Goal: Task Accomplishment & Management: Manage account settings

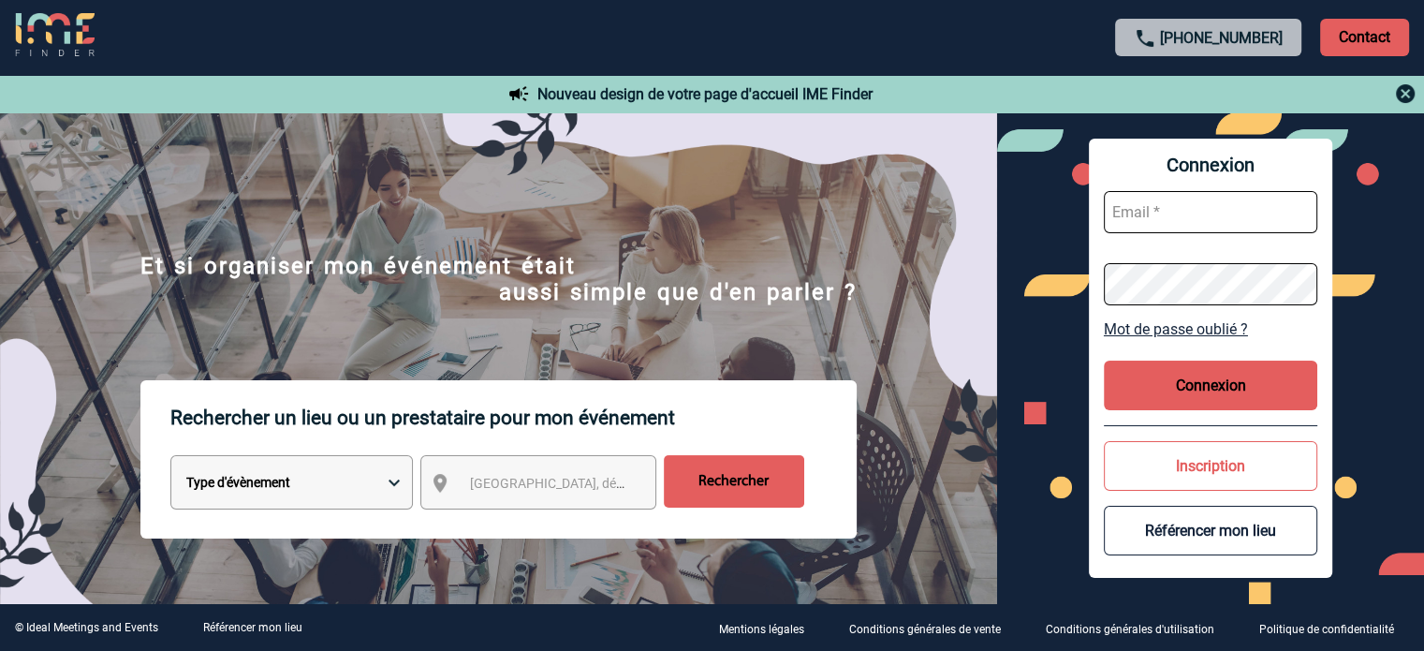
type input "jjandaux@ime-groupe.com"
click at [1146, 392] on button "Connexion" at bounding box center [1211, 386] width 214 height 50
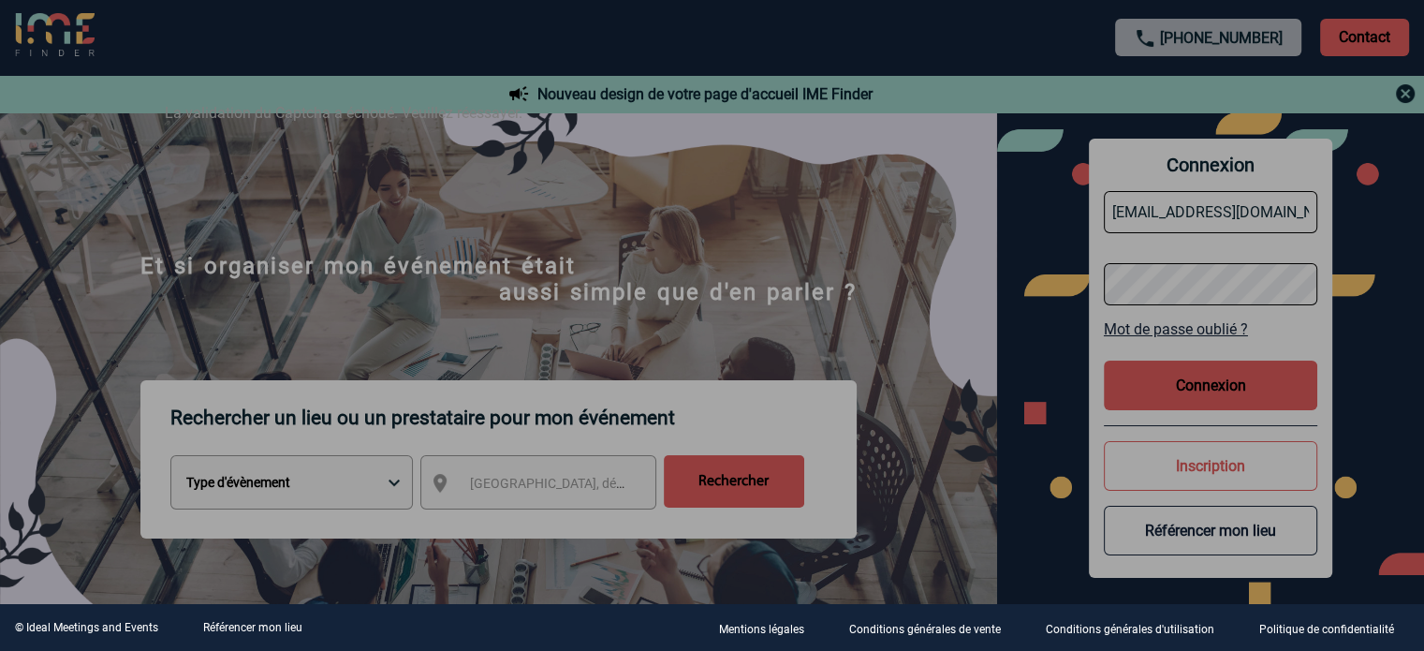
click at [974, 375] on div at bounding box center [712, 325] width 1424 height 651
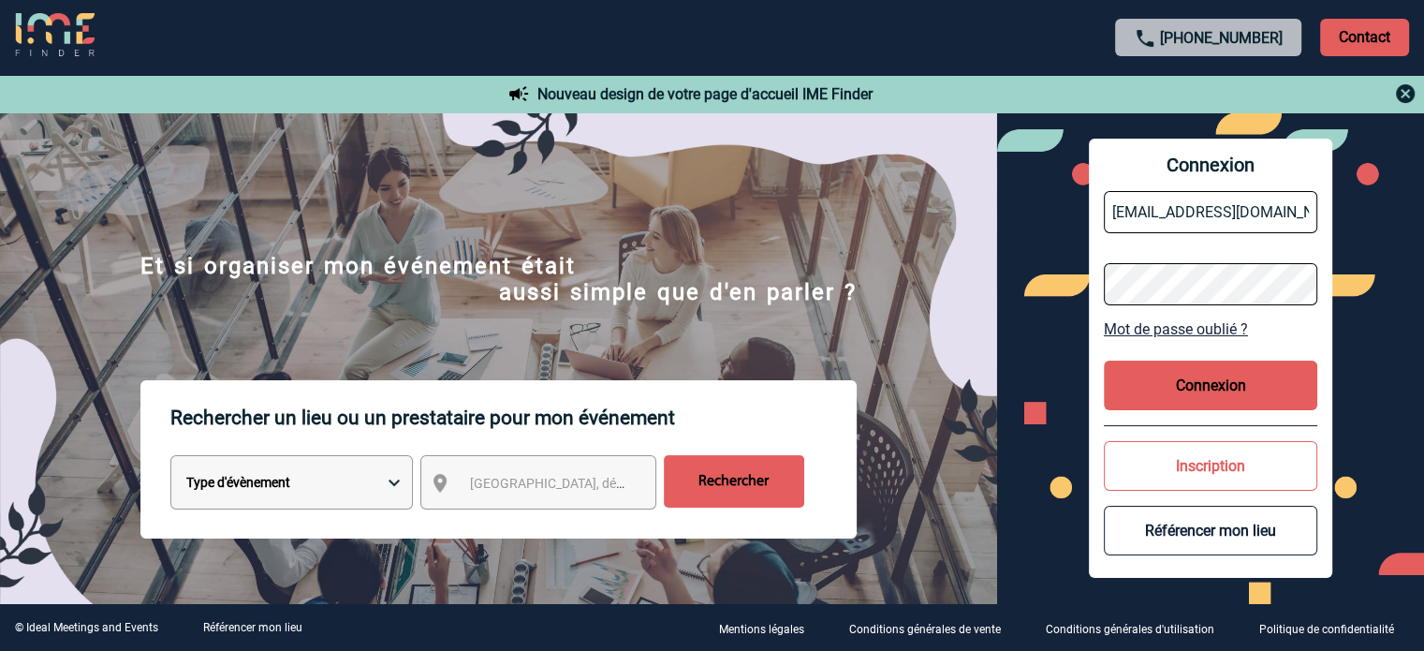
click at [1145, 389] on button "Connexion" at bounding box center [1211, 386] width 214 height 50
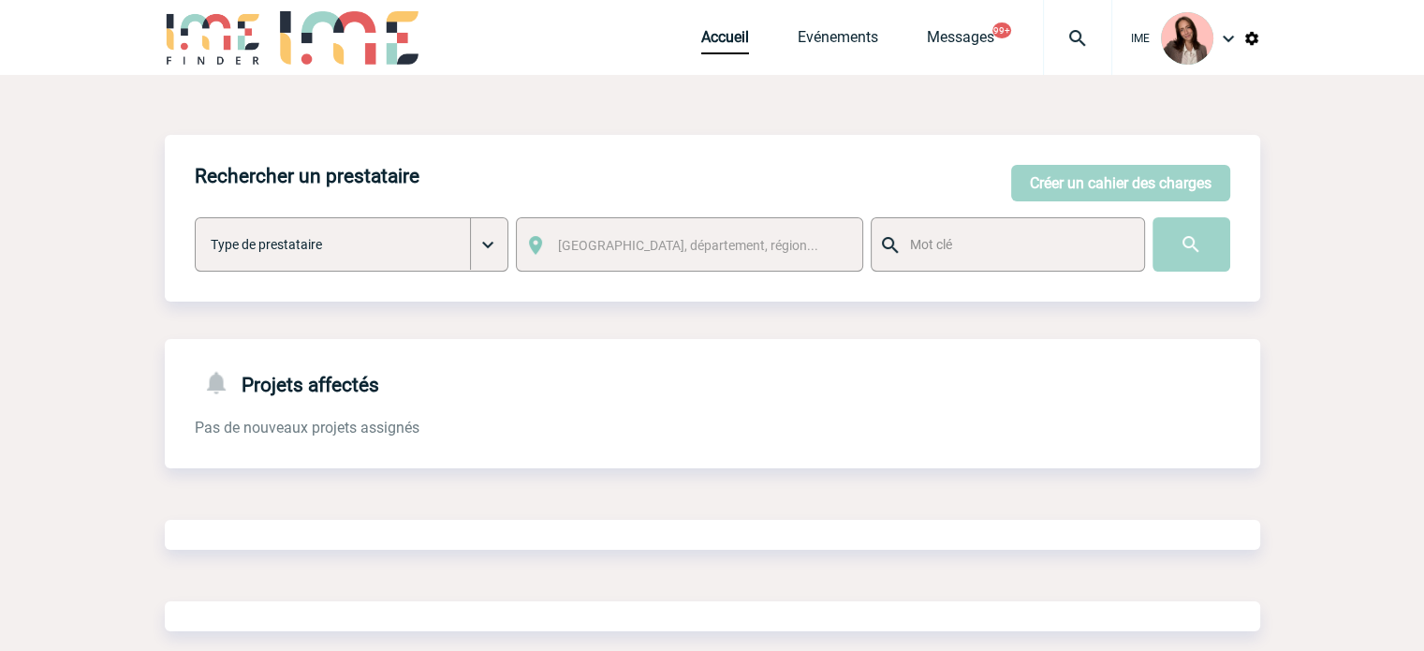
click at [1068, 27] on img at bounding box center [1077, 38] width 67 height 22
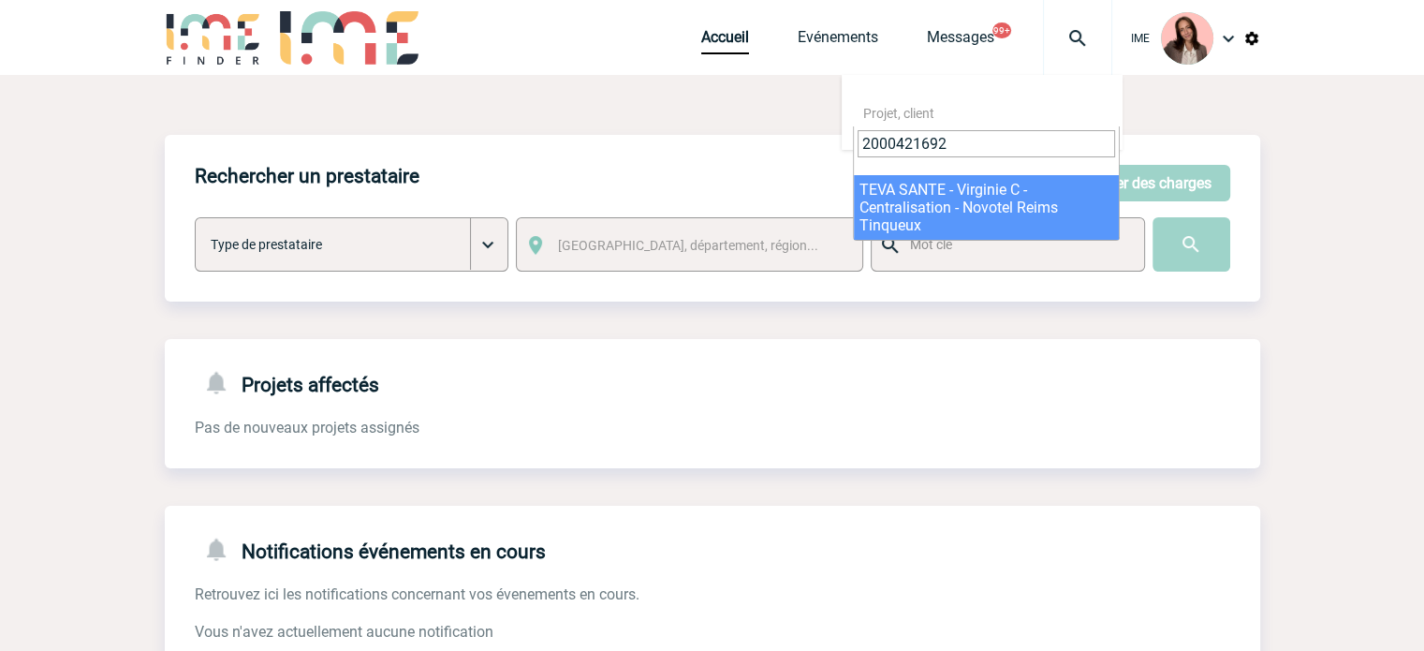
type input "2000421692"
select select "21193"
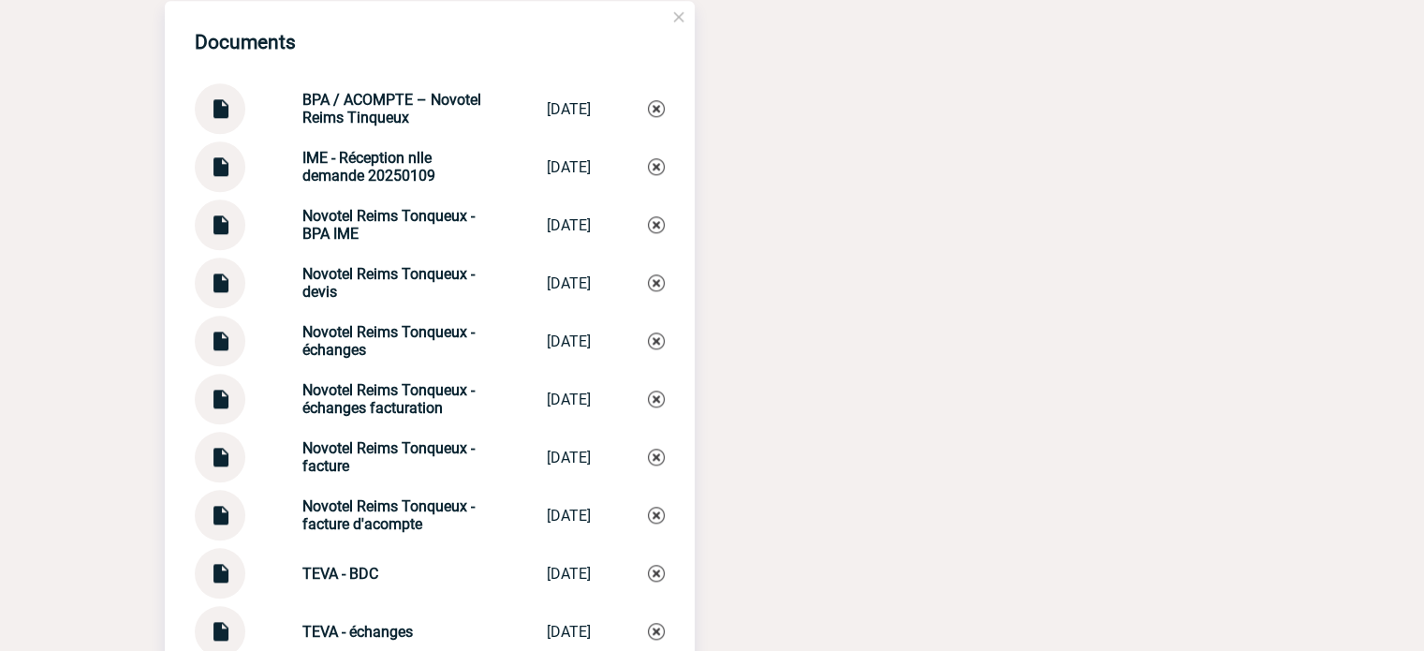
scroll to position [2154, 0]
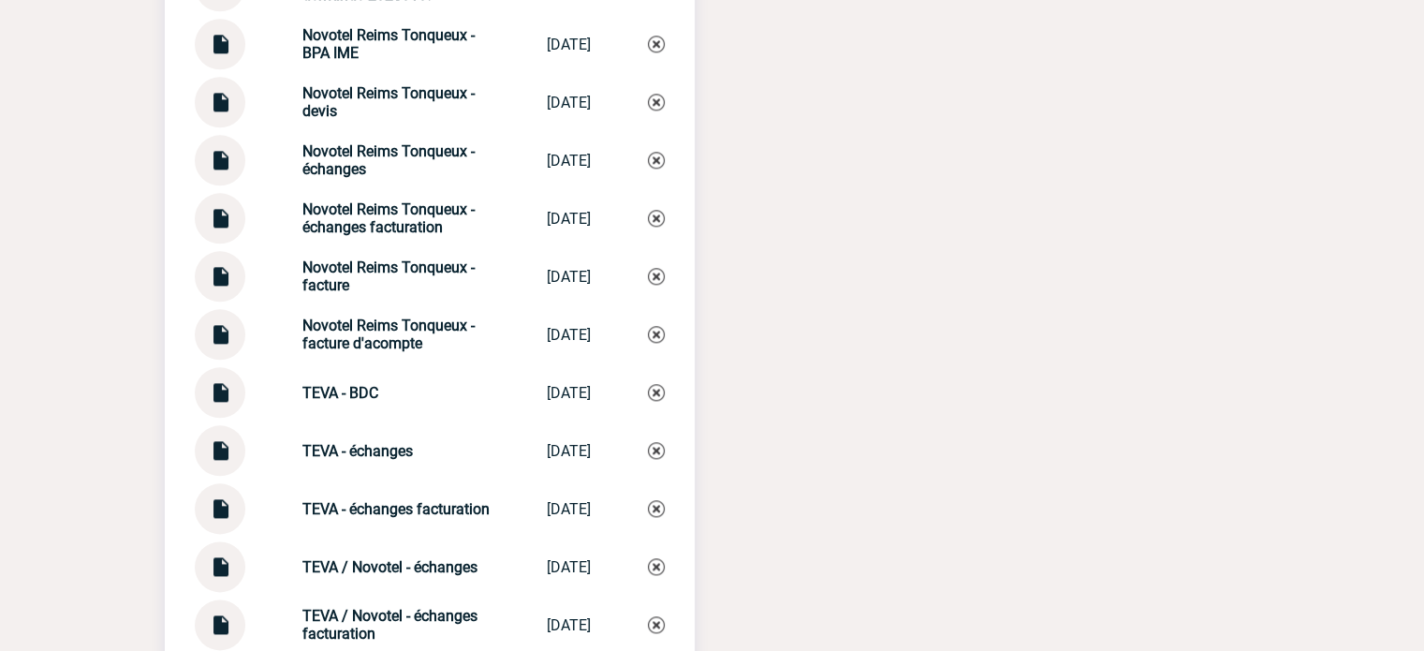
click at [221, 226] on img at bounding box center [220, 211] width 24 height 37
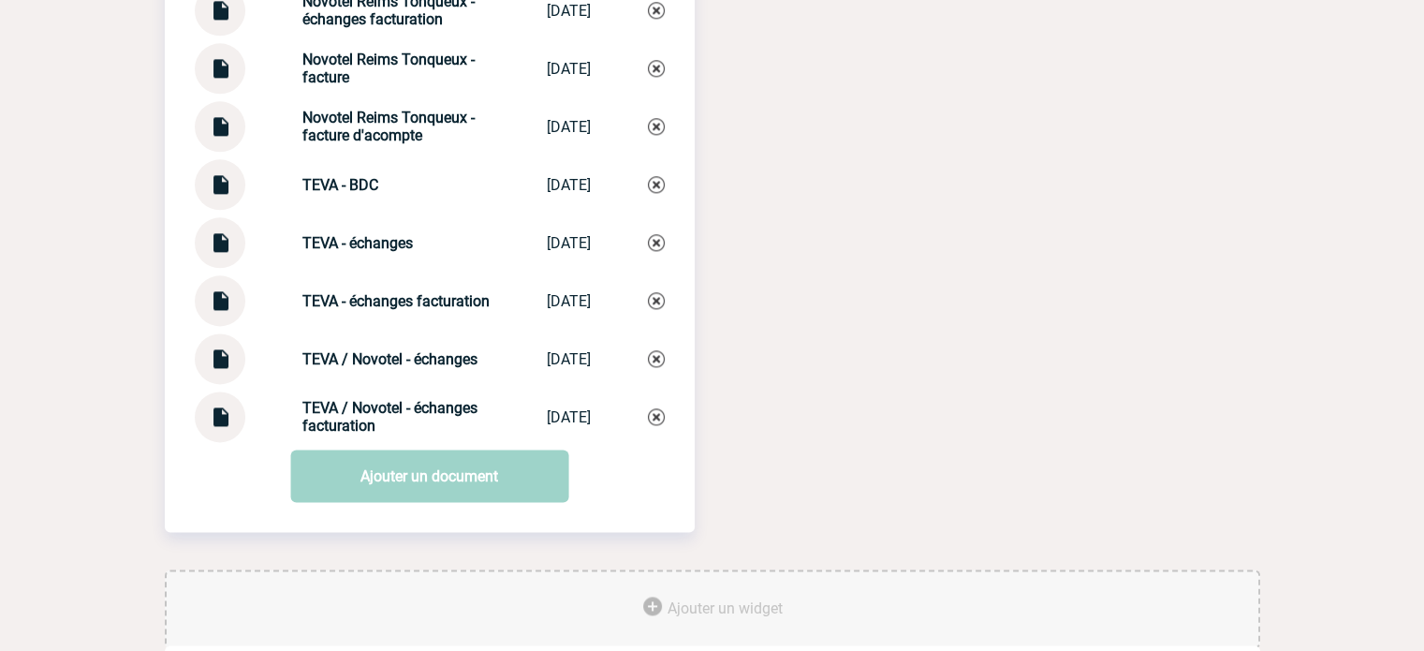
scroll to position [2330, 0]
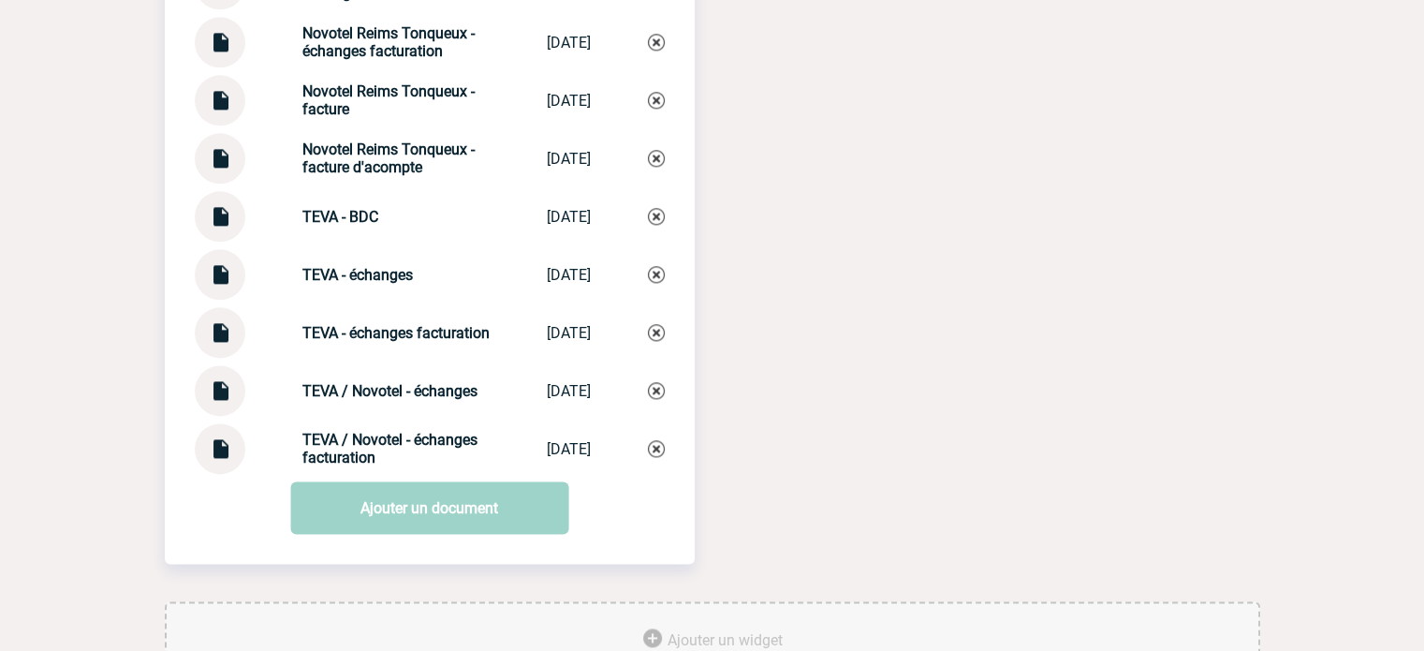
click at [220, 451] on img at bounding box center [220, 441] width 24 height 37
drag, startPoint x: 279, startPoint y: 469, endPoint x: 287, endPoint y: 449, distance: 21.9
click at [279, 467] on div "TEVA / Novotel - échanges facturation TEVA / Novotel ... 24/09/2025" at bounding box center [430, 448] width 470 height 51
drag, startPoint x: 287, startPoint y: 449, endPoint x: 554, endPoint y: 470, distance: 268.7
click at [387, 470] on div "TEVA / Novotel - échanges facturation TEVA / Novotel ... 24/09/2025" at bounding box center [430, 448] width 470 height 51
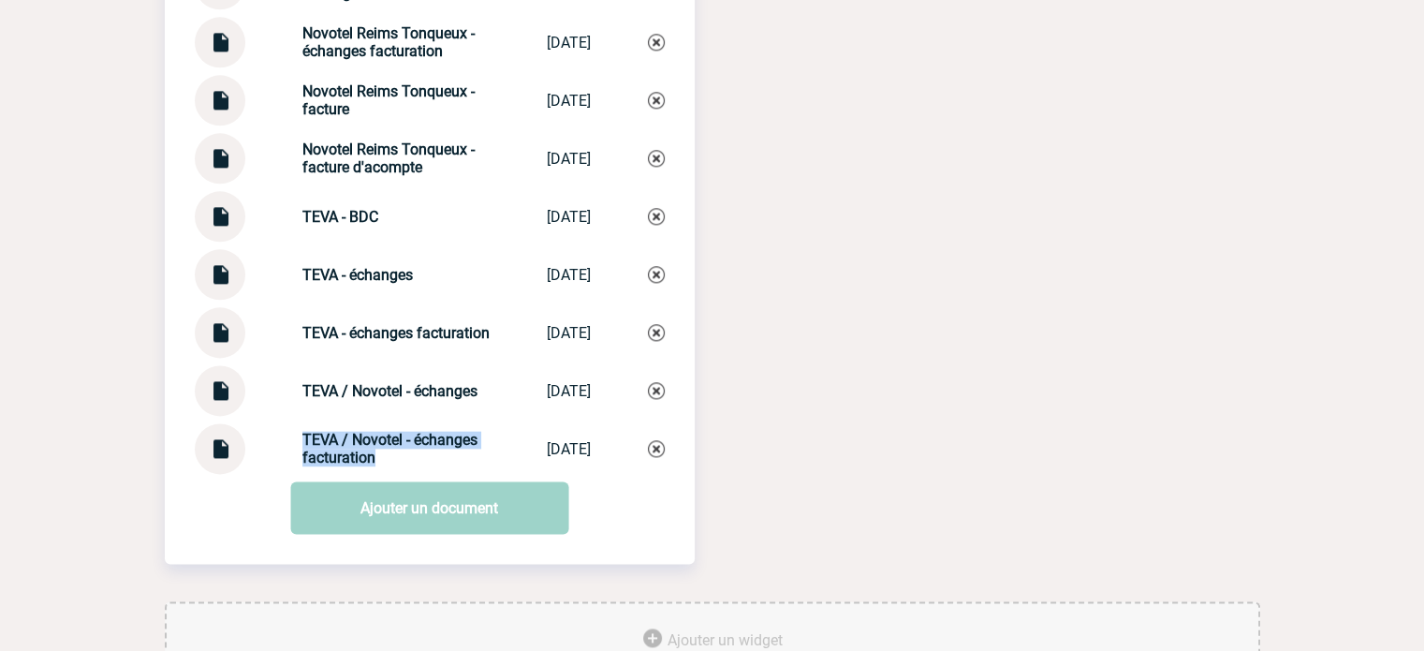
copy strong "TEVA / Novotel - échanges facturation"
click at [658, 452] on img at bounding box center [656, 448] width 17 height 17
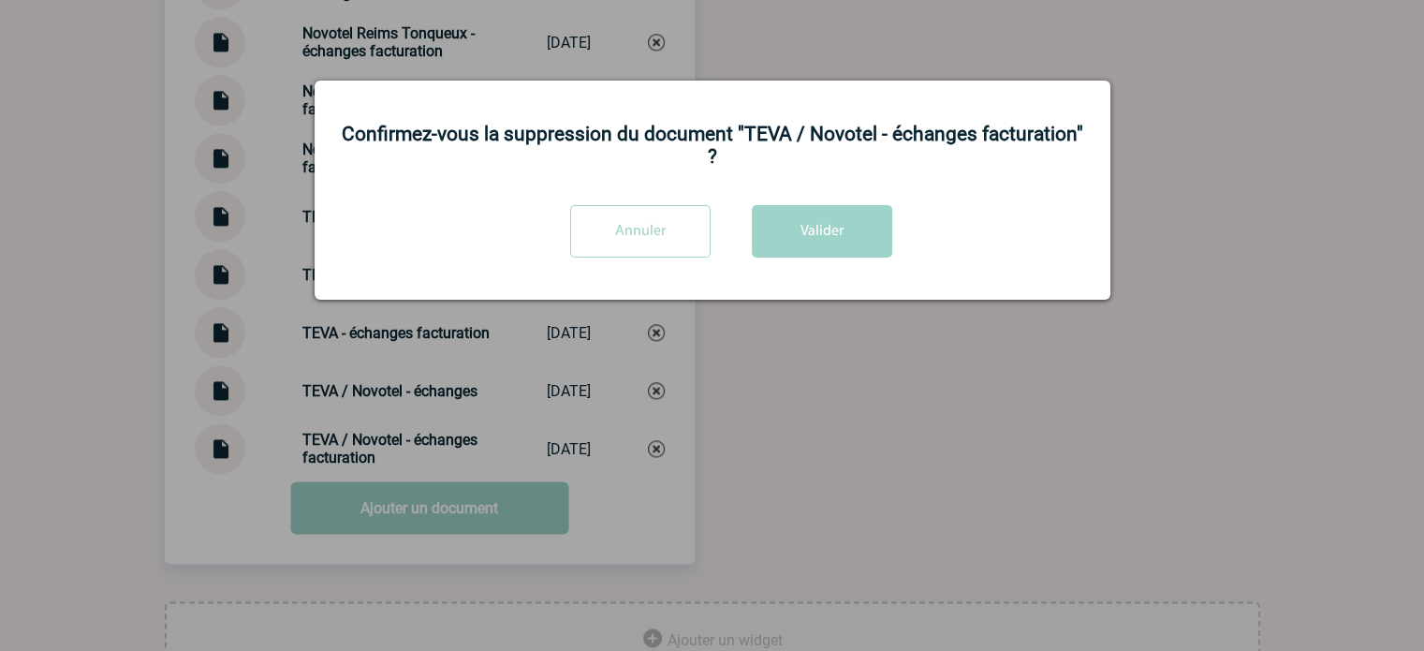
click at [837, 201] on div "Confirmez-vous la suppression du document "TEVA / Novotel - échanges facturatio…" at bounding box center [713, 190] width 796 height 219
click at [835, 231] on button "Valider" at bounding box center [822, 231] width 140 height 52
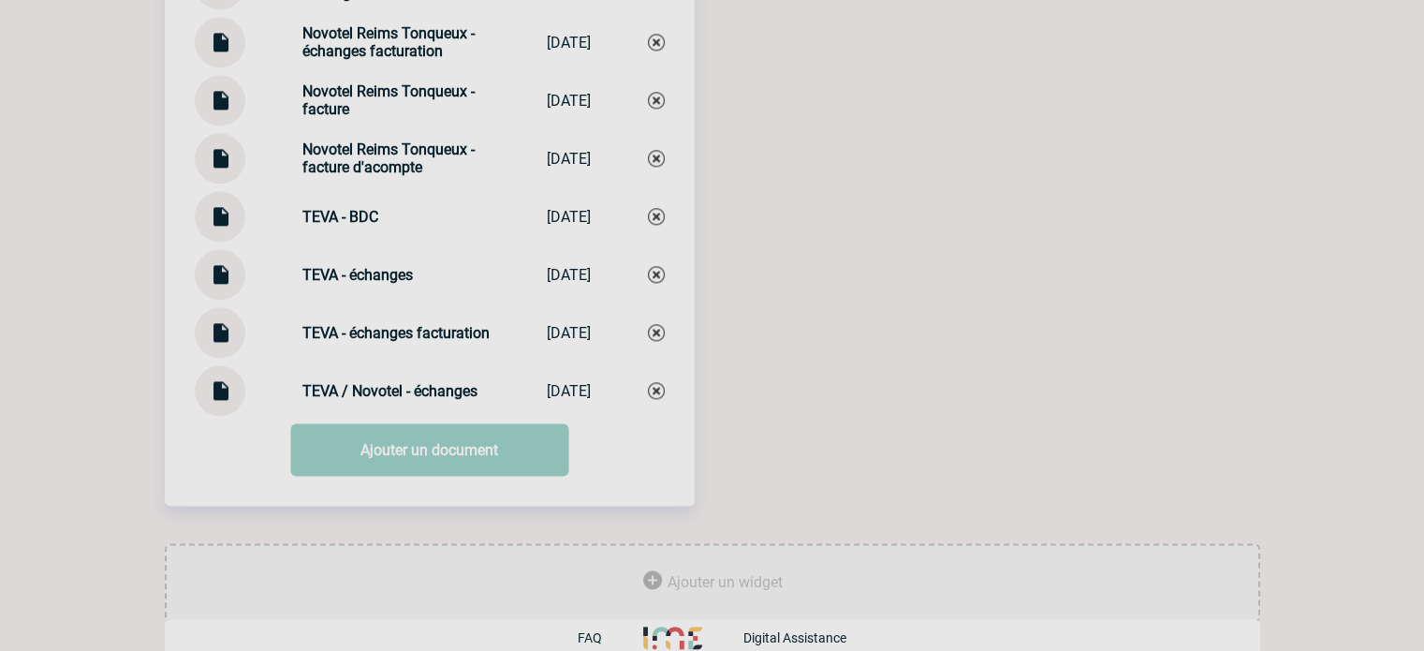
click at [452, 438] on link "Ajouter un document" at bounding box center [429, 449] width 278 height 52
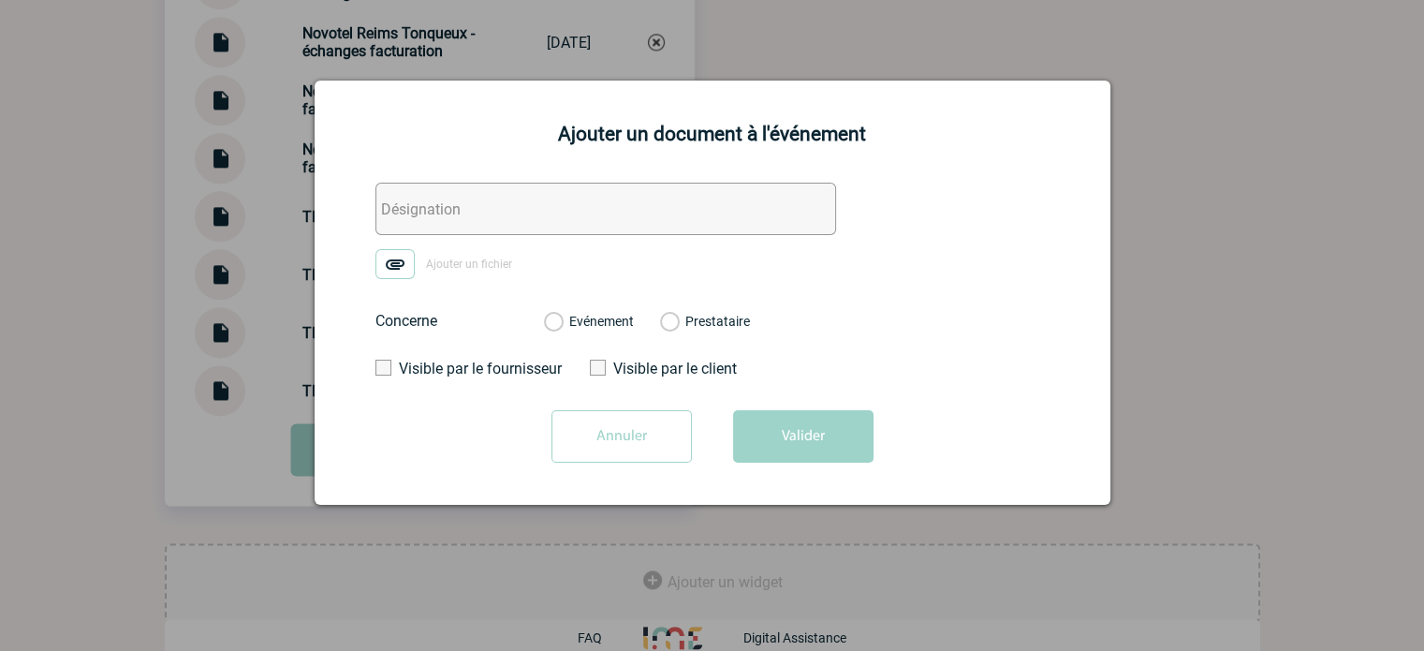
click at [424, 208] on input "text" at bounding box center [606, 209] width 461 height 52
paste input "TEVA / Novotel - échanges facturation"
type input "TEVA / Novotel - échanges facturation"
click at [405, 267] on img at bounding box center [395, 264] width 39 height 30
click at [0, 0] on input "Ajouter un fichier" at bounding box center [0, 0] width 0 height 0
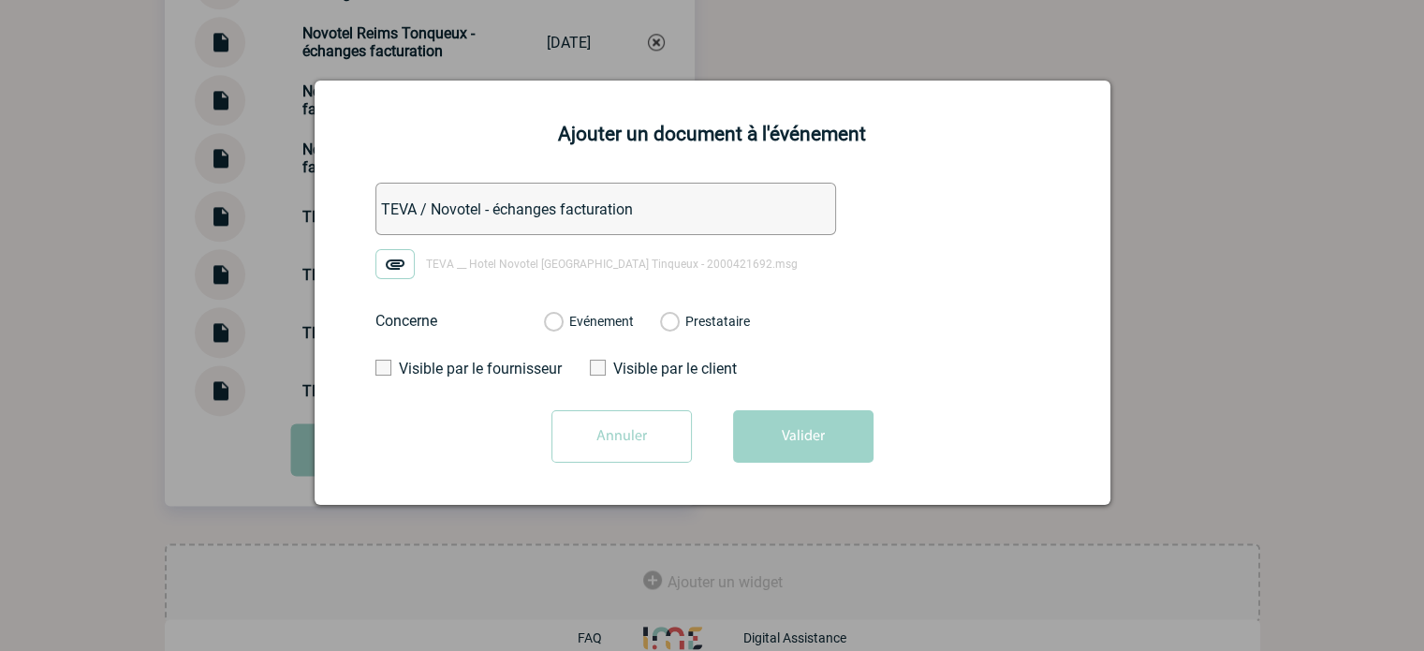
click at [562, 317] on label "Evénement" at bounding box center [553, 322] width 18 height 17
click at [0, 0] on input "Evénement" at bounding box center [0, 0] width 0 height 0
click at [767, 432] on button "Valider" at bounding box center [803, 436] width 140 height 52
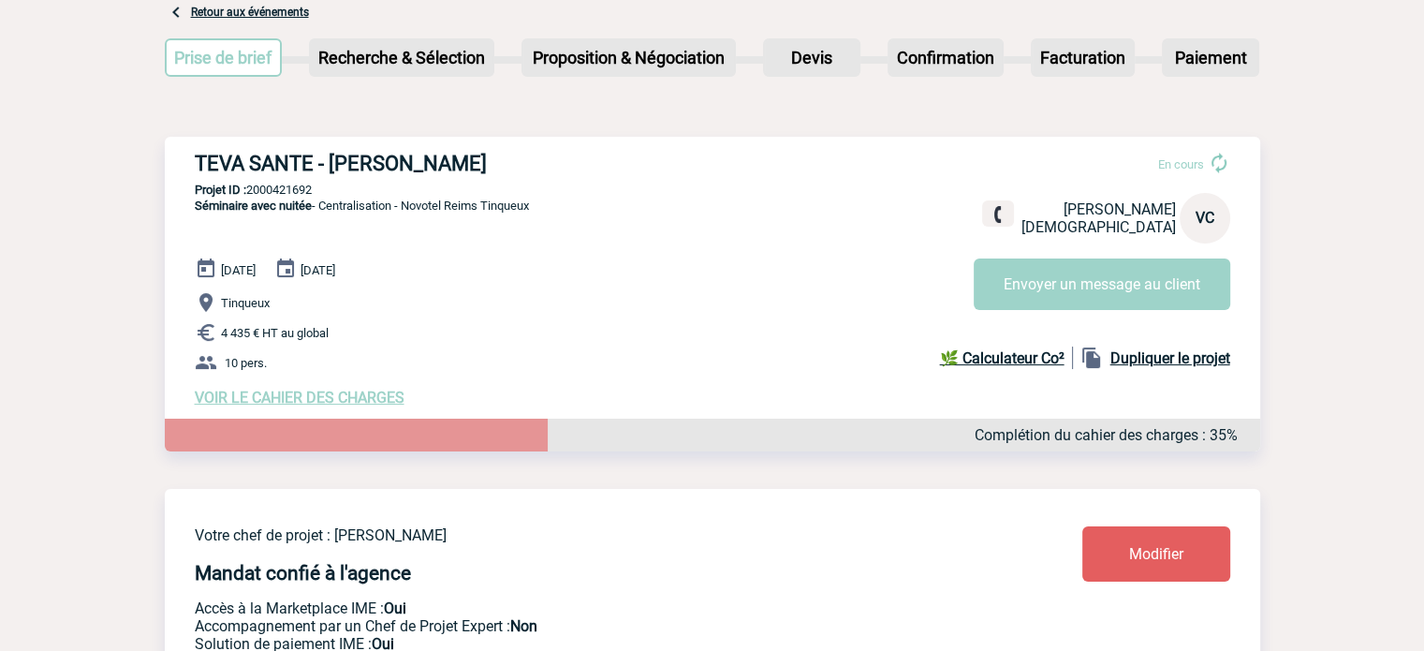
scroll to position [0, 0]
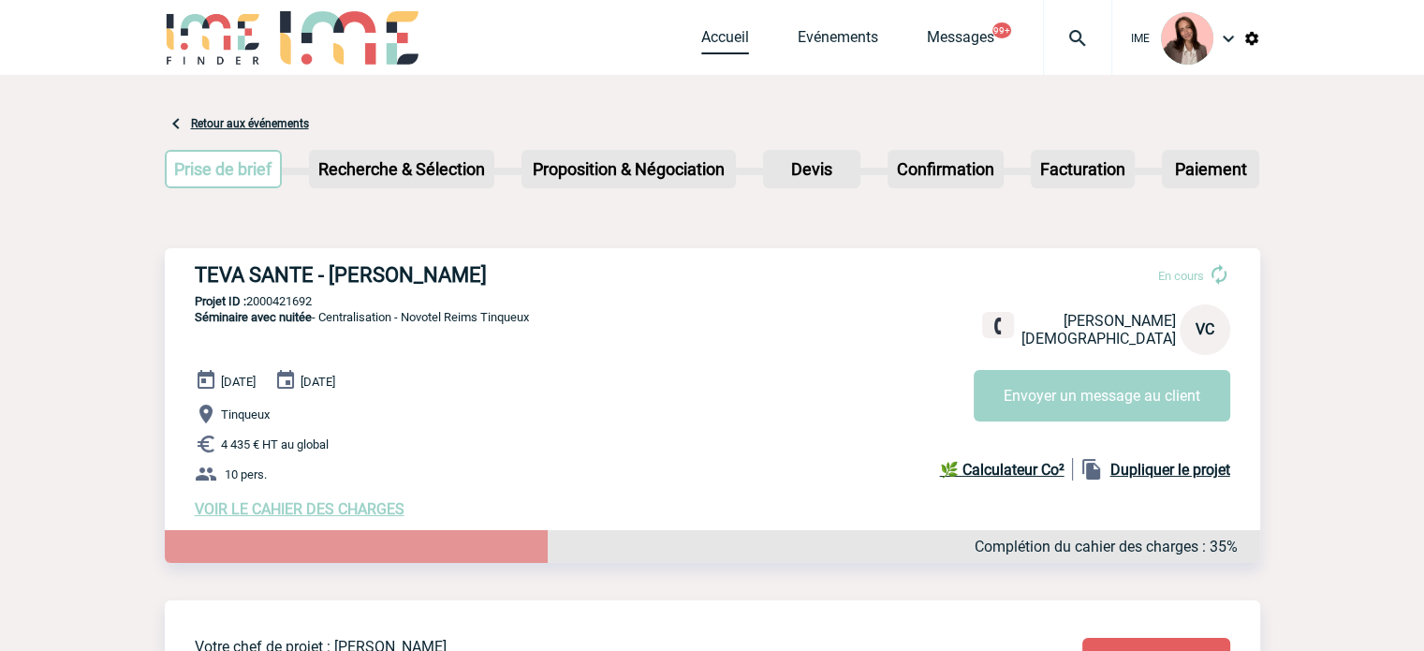
drag, startPoint x: 708, startPoint y: 37, endPoint x: 752, endPoint y: 55, distance: 47.5
click at [708, 37] on link "Accueil" at bounding box center [725, 41] width 48 height 26
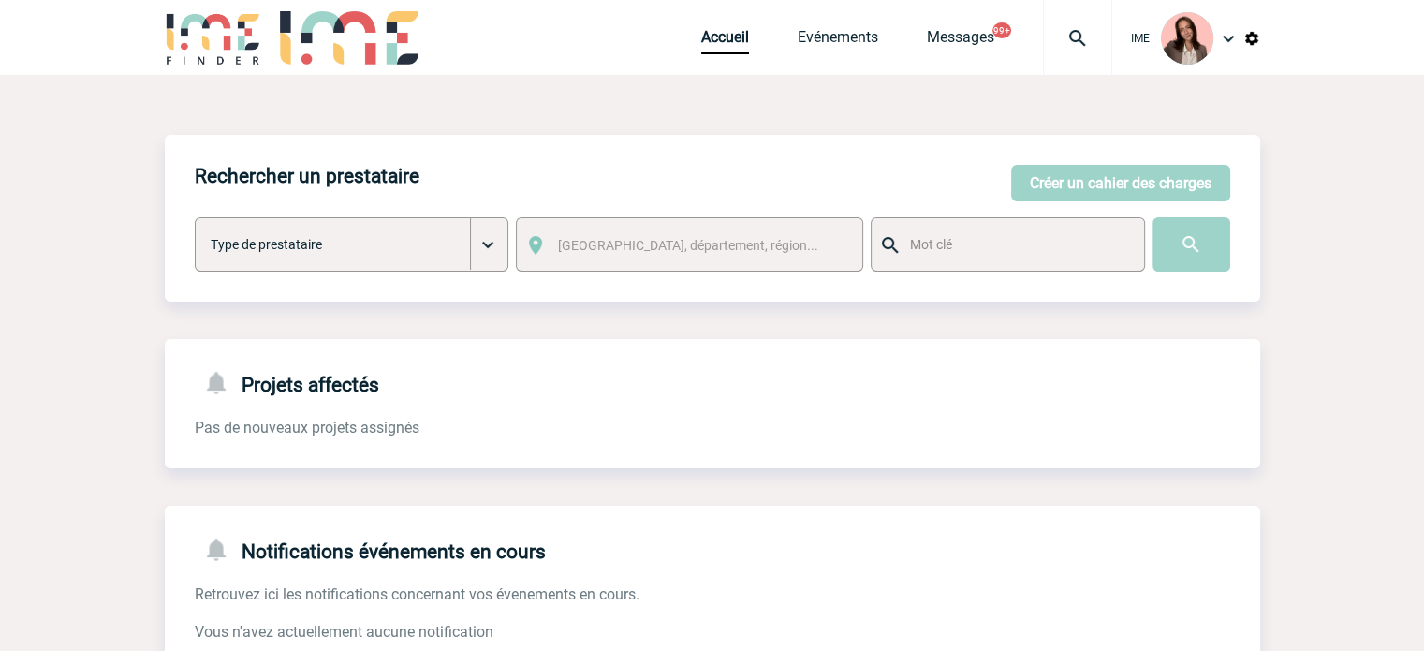
click at [1062, 44] on img at bounding box center [1077, 38] width 67 height 22
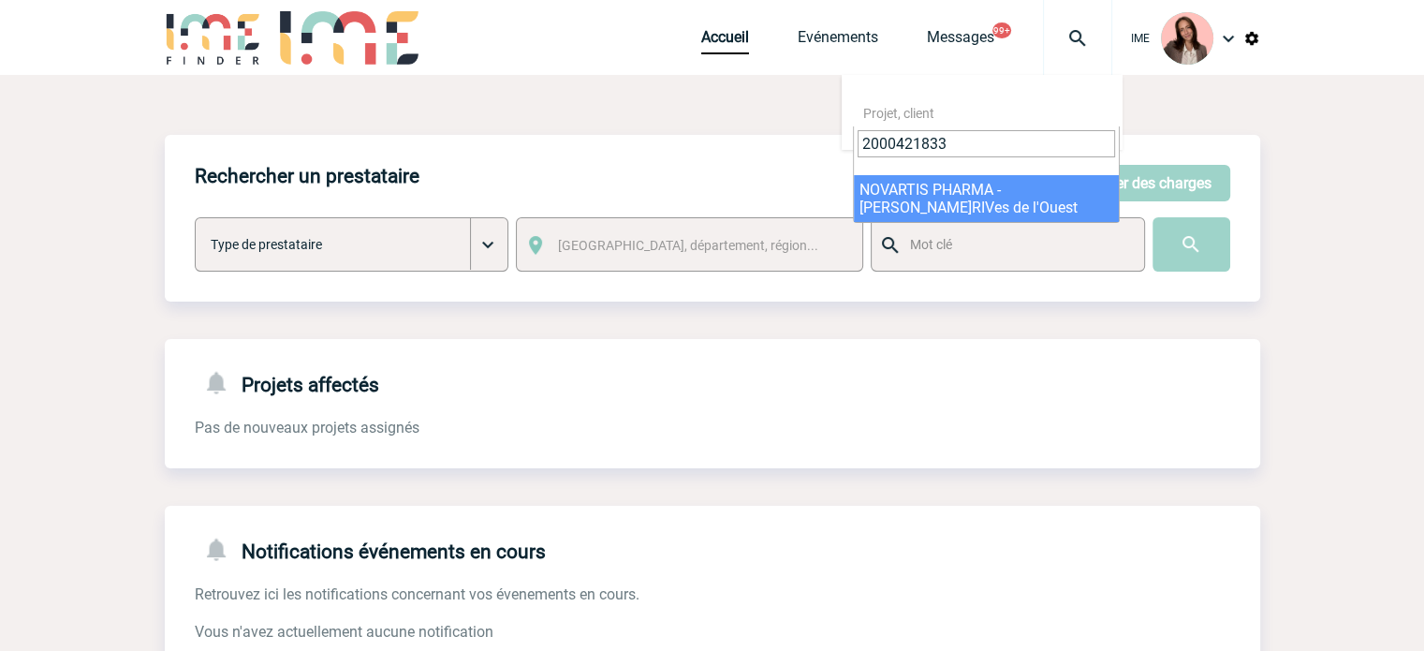
type input "2000421833"
select select "21334"
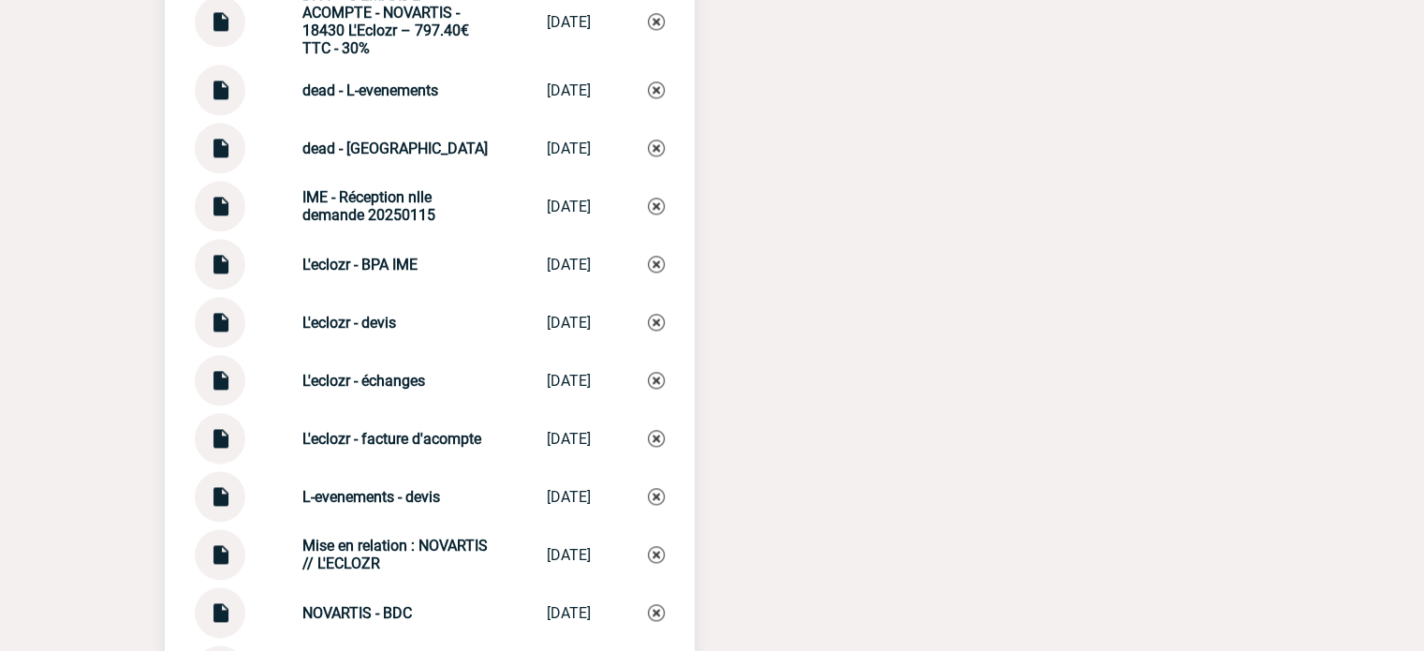
scroll to position [2247, 0]
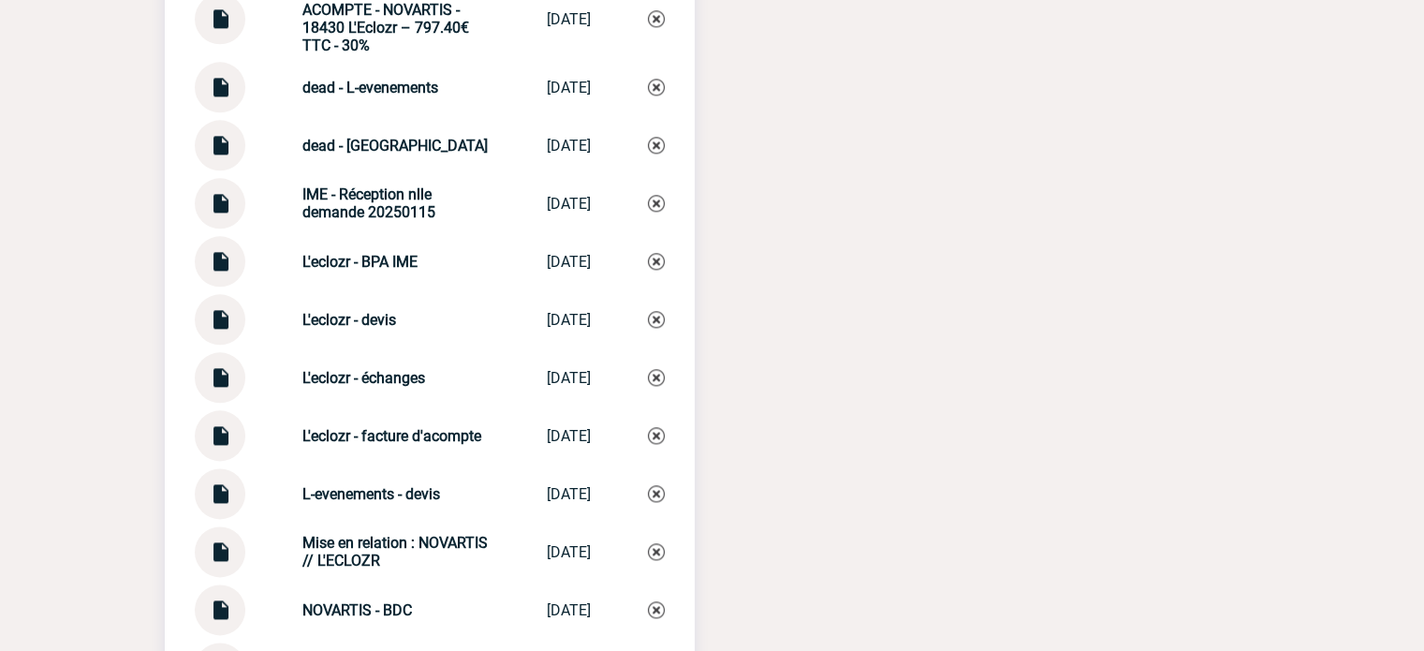
click at [217, 381] on img at bounding box center [220, 370] width 24 height 37
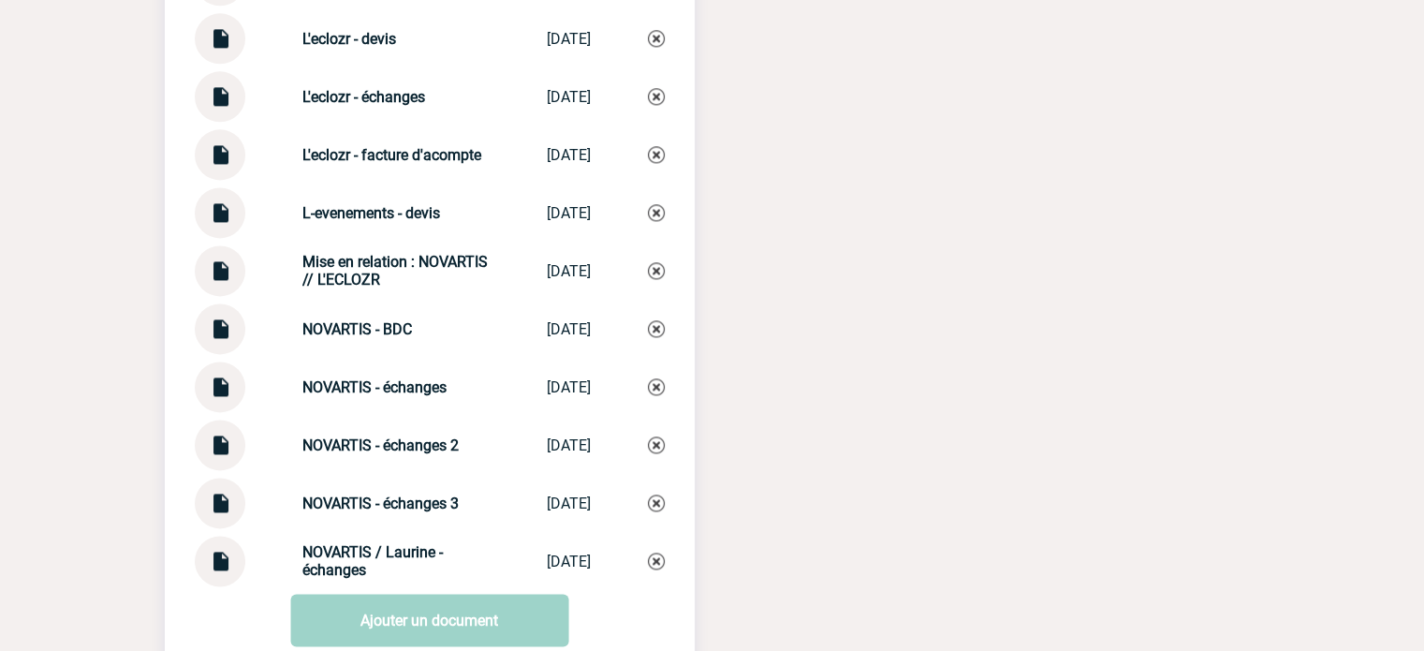
scroll to position [2341, 0]
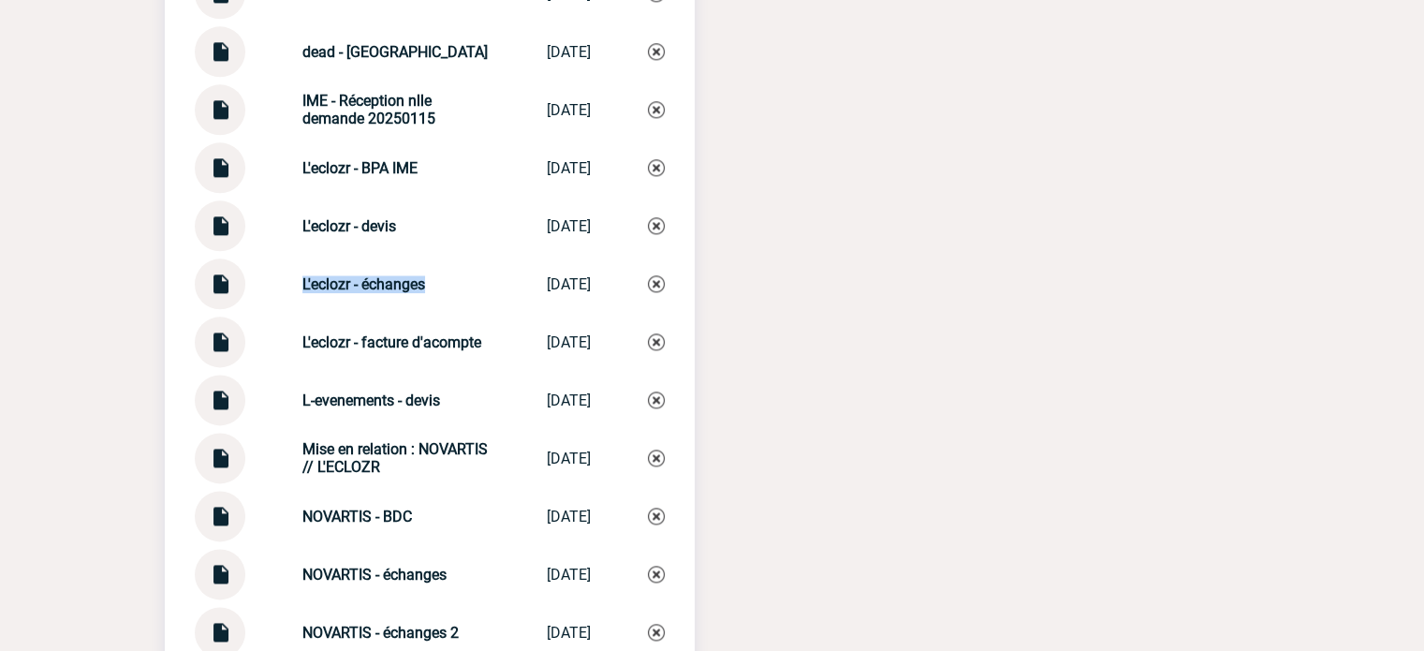
drag, startPoint x: 282, startPoint y: 294, endPoint x: 418, endPoint y: 294, distance: 135.8
click at [418, 294] on div "L'eclozr - échanges L'eclozr - éch... 24/02/2025" at bounding box center [430, 283] width 470 height 51
click at [657, 292] on img at bounding box center [656, 283] width 17 height 17
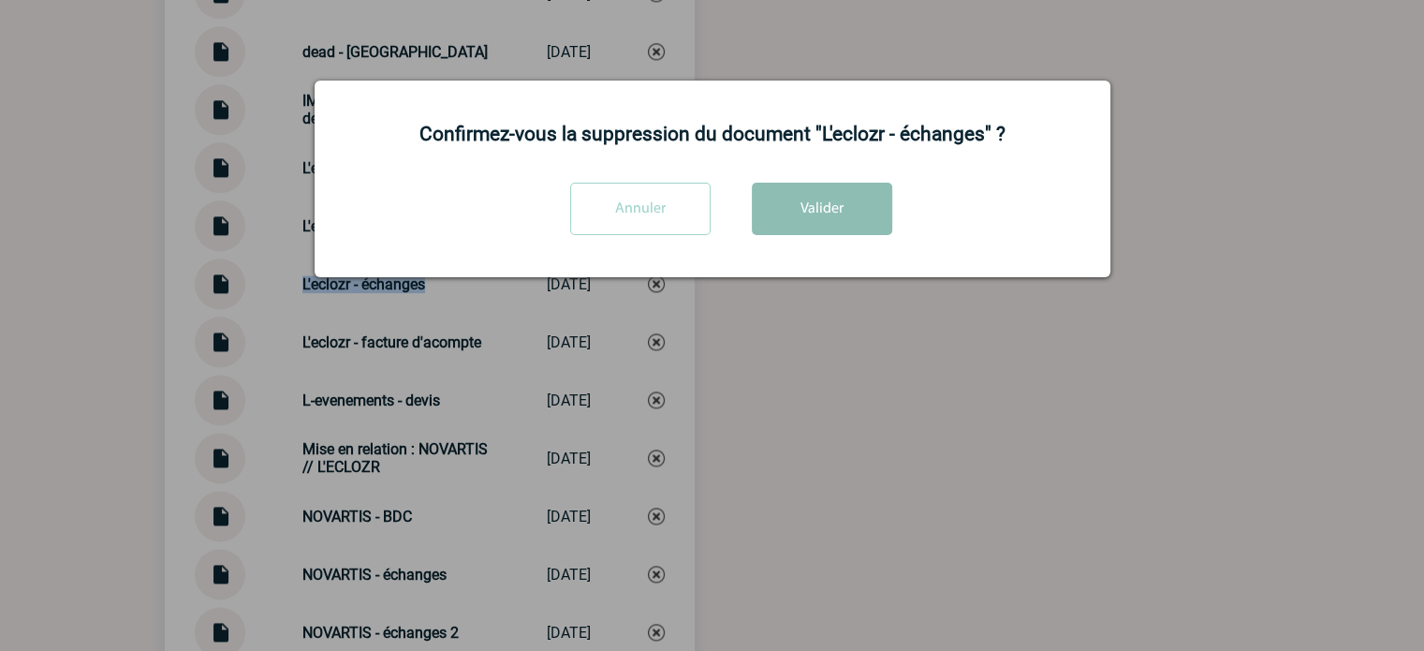
click at [817, 209] on button "Valider" at bounding box center [822, 209] width 140 height 52
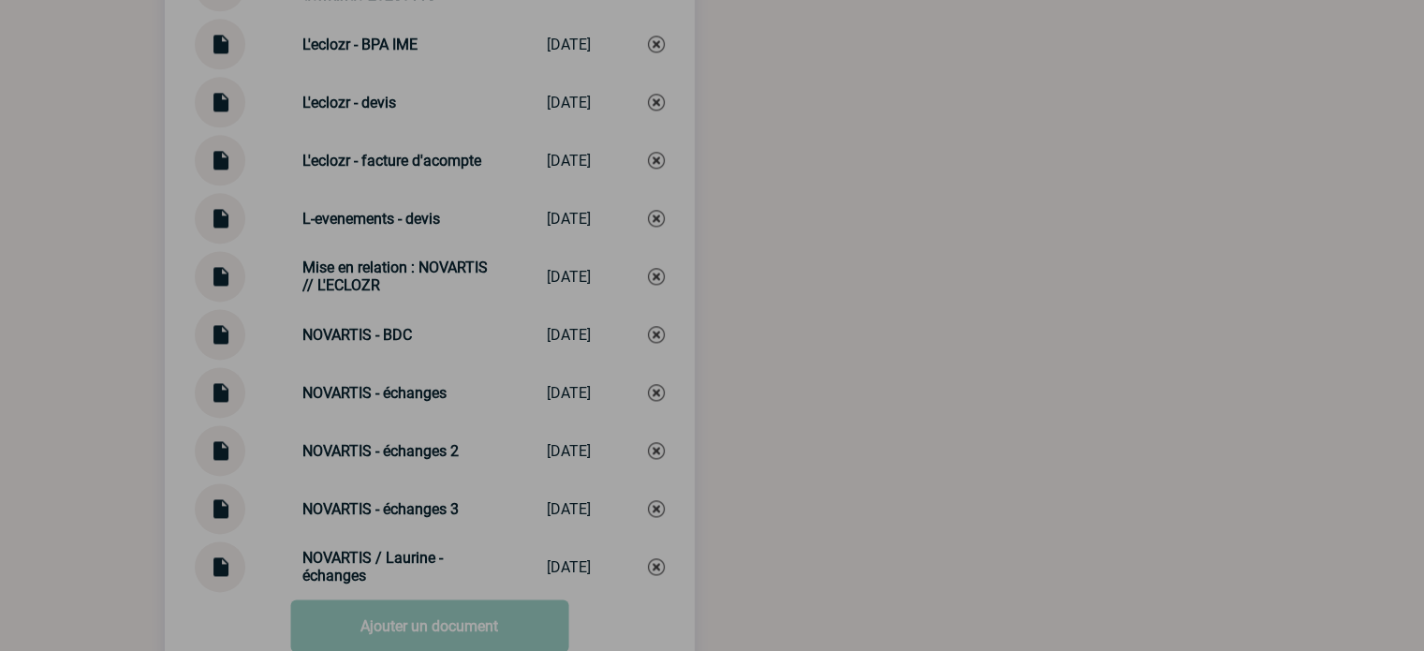
scroll to position [2677, 0]
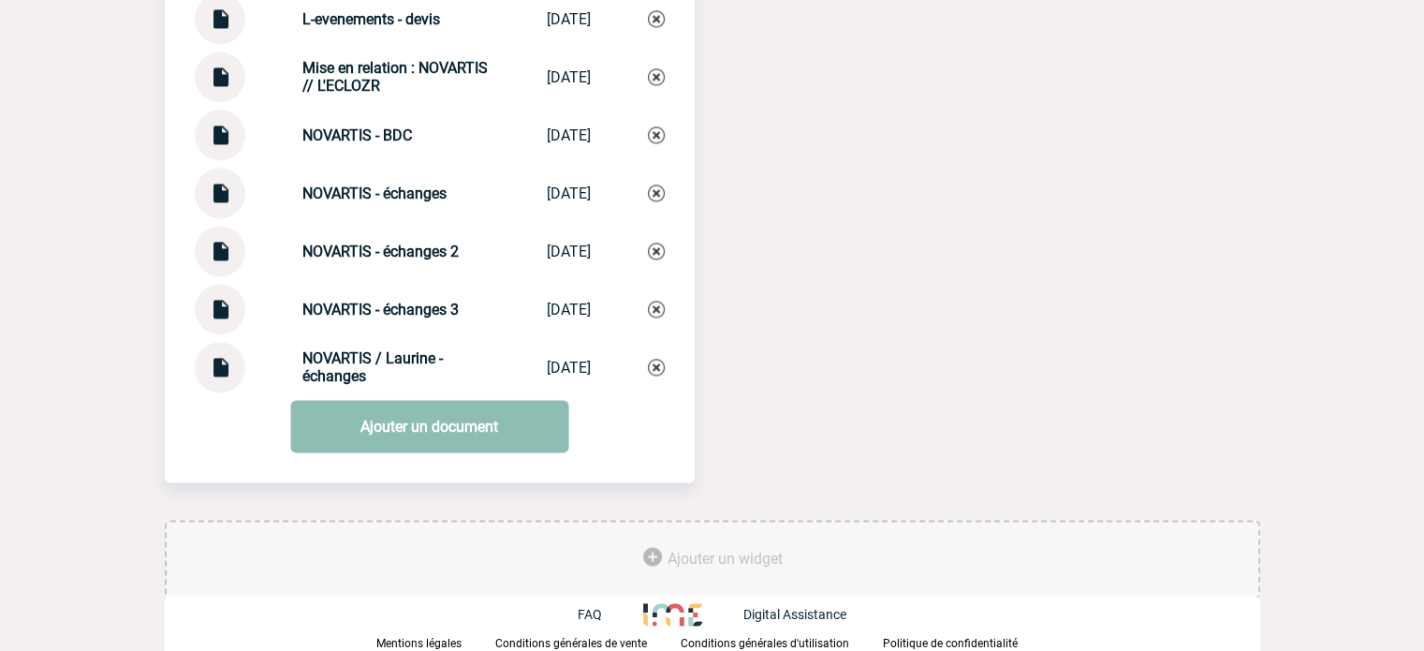
click at [446, 450] on link "Ajouter un document" at bounding box center [429, 426] width 278 height 52
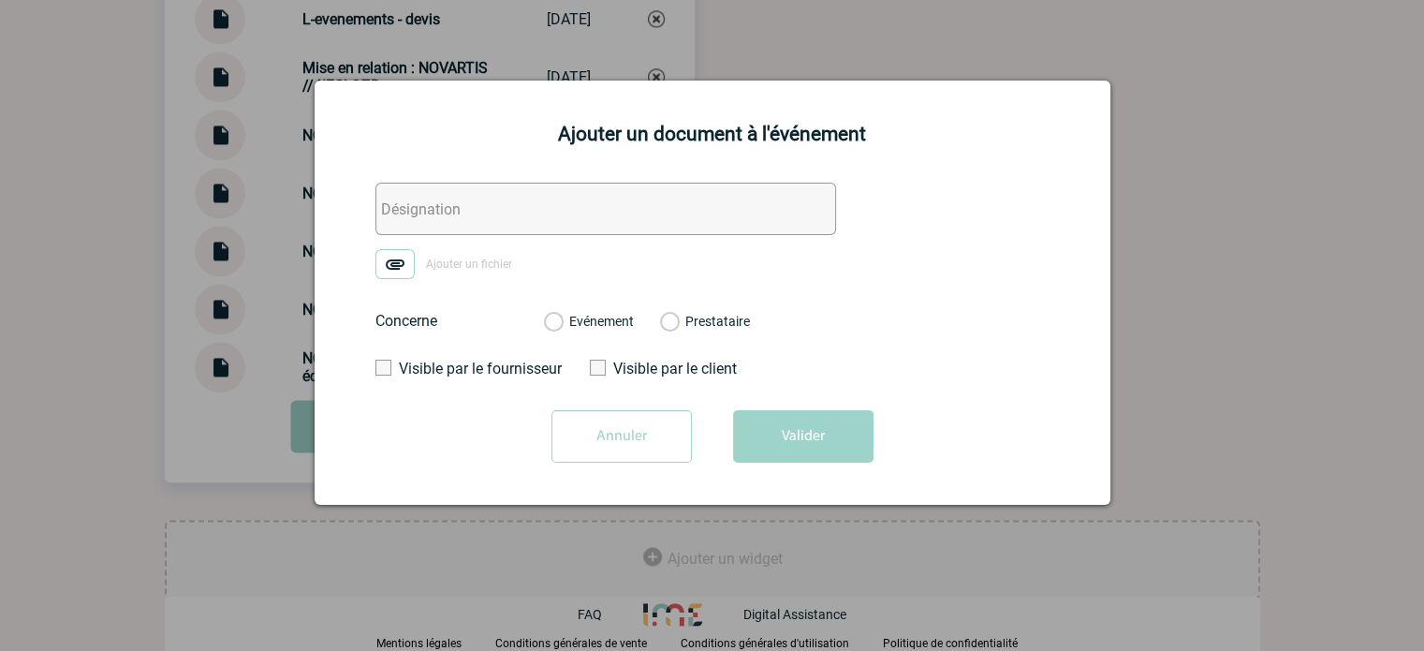
click at [431, 201] on input "text" at bounding box center [606, 209] width 461 height 52
paste input "L'eclozr - échanges"
type input "L'eclozr - échanges"
click at [397, 273] on img at bounding box center [395, 264] width 39 height 30
click at [0, 0] on input "Ajouter un fichier" at bounding box center [0, 0] width 0 height 0
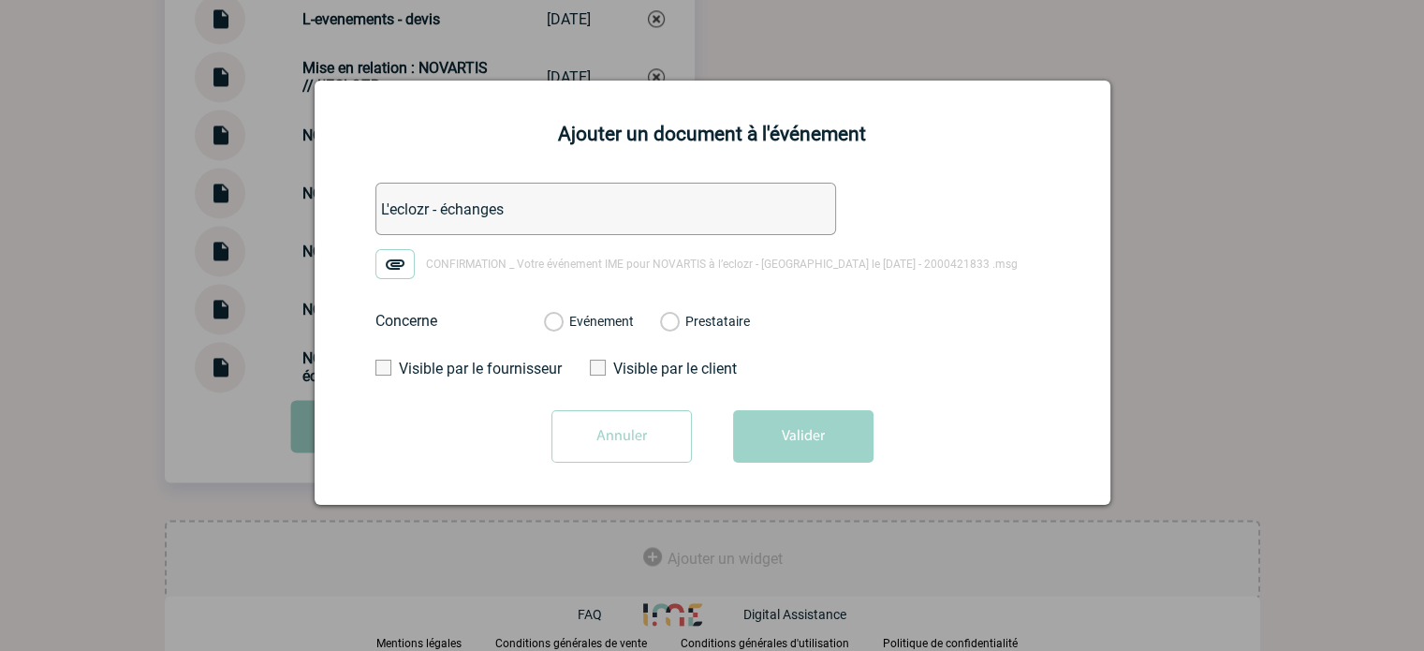
click at [603, 331] on div "Evénement" at bounding box center [589, 321] width 90 height 19
click at [616, 334] on div "Evénement Prestataire" at bounding box center [647, 321] width 236 height 49
click at [562, 328] on label "Evénement" at bounding box center [553, 322] width 18 height 17
click at [0, 0] on input "Evénement" at bounding box center [0, 0] width 0 height 0
click at [759, 423] on button "Valider" at bounding box center [803, 436] width 140 height 52
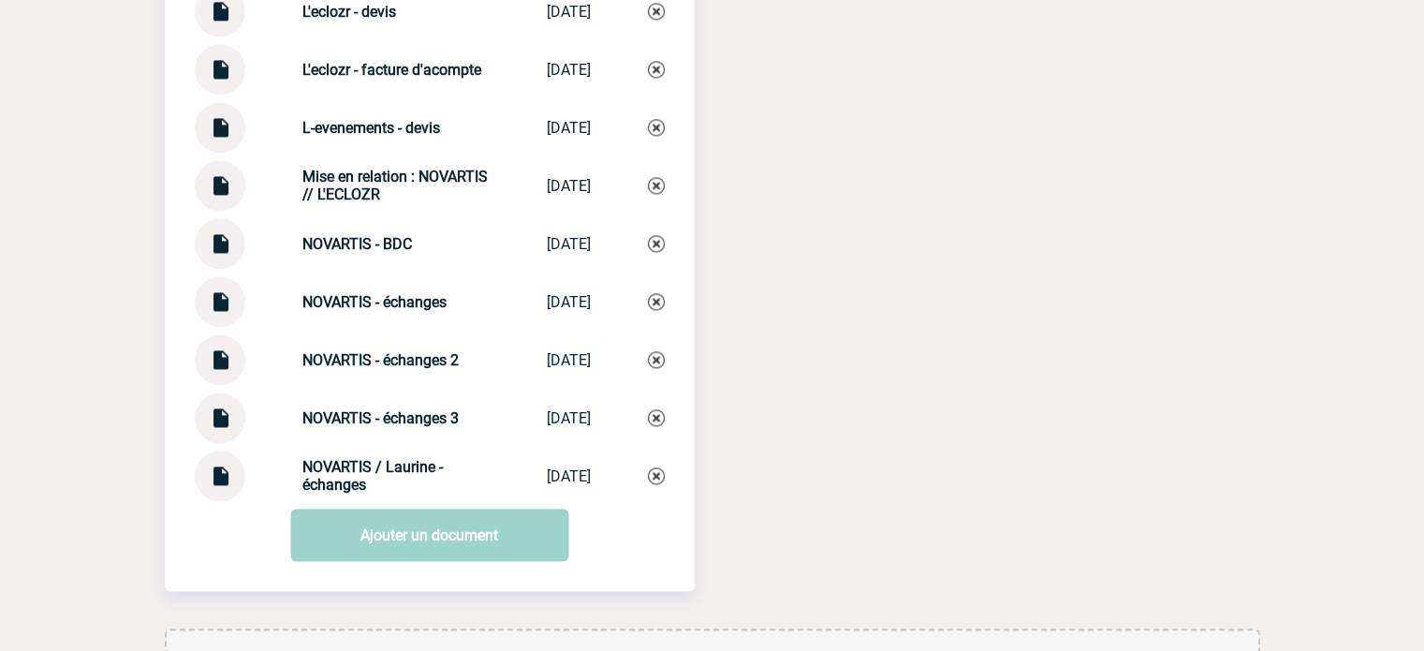
scroll to position [2584, 0]
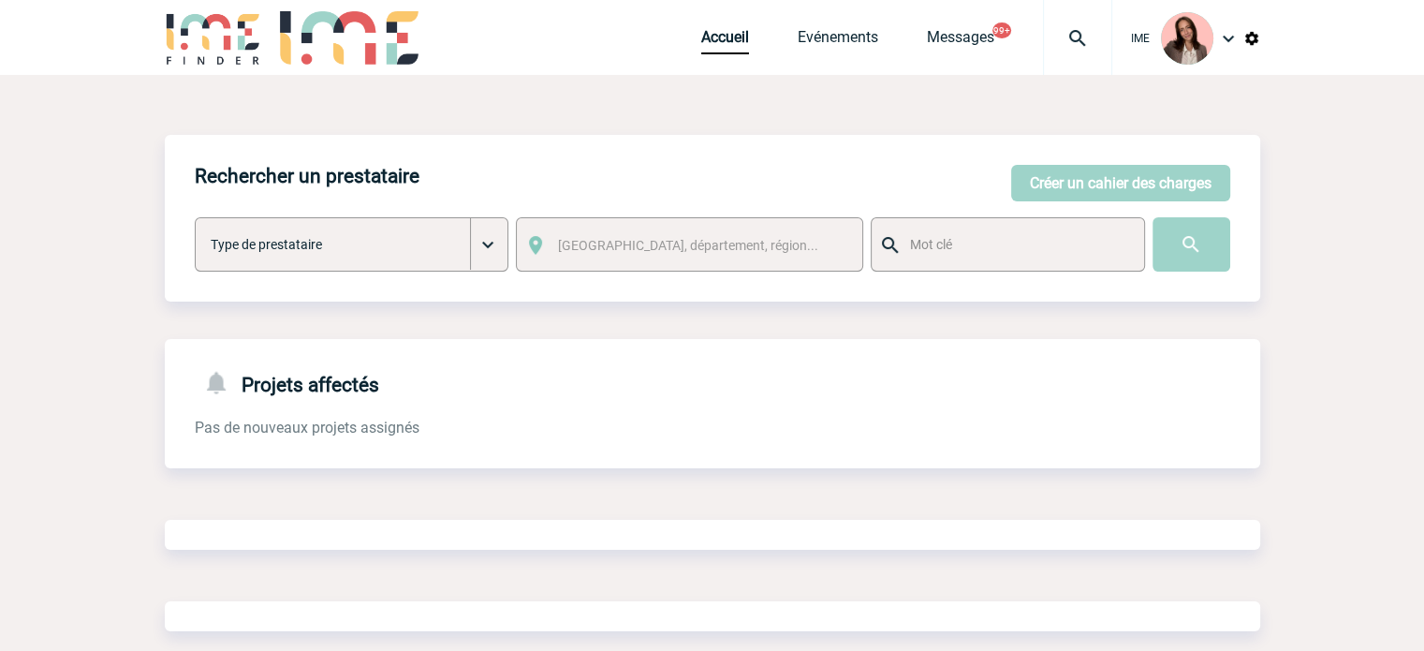
click at [1068, 18] on div at bounding box center [1077, 37] width 69 height 75
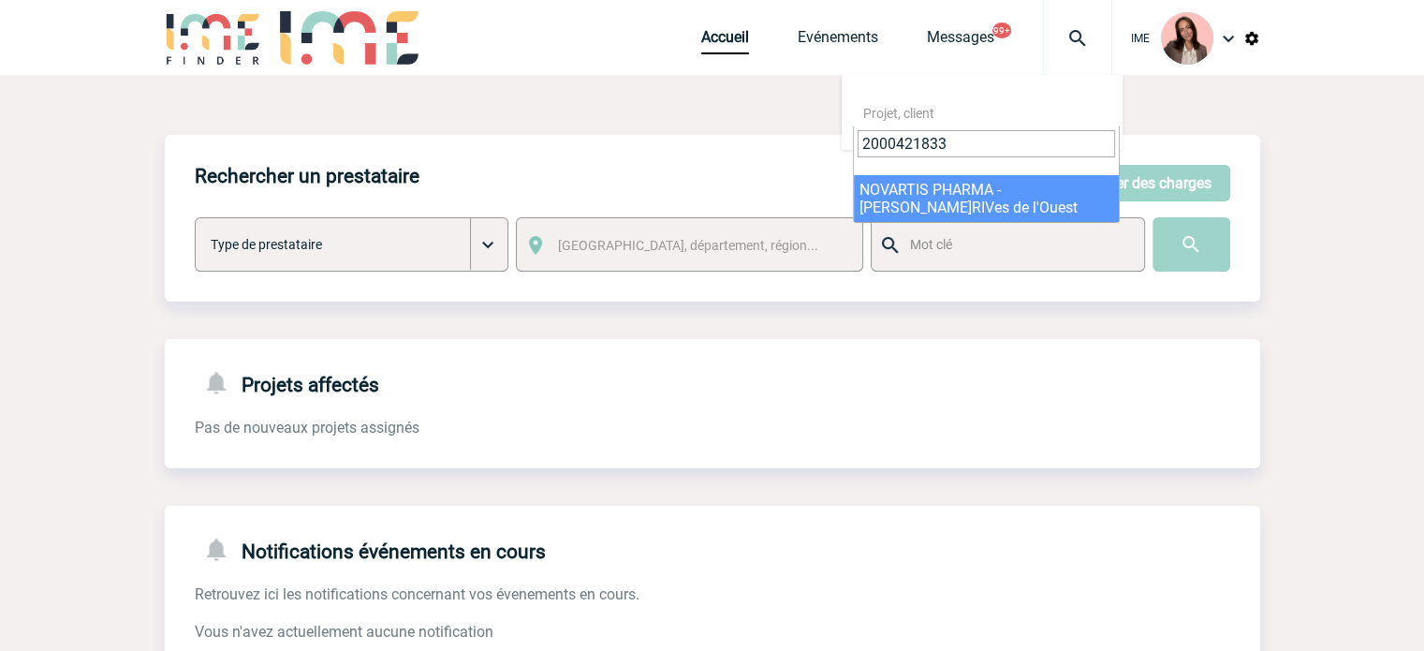
type input "2000421833"
select select "21334"
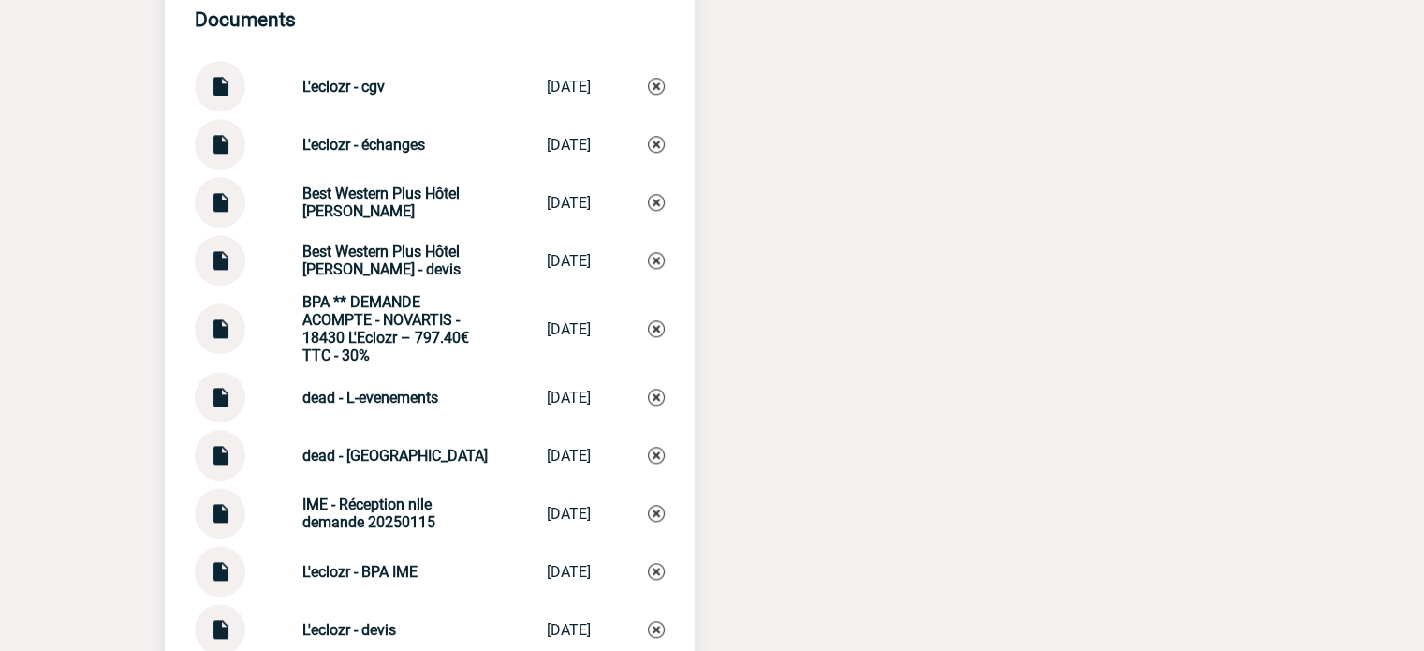
scroll to position [1967, 0]
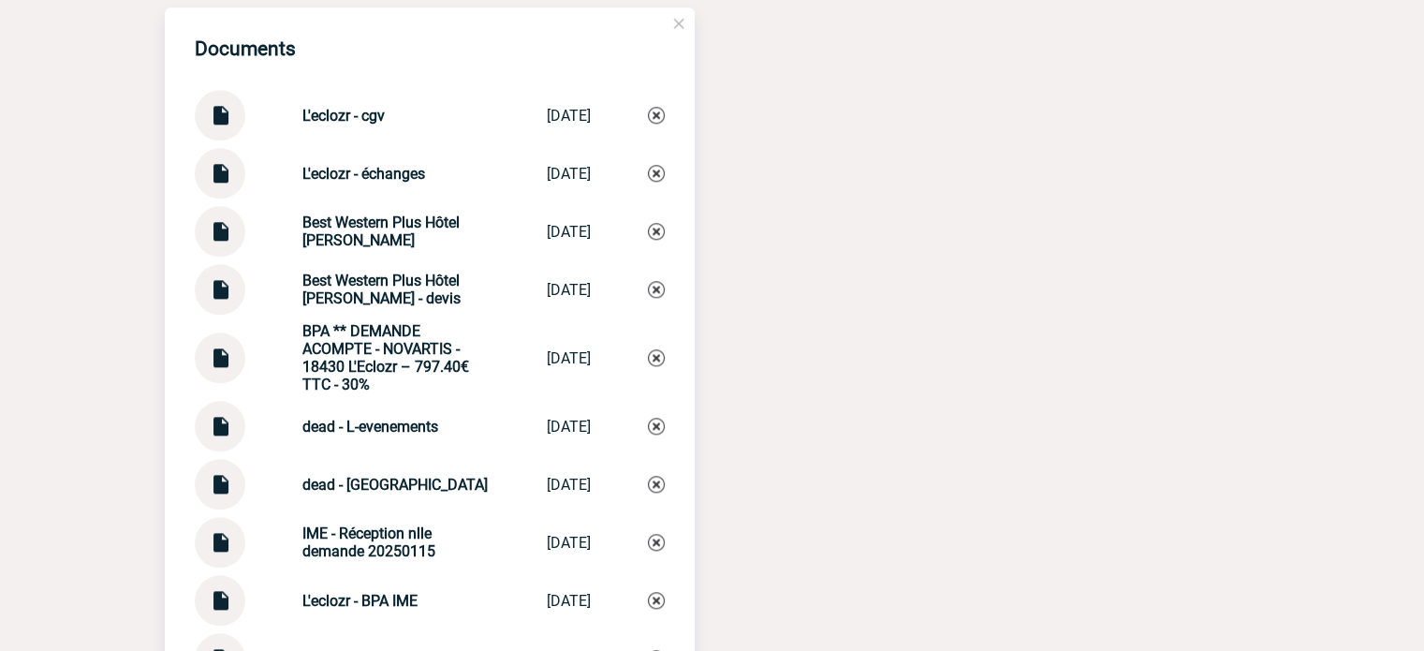
drag, startPoint x: 273, startPoint y: 179, endPoint x: 417, endPoint y: 178, distance: 143.3
click at [417, 178] on div "L'eclozr - échanges L'eclozr - éc... 30/09/2025" at bounding box center [430, 173] width 470 height 51
copy strong "L'eclozr - échanges"
click at [657, 182] on img at bounding box center [656, 173] width 17 height 17
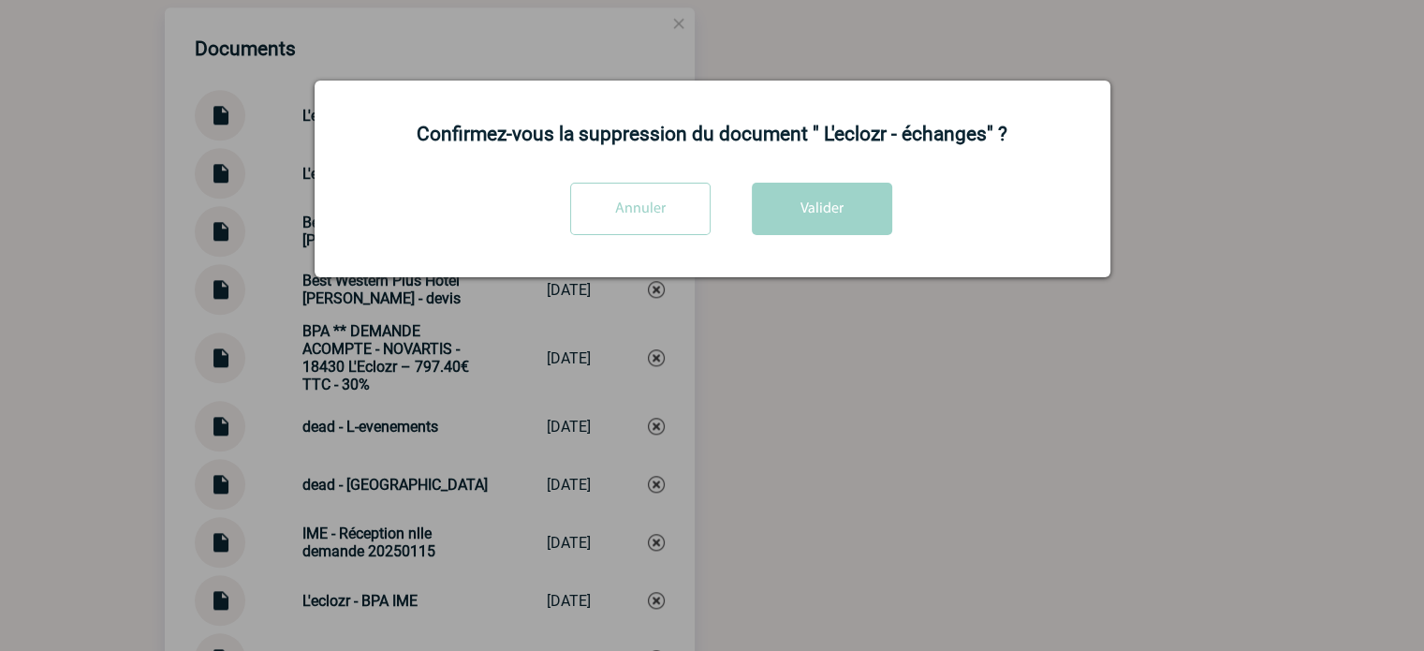
click at [817, 179] on div "Confirmez-vous la suppression du document " L'eclozr - échanges" ? Annuler Vali…" at bounding box center [713, 179] width 796 height 197
click at [817, 199] on button "Valider" at bounding box center [822, 209] width 140 height 52
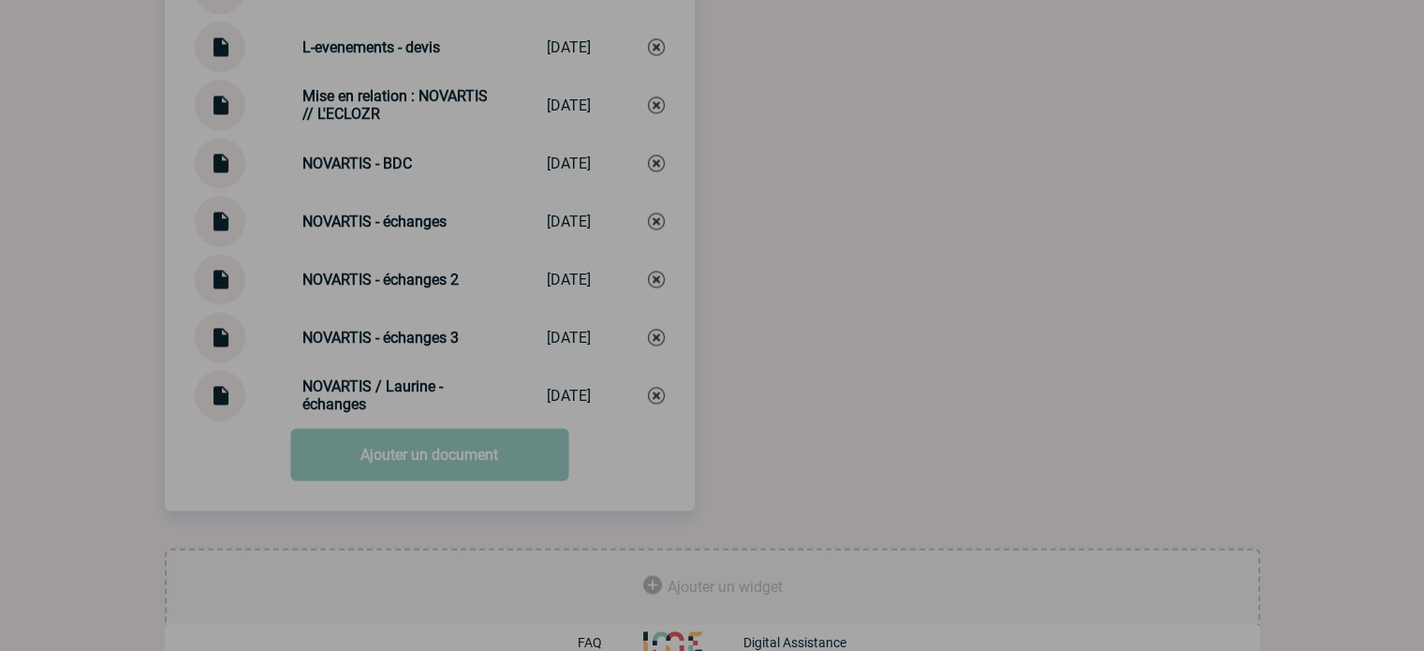
scroll to position [2677, 0]
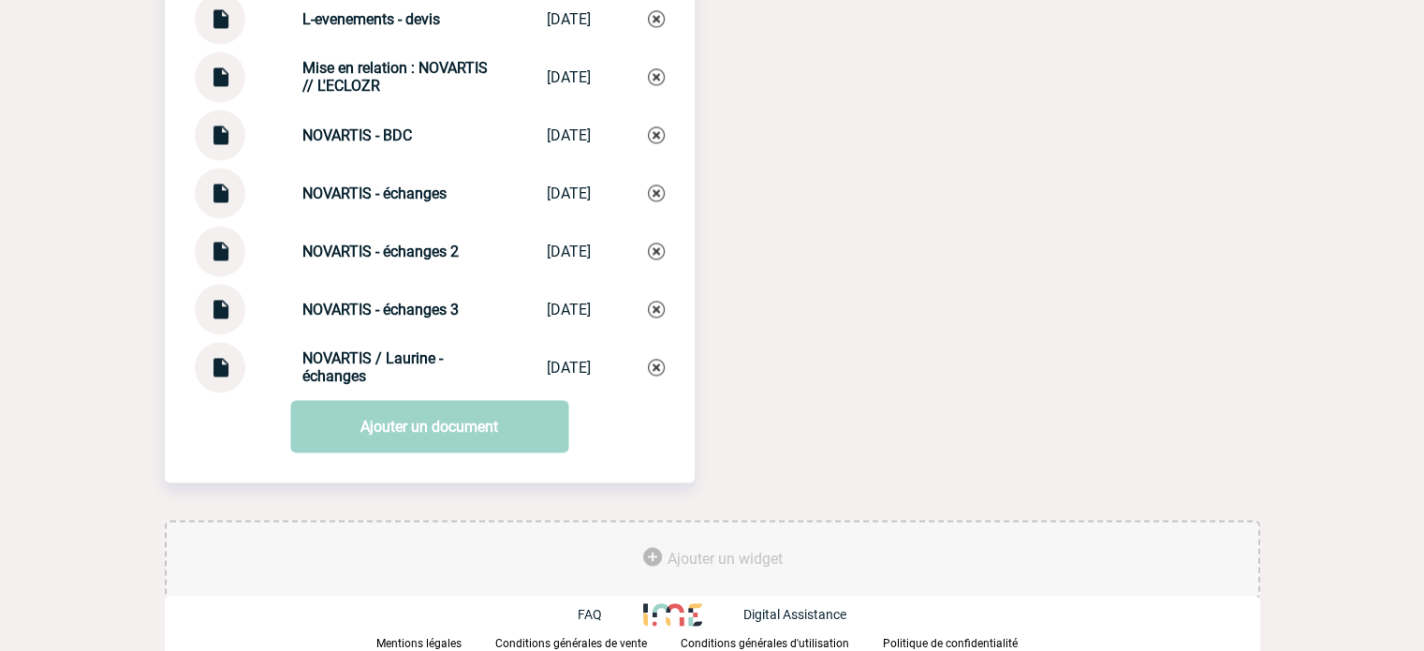
click at [487, 435] on link "Ajouter un document" at bounding box center [429, 426] width 278 height 52
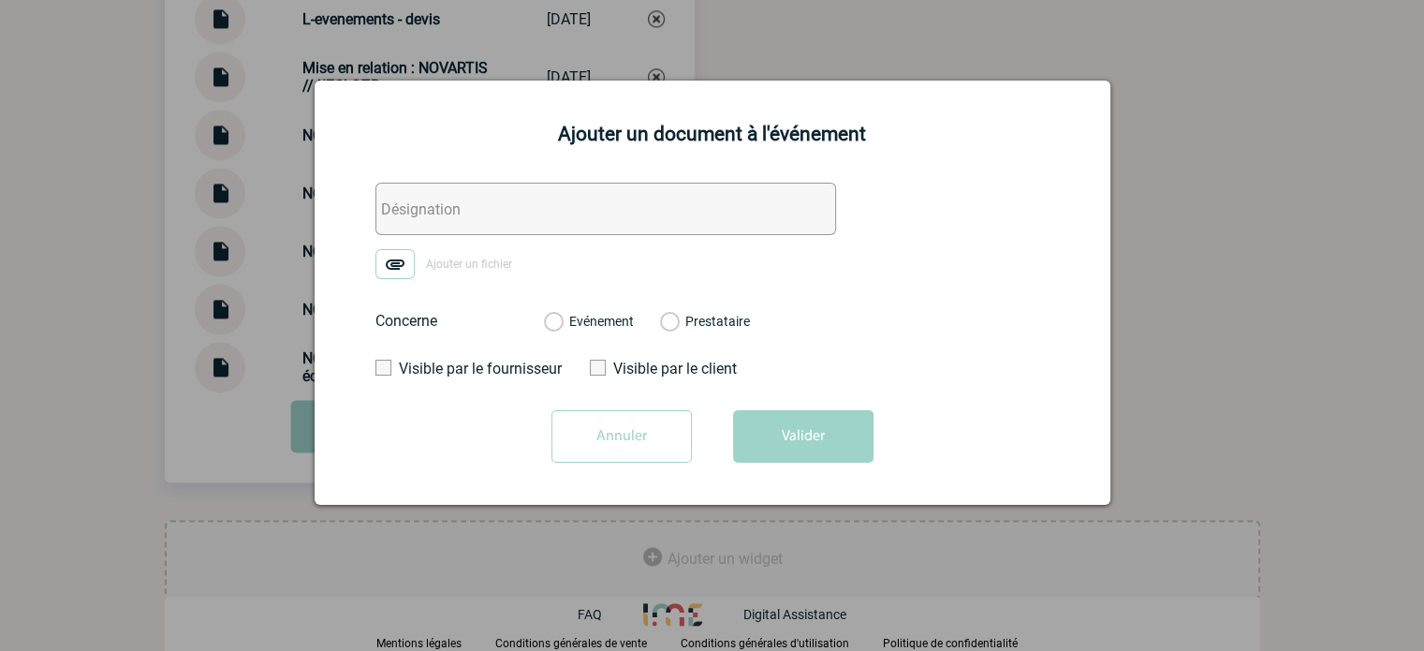
click at [459, 200] on input "text" at bounding box center [606, 209] width 461 height 52
paste input "L'eclozr - échanges"
type input "L'eclozr - échanges"
click at [405, 261] on img at bounding box center [395, 264] width 39 height 30
click at [0, 0] on input "Ajouter un fichier" at bounding box center [0, 0] width 0 height 0
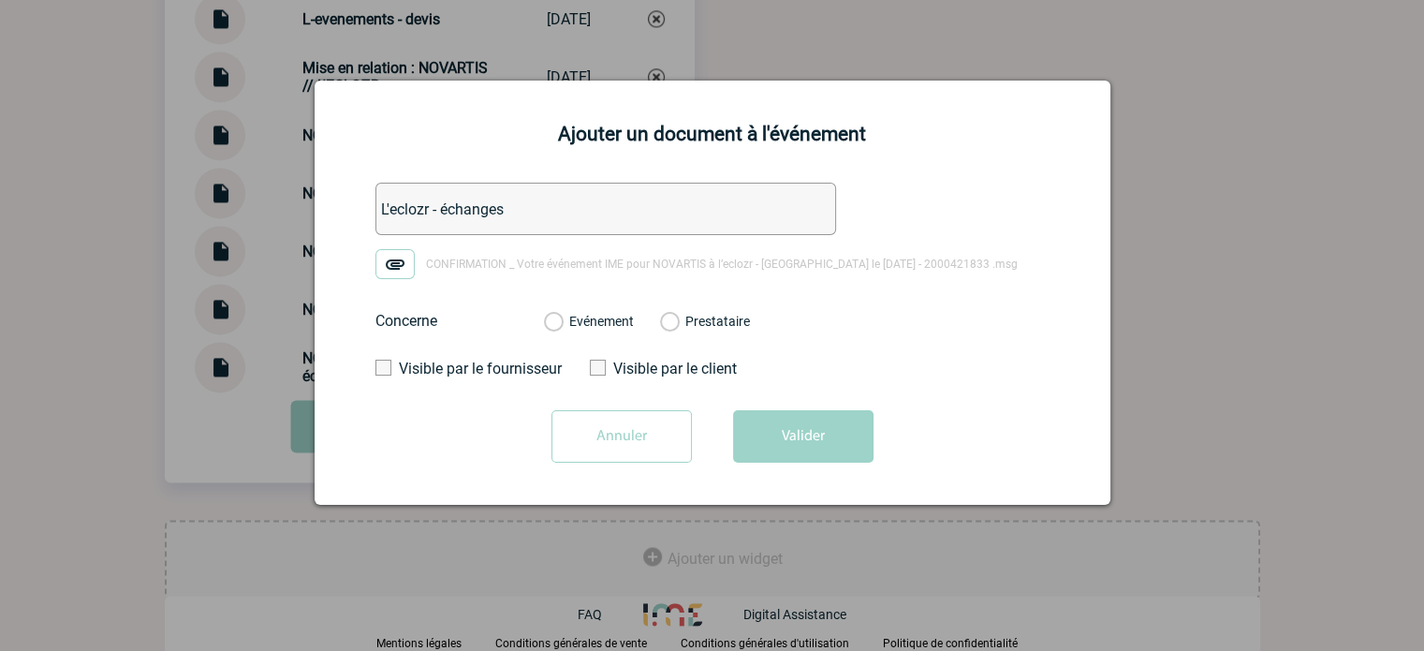
click at [580, 334] on div "Evénement Prestataire" at bounding box center [647, 321] width 236 height 49
click at [562, 320] on label "Evénement" at bounding box center [553, 322] width 18 height 17
click at [0, 0] on input "Evénement" at bounding box center [0, 0] width 0 height 0
click at [804, 439] on button "Valider" at bounding box center [803, 436] width 140 height 52
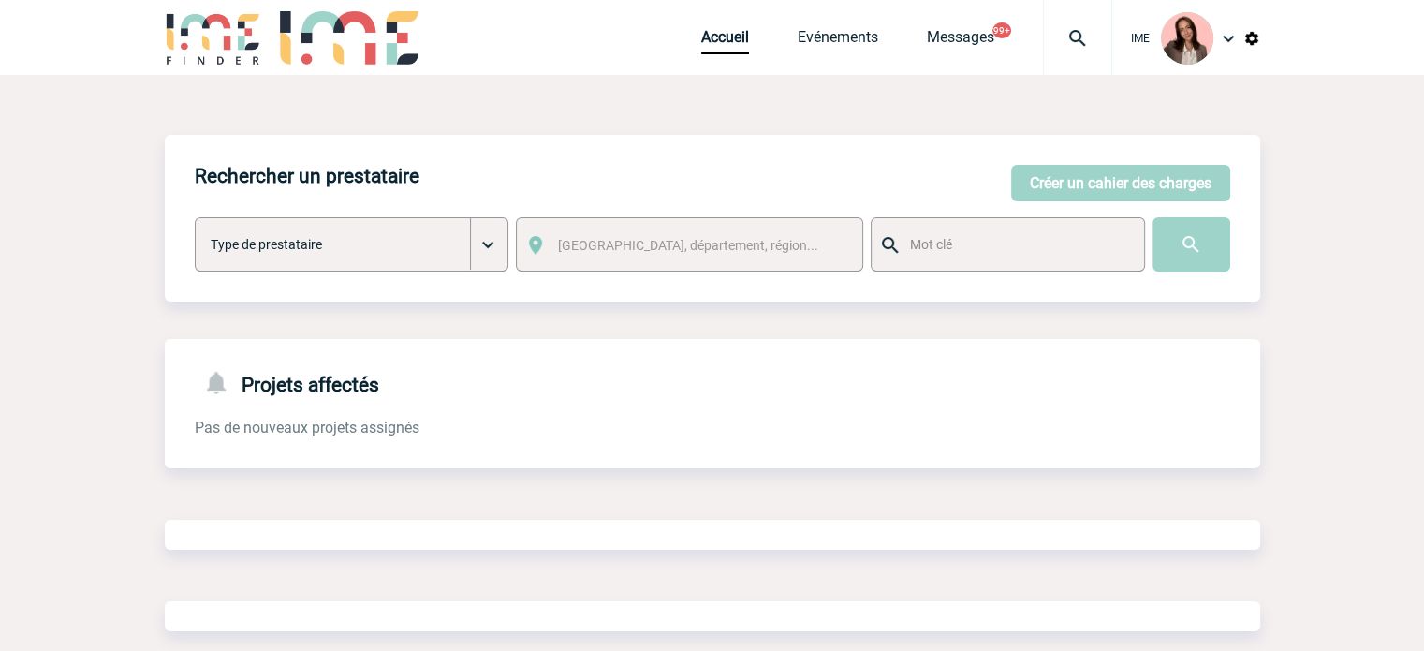
click at [1104, 24] on div at bounding box center [1077, 37] width 69 height 75
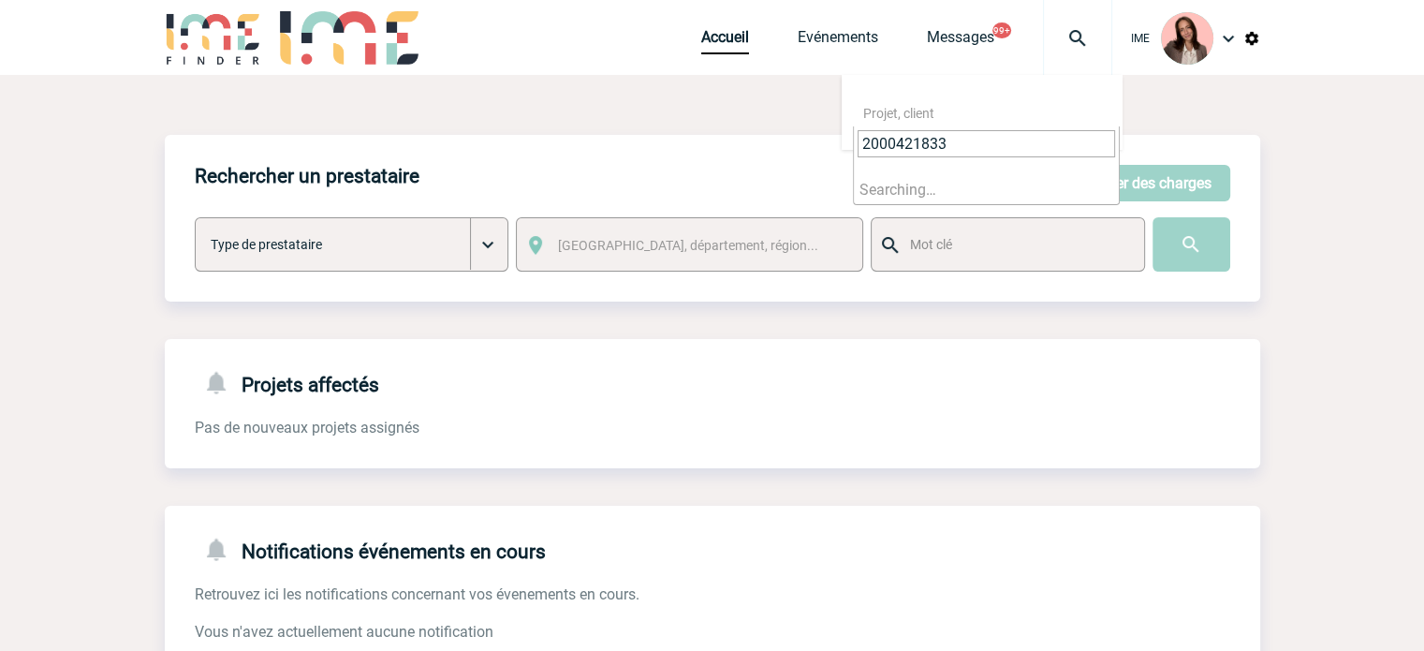
type input "2000421833"
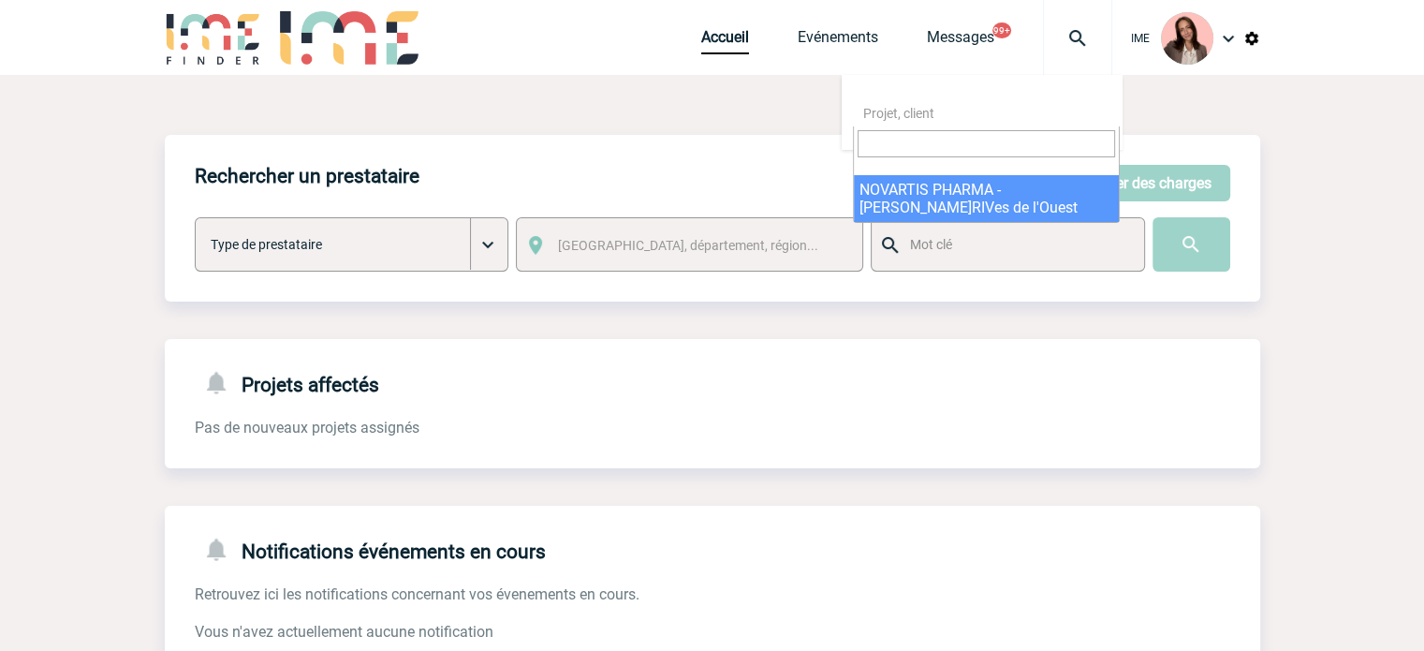
select select "21334"
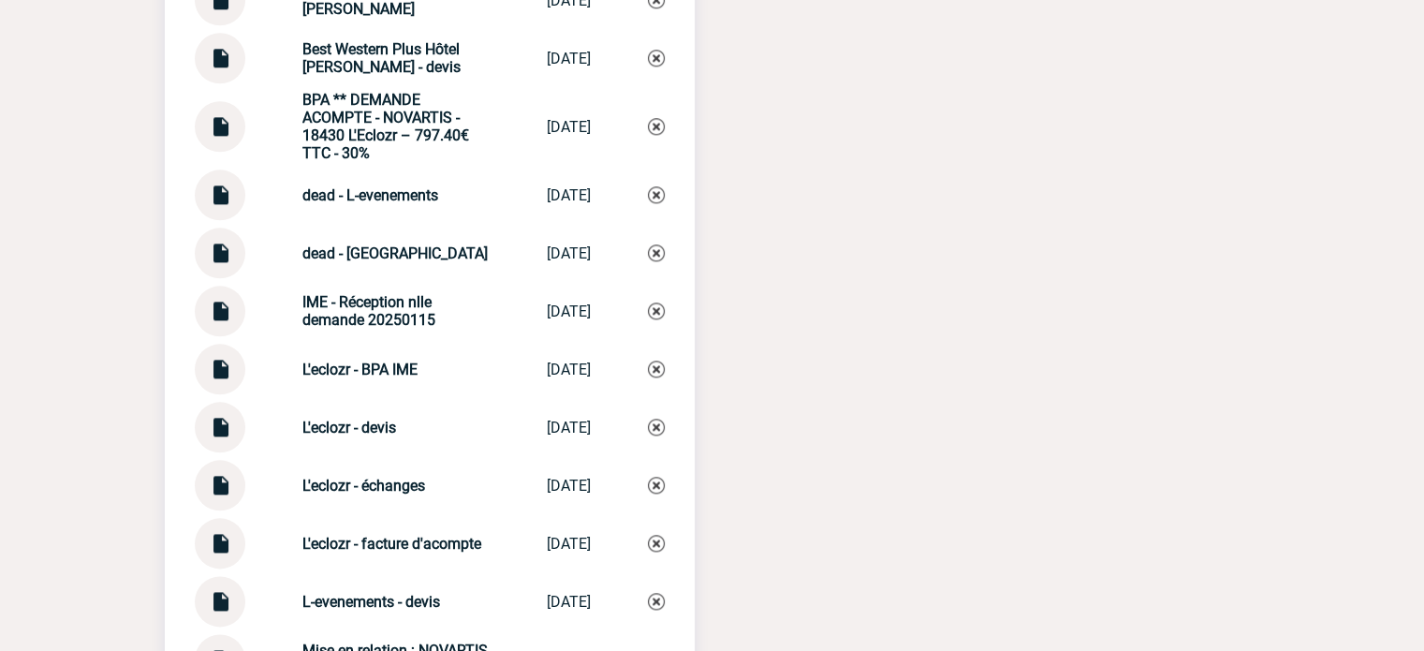
scroll to position [2173, 0]
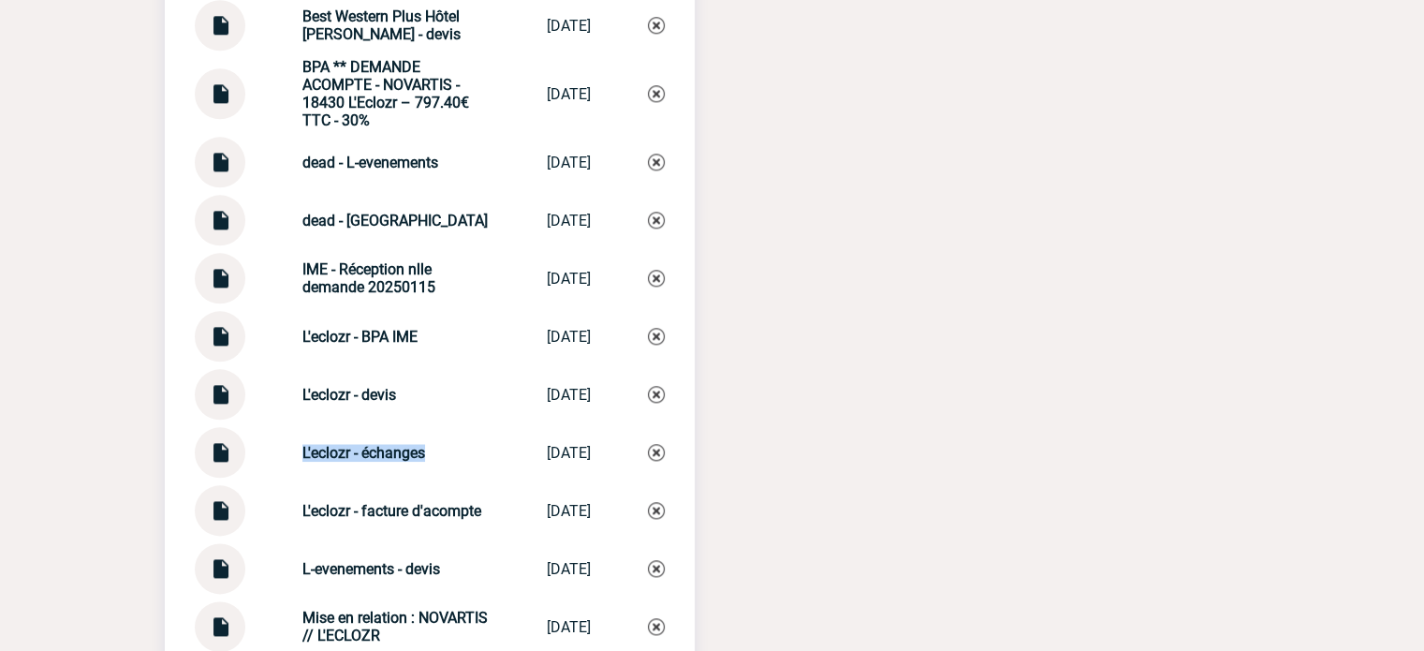
drag, startPoint x: 282, startPoint y: 474, endPoint x: 456, endPoint y: 463, distance: 174.5
click at [456, 463] on div "L'eclozr - échanges L'eclozr - éch... 30/09/2025" at bounding box center [430, 452] width 470 height 51
copy strong "L'eclozr - échanges"
click at [656, 461] on img at bounding box center [656, 452] width 17 height 17
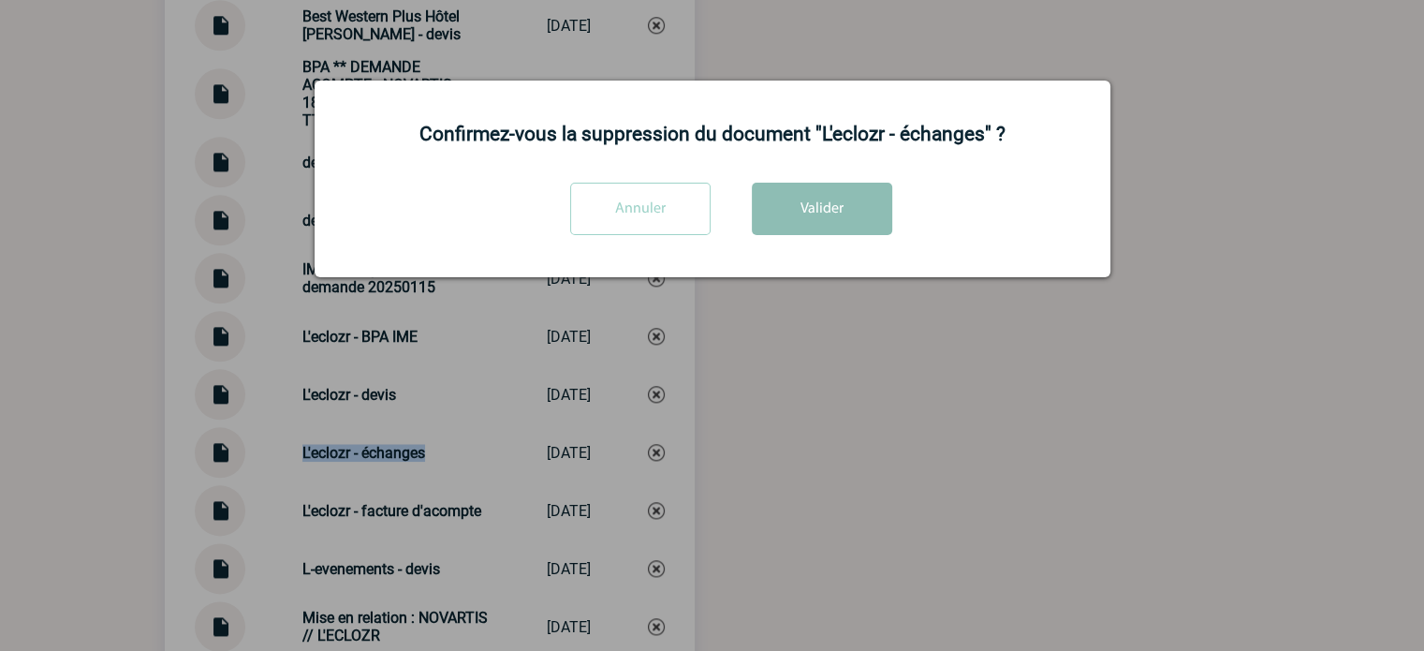
click at [824, 224] on button "Valider" at bounding box center [822, 209] width 140 height 52
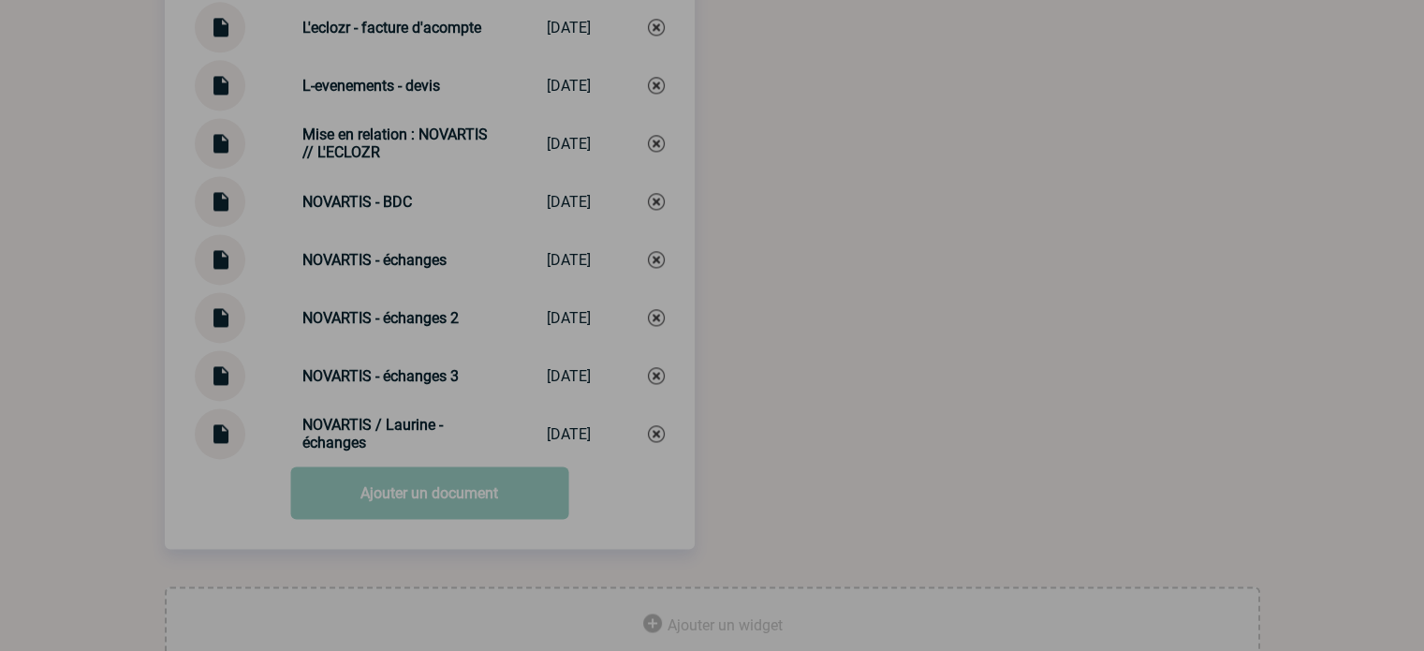
scroll to position [2677, 0]
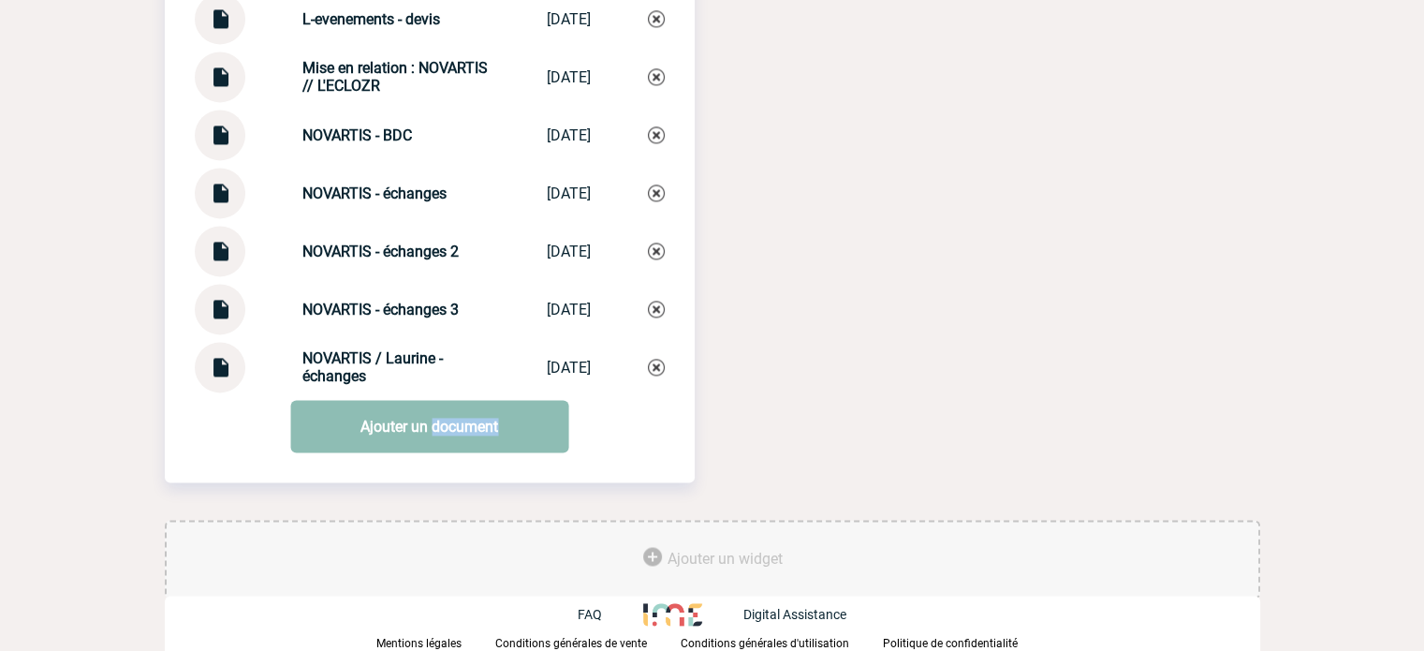
click at [456, 441] on link "Ajouter un document" at bounding box center [429, 426] width 278 height 52
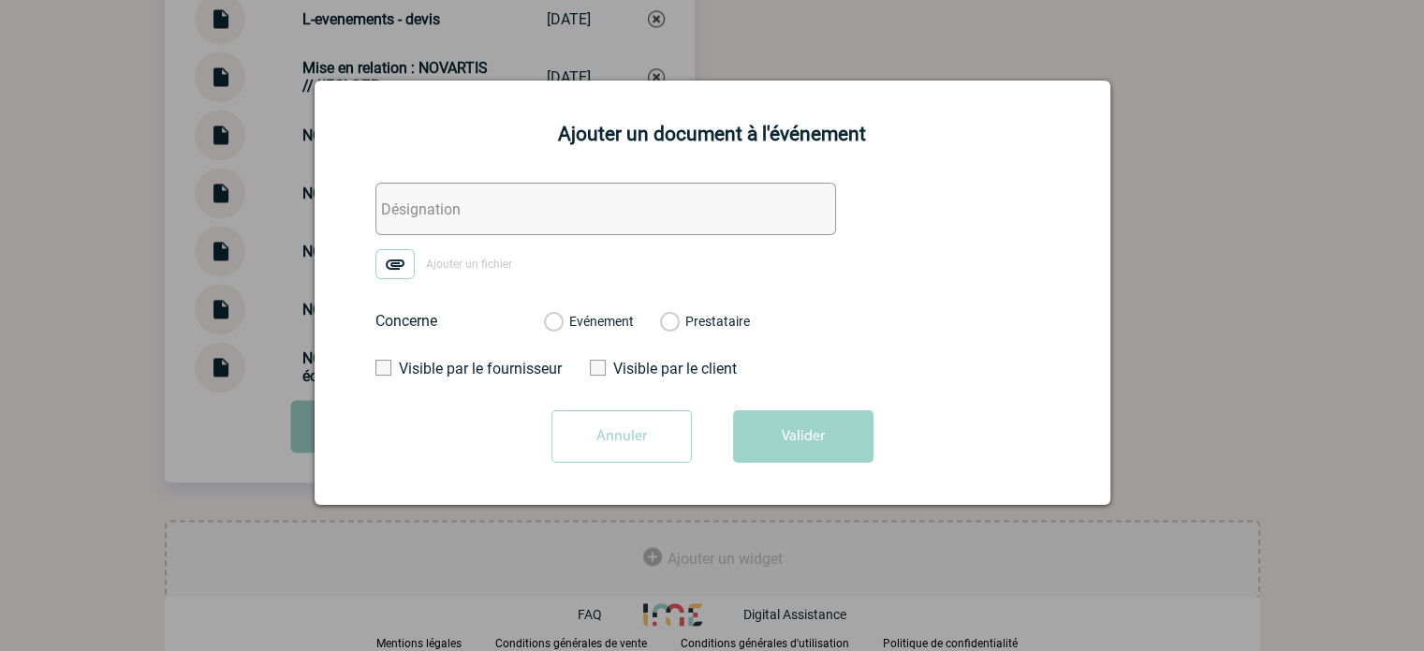
click at [413, 226] on input "text" at bounding box center [606, 209] width 461 height 52
paste input "L'eclozr - échanges"
type input "L'eclozr - échanges"
click at [387, 280] on form "L'eclozr - échanges Ajouter un fichier Concerne Evénement Prestataire Visible p…" at bounding box center [712, 330] width 749 height 294
click at [393, 269] on img at bounding box center [395, 264] width 39 height 30
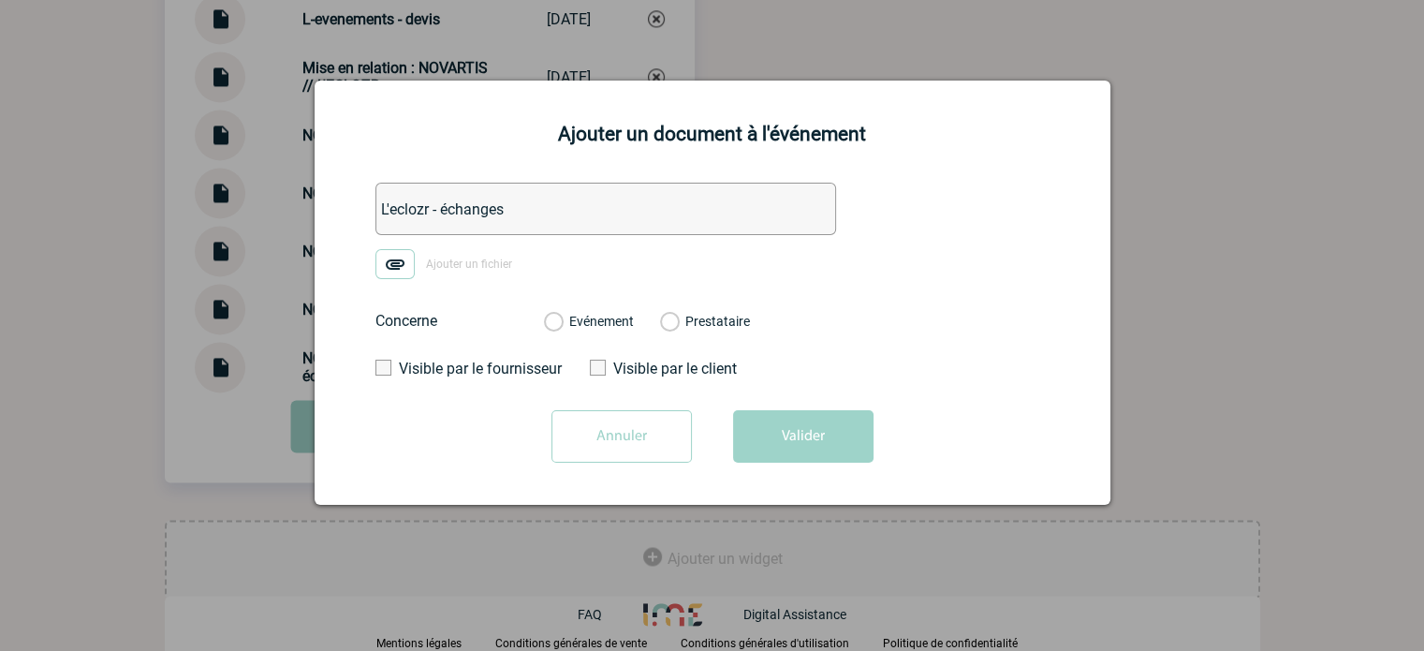
click at [0, 0] on input "Ajouter un fichier" at bounding box center [0, 0] width 0 height 0
click at [562, 325] on label "Evénement" at bounding box center [553, 322] width 18 height 17
click at [0, 0] on input "Evénement" at bounding box center [0, 0] width 0 height 0
click at [791, 440] on button "Valider" at bounding box center [803, 436] width 140 height 52
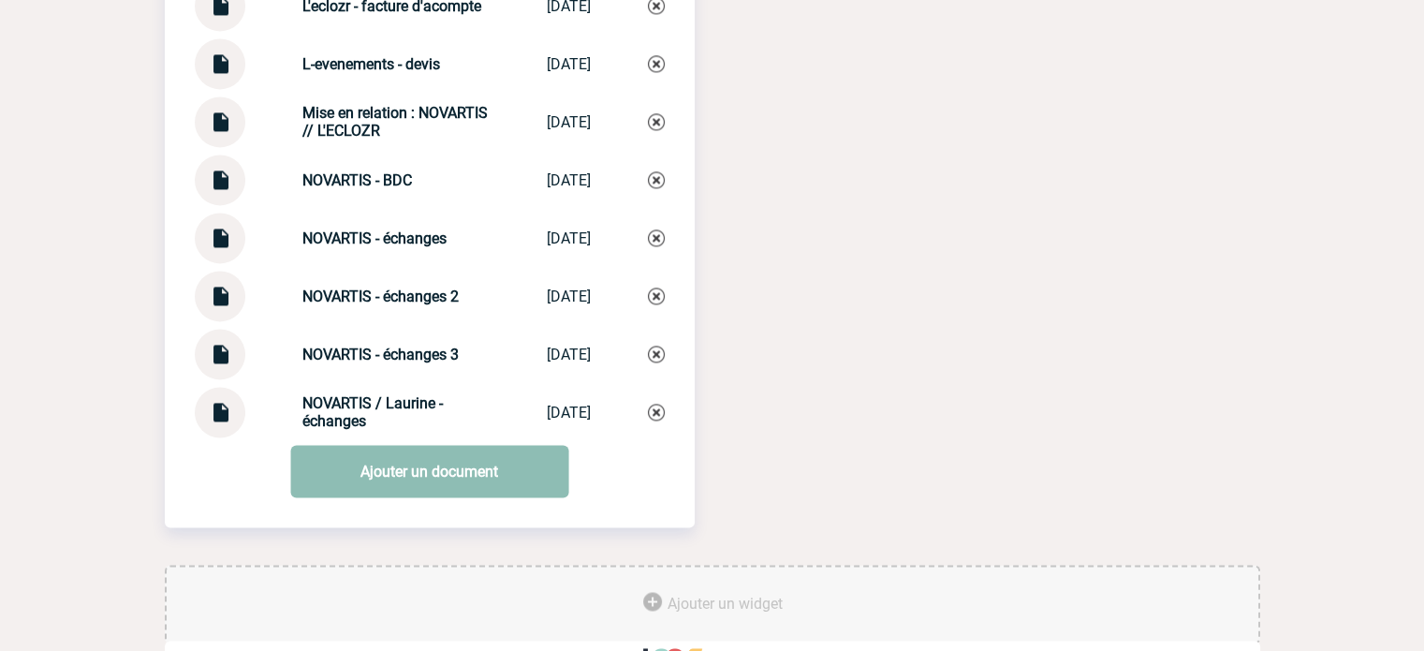
click at [423, 491] on link "Ajouter un document" at bounding box center [429, 471] width 278 height 52
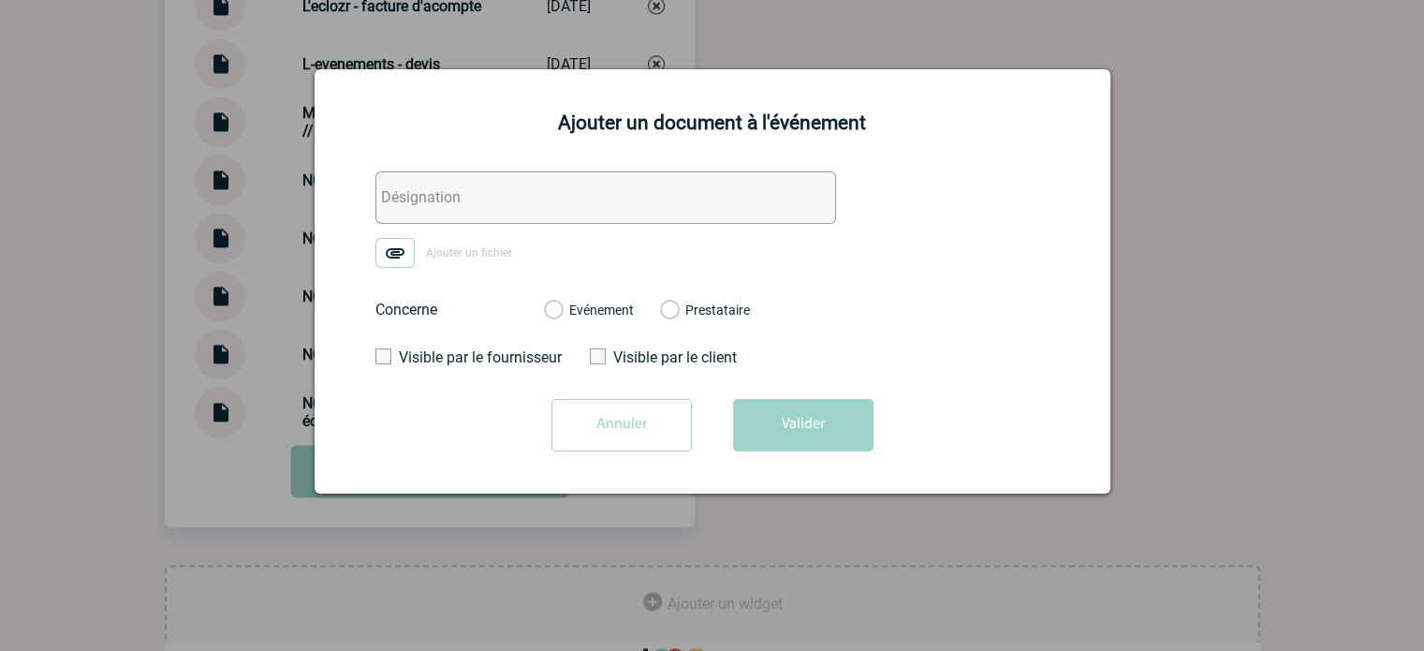
click at [441, 224] on input "text" at bounding box center [606, 197] width 461 height 52
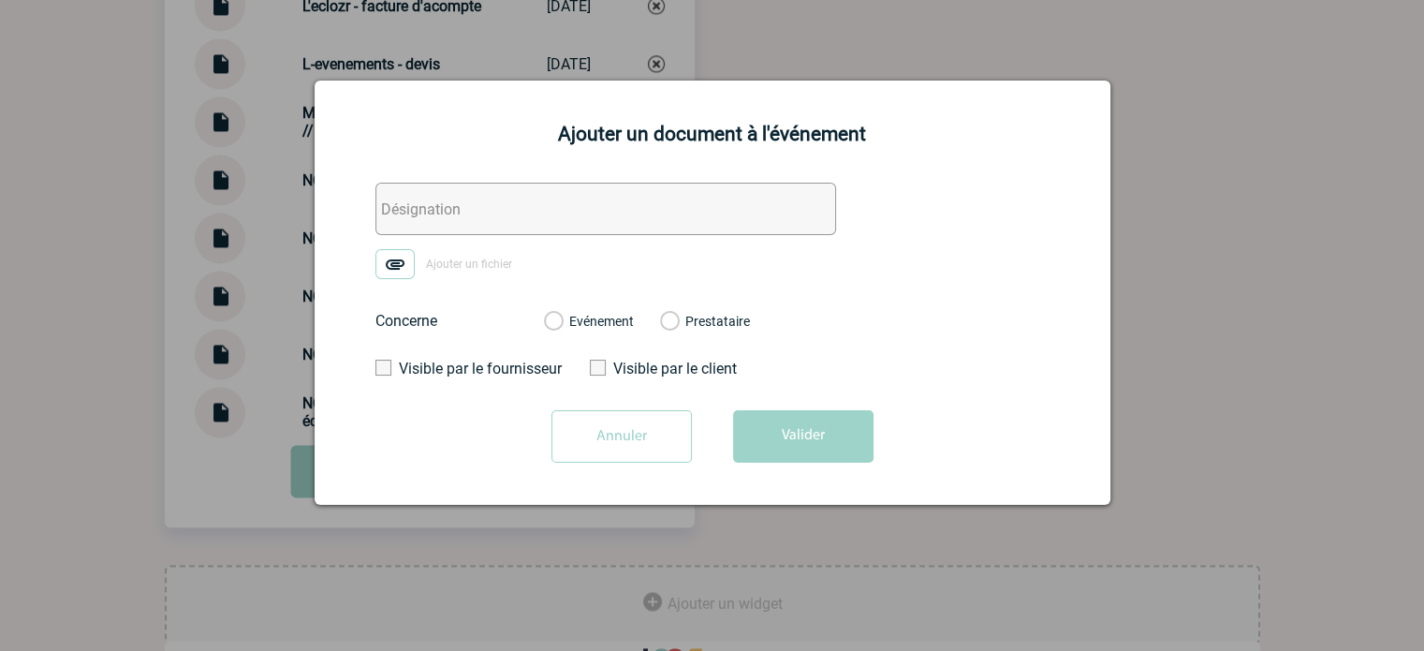
paste input "L'eclozr - échanges"
click at [497, 209] on input "L'eclozr - échanges" at bounding box center [606, 209] width 461 height 52
type input "L'eclozr - facture"
click at [389, 250] on img at bounding box center [395, 264] width 39 height 30
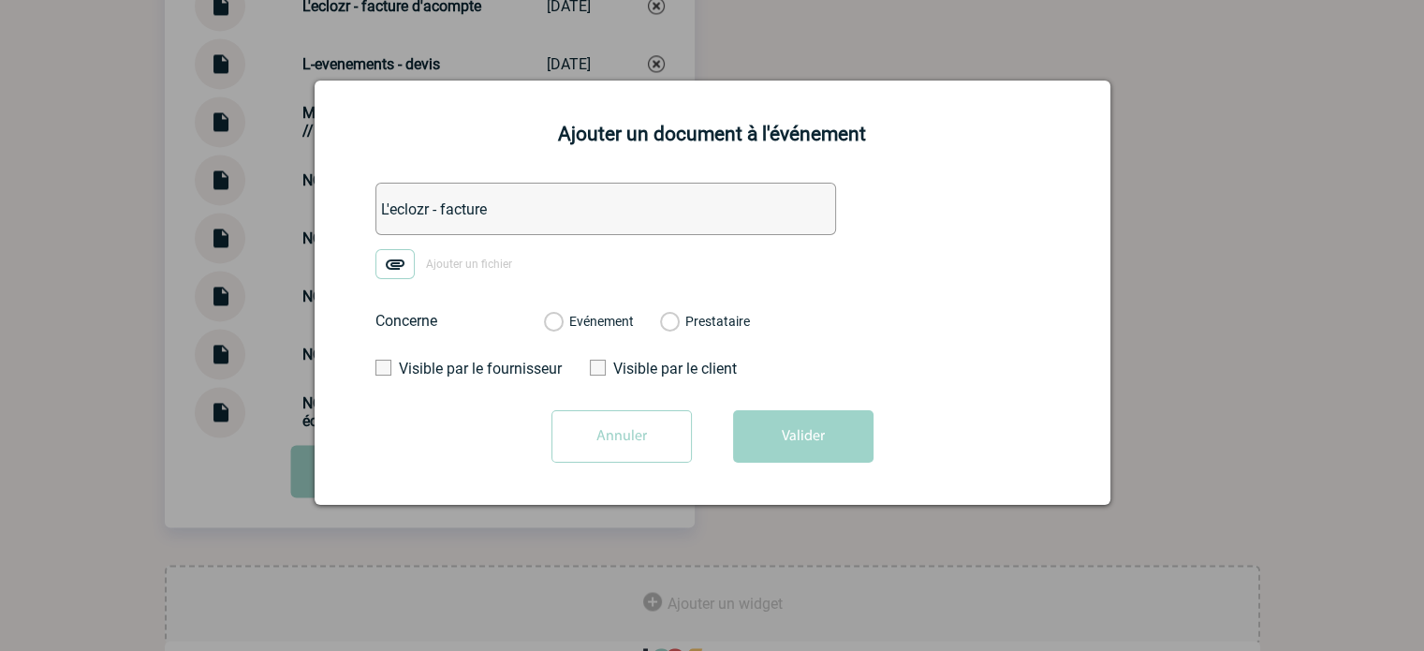
click at [0, 0] on input "Ajouter un fichier" at bounding box center [0, 0] width 0 height 0
click at [563, 326] on div "Evénement" at bounding box center [589, 321] width 90 height 19
click at [562, 322] on label "Evénement" at bounding box center [553, 322] width 18 height 17
click at [0, 0] on input "Evénement" at bounding box center [0, 0] width 0 height 0
click at [770, 422] on button "Valider" at bounding box center [803, 436] width 140 height 52
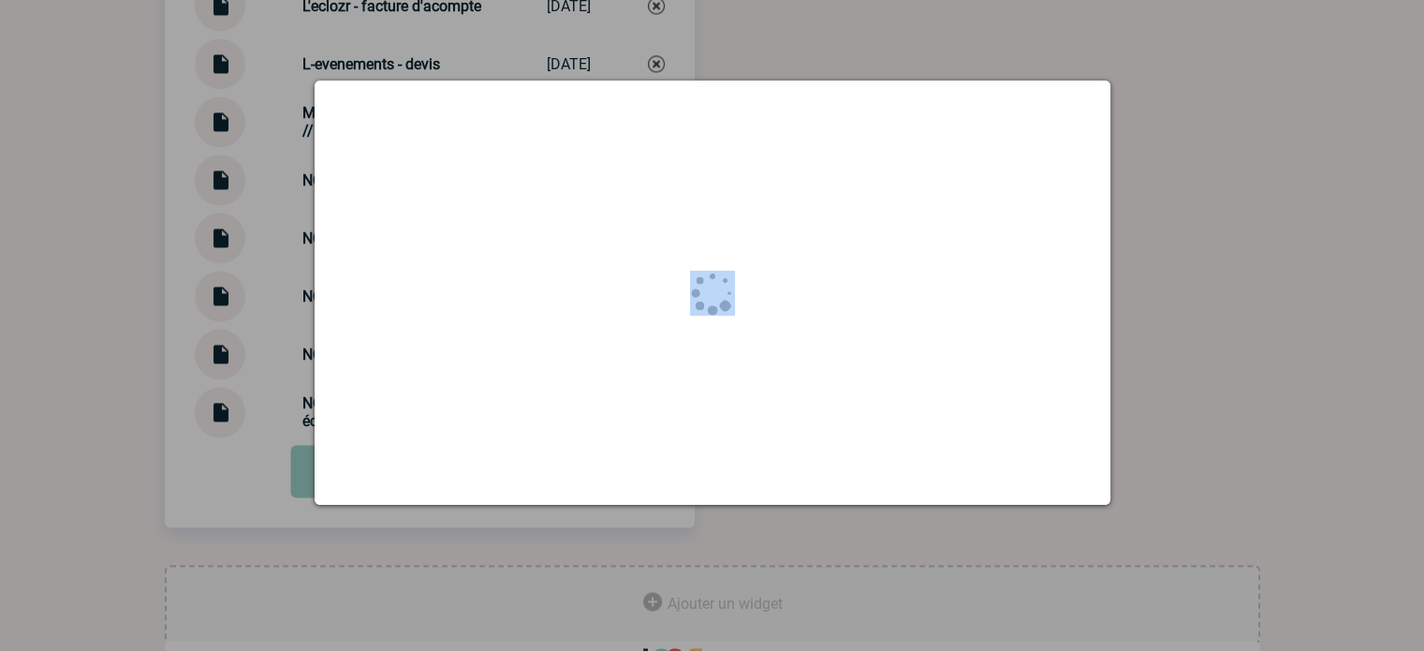
click at [771, 422] on div at bounding box center [713, 293] width 796 height 424
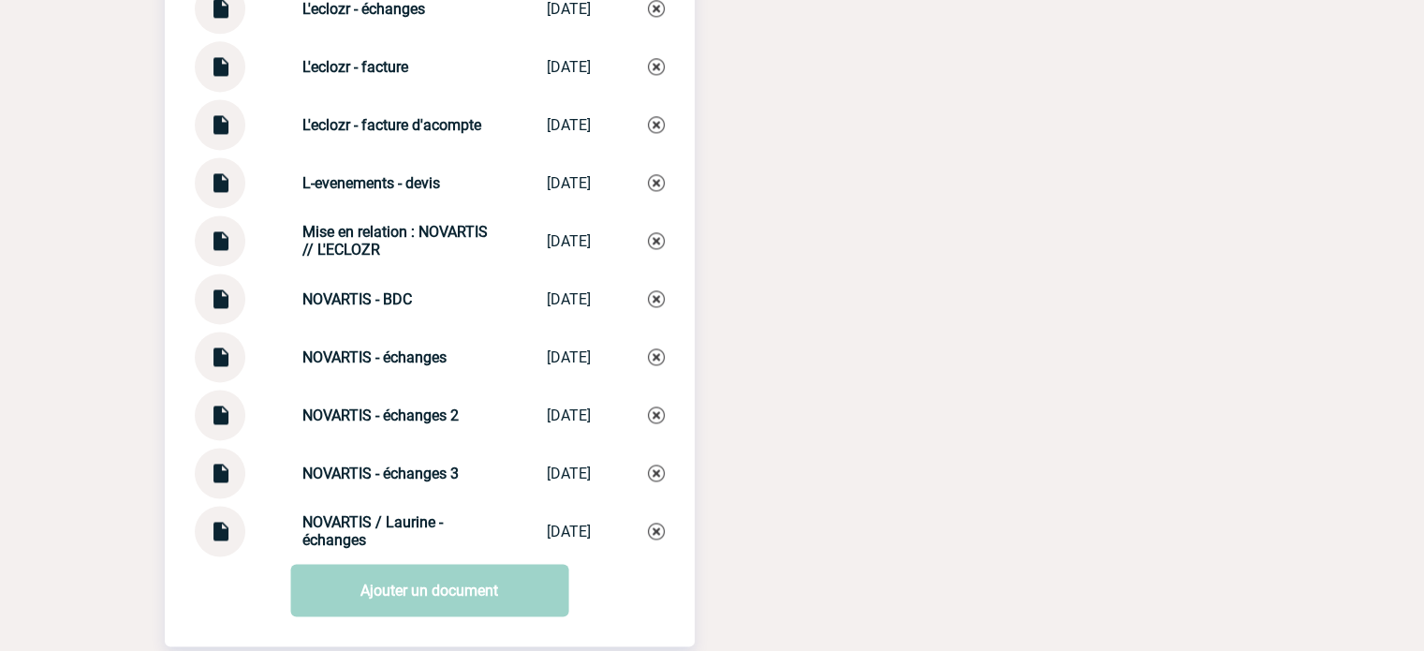
scroll to position [2584, 0]
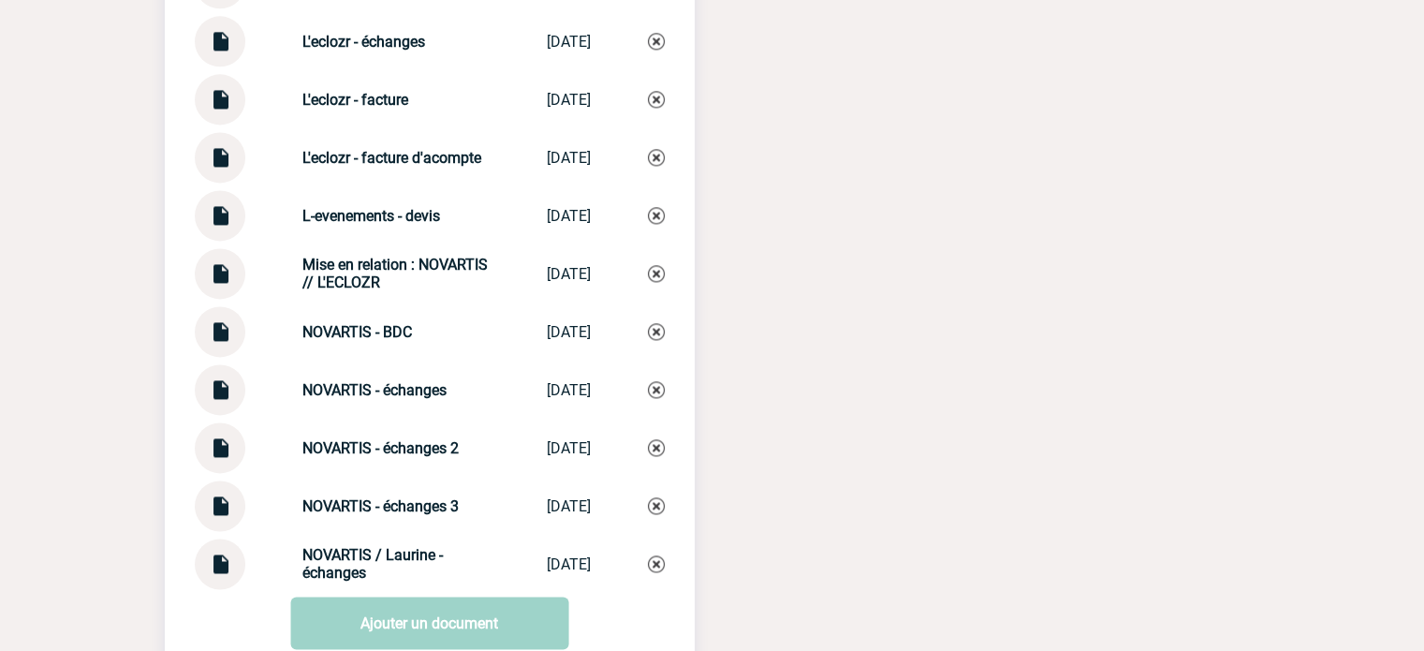
click at [215, 517] on img at bounding box center [220, 498] width 24 height 37
drag, startPoint x: 326, startPoint y: 518, endPoint x: 303, endPoint y: 523, distance: 23.2
click at [326, 515] on strong "NOVARTIS - échanges 3" at bounding box center [380, 506] width 156 height 18
drag, startPoint x: 284, startPoint y: 522, endPoint x: 434, endPoint y: 522, distance: 149.8
click at [434, 522] on div "NOVARTIS - échanges 3 NOVARTIS - éch... 22/09/2025" at bounding box center [430, 505] width 470 height 51
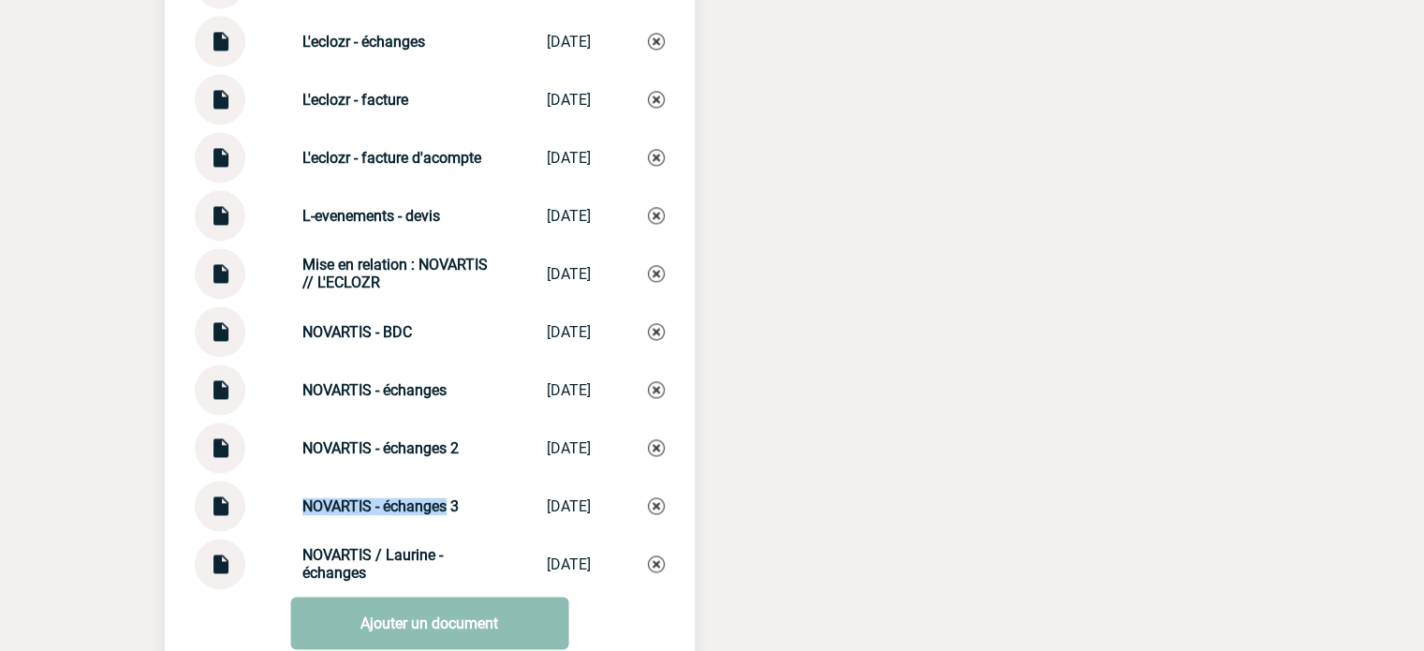
copy strong "NOVARTIS - échanges"
click at [416, 621] on link "Ajouter un document" at bounding box center [429, 623] width 278 height 52
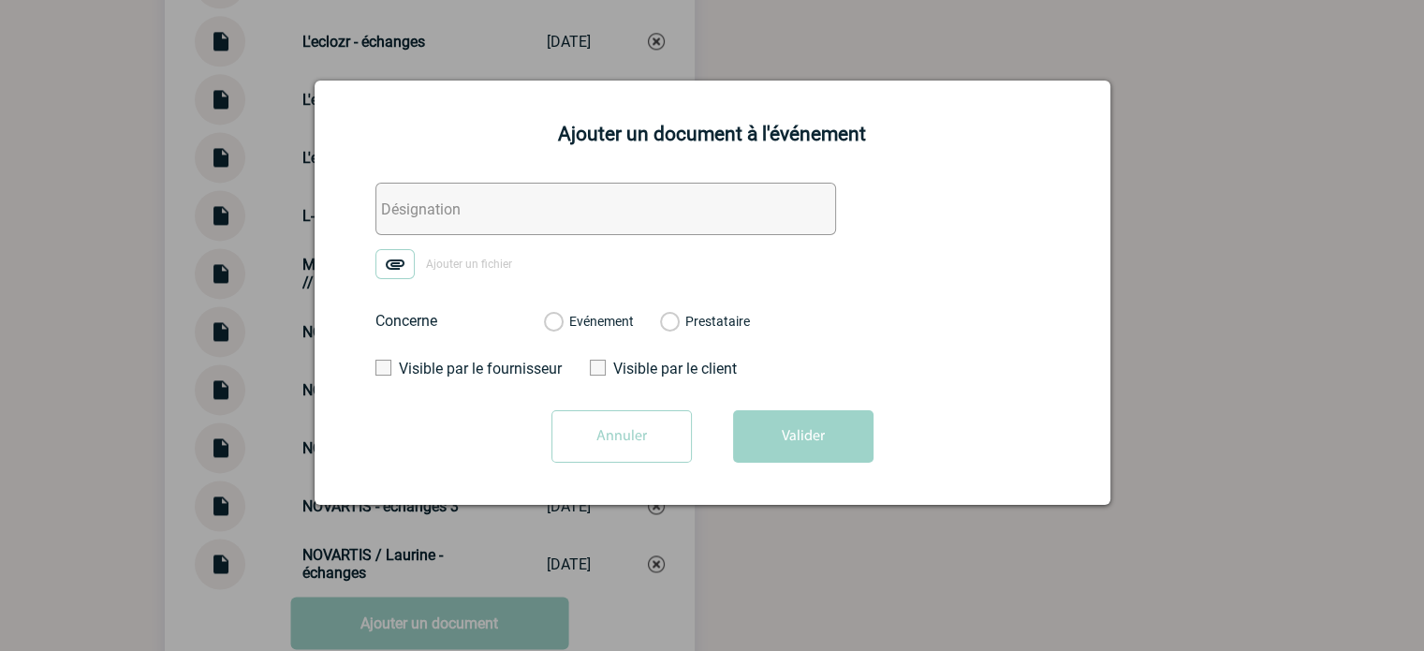
click at [501, 203] on input "text" at bounding box center [606, 209] width 461 height 52
paste input "NOVARTIS - échanges"
type input "NOVARTIS - échanges facturation"
click at [390, 263] on img at bounding box center [395, 264] width 39 height 30
click at [0, 0] on input "Ajouter un fichier" at bounding box center [0, 0] width 0 height 0
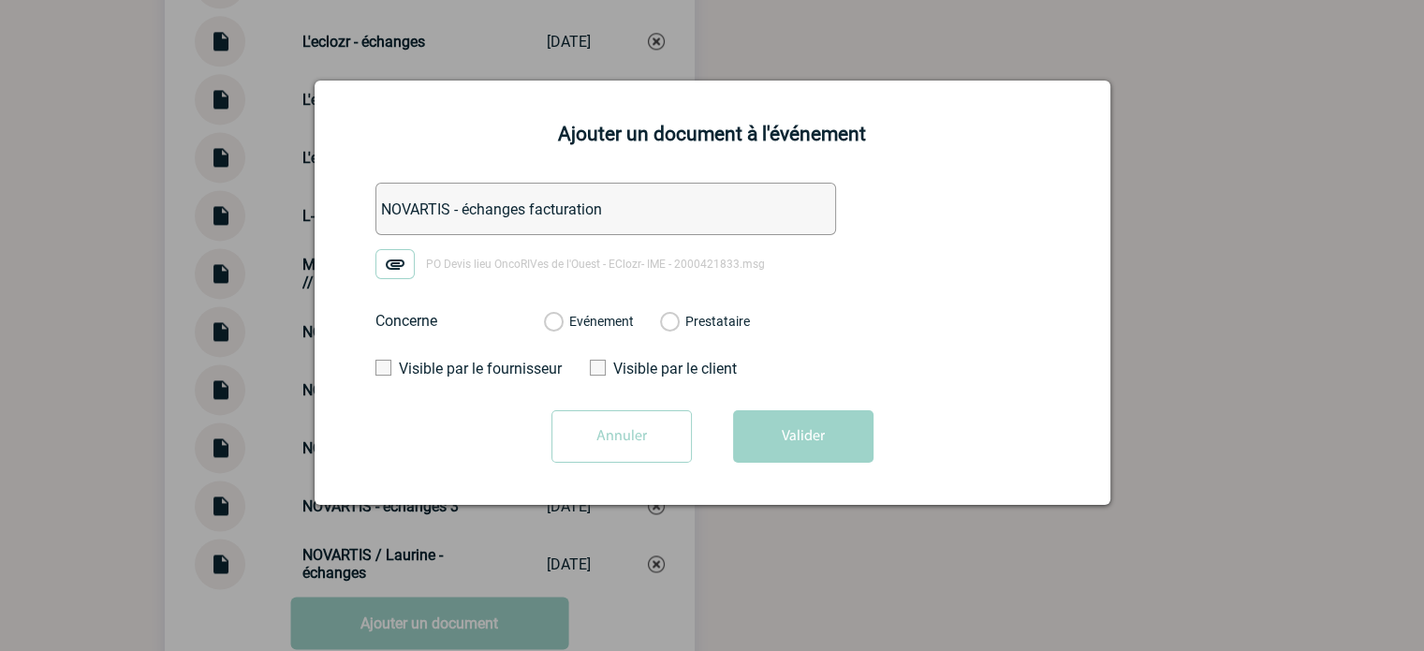
click at [562, 329] on label "Evénement" at bounding box center [553, 322] width 18 height 17
click at [0, 0] on input "Evénement" at bounding box center [0, 0] width 0 height 0
click at [729, 416] on div "Annuler Valider" at bounding box center [712, 443] width 749 height 66
click at [794, 436] on button "Valider" at bounding box center [803, 436] width 140 height 52
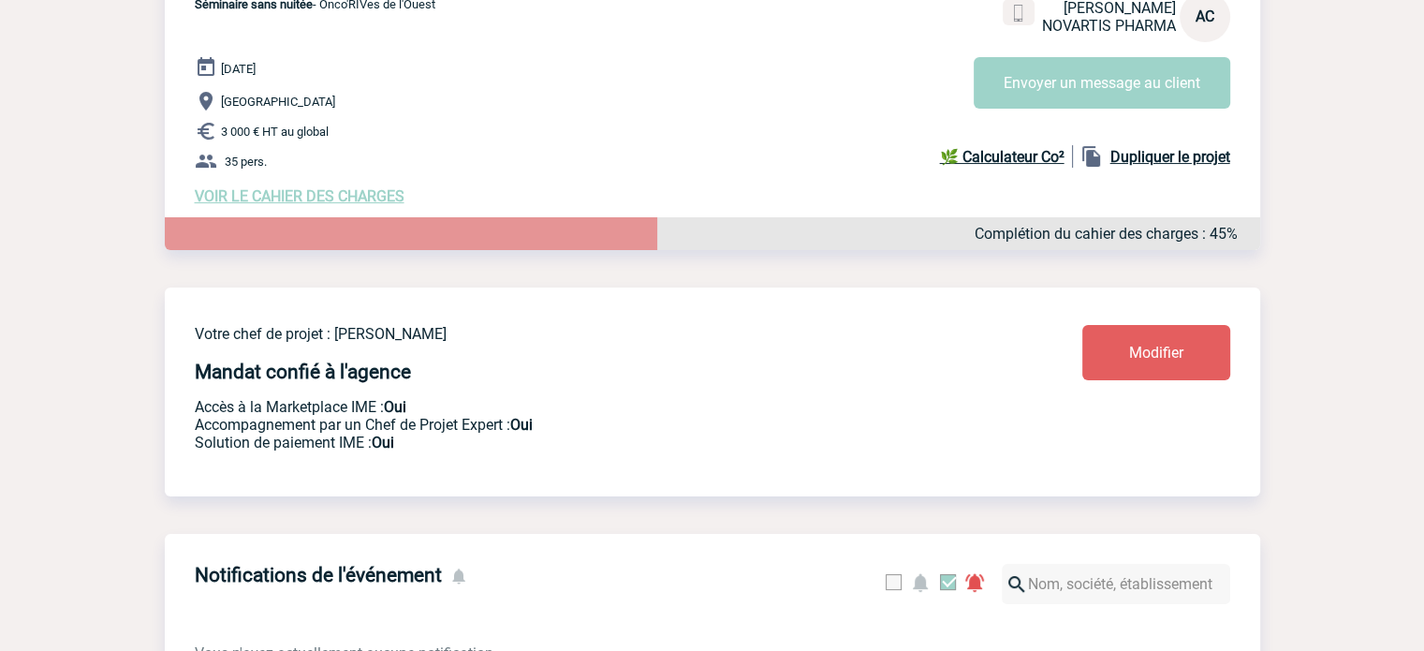
scroll to position [0, 0]
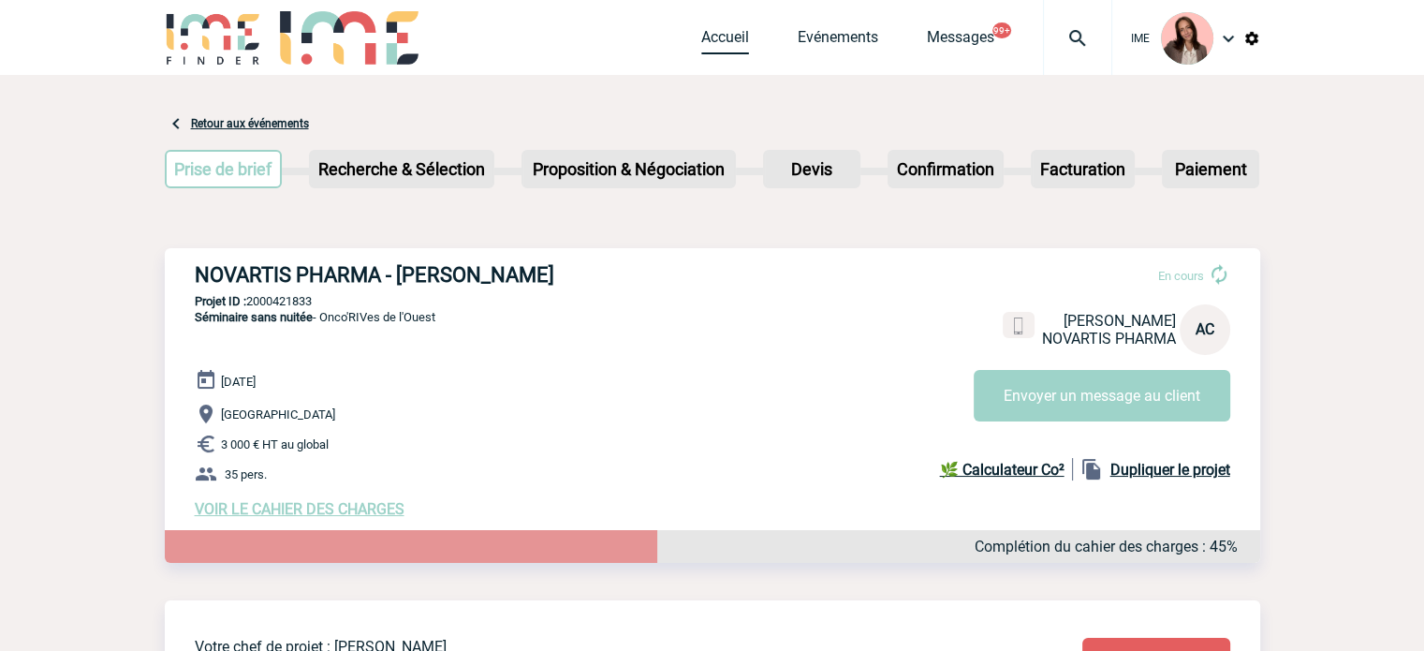
click at [736, 37] on link "Accueil" at bounding box center [725, 41] width 48 height 26
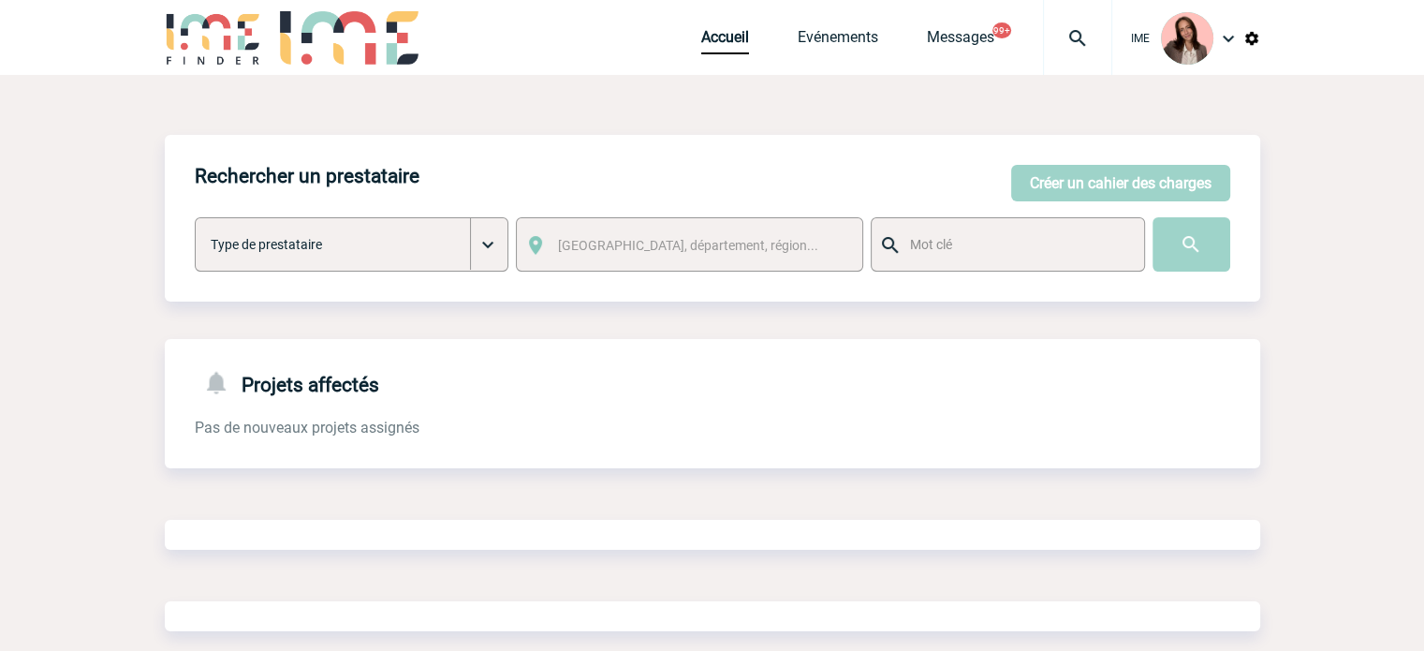
click at [1066, 52] on div at bounding box center [1077, 37] width 69 height 75
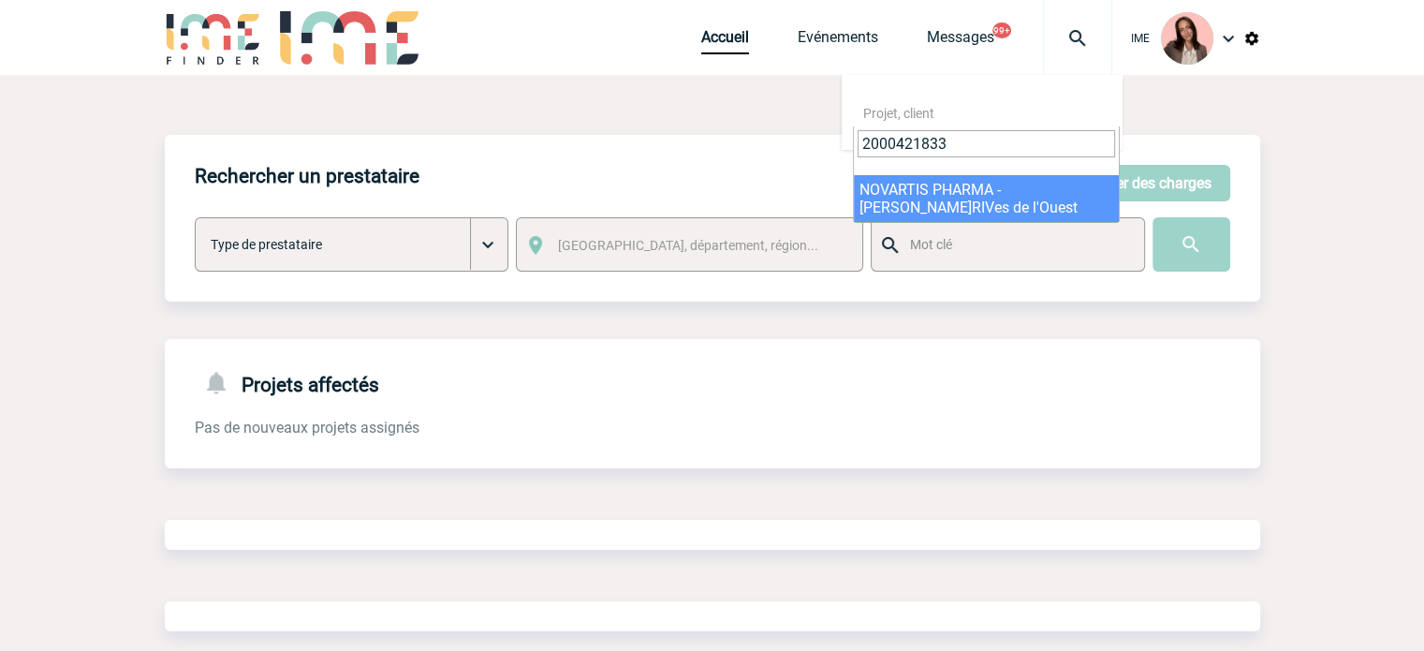
type input "2000421833"
select select "21334"
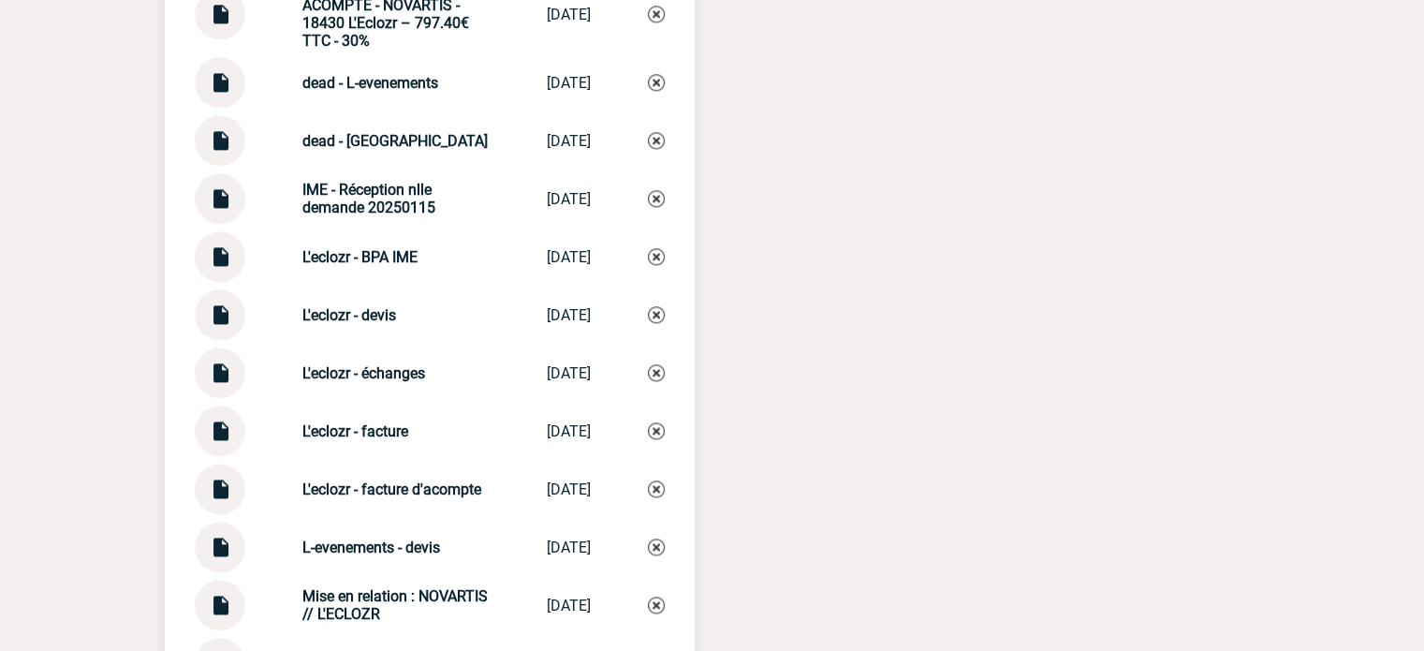
scroll to position [2528, 0]
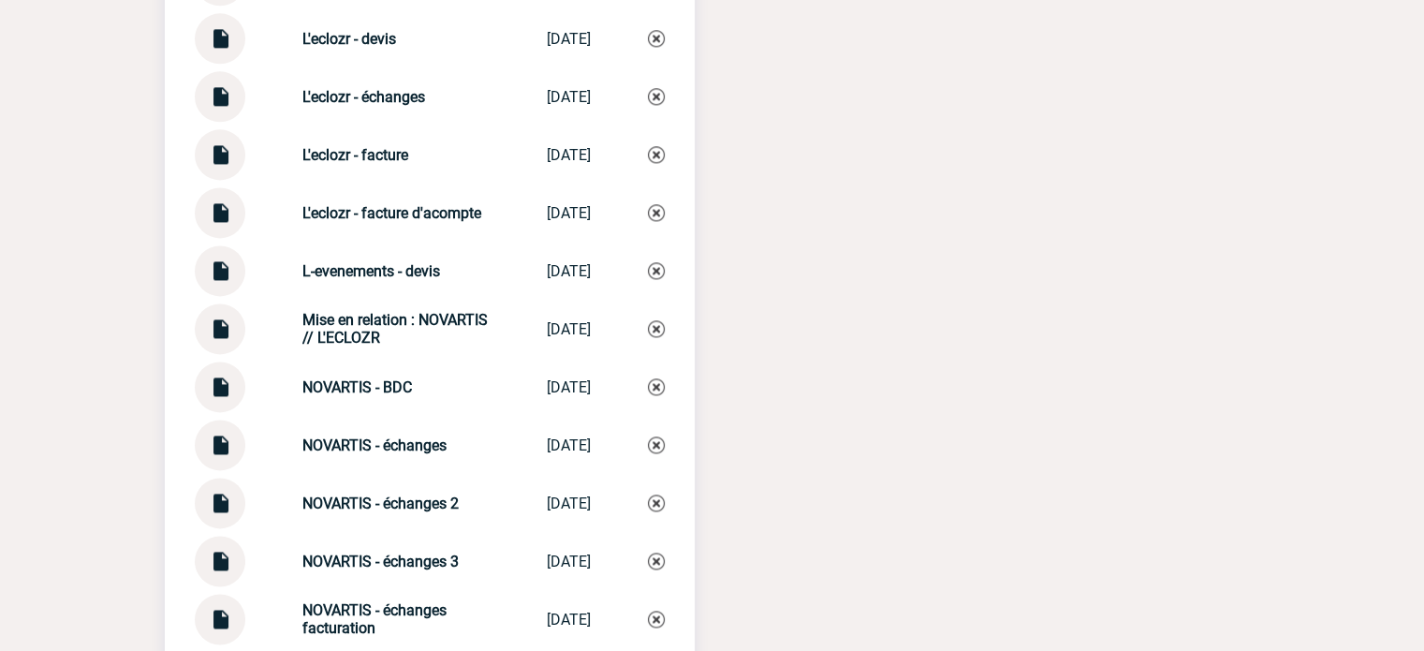
click at [228, 166] on img at bounding box center [220, 147] width 24 height 37
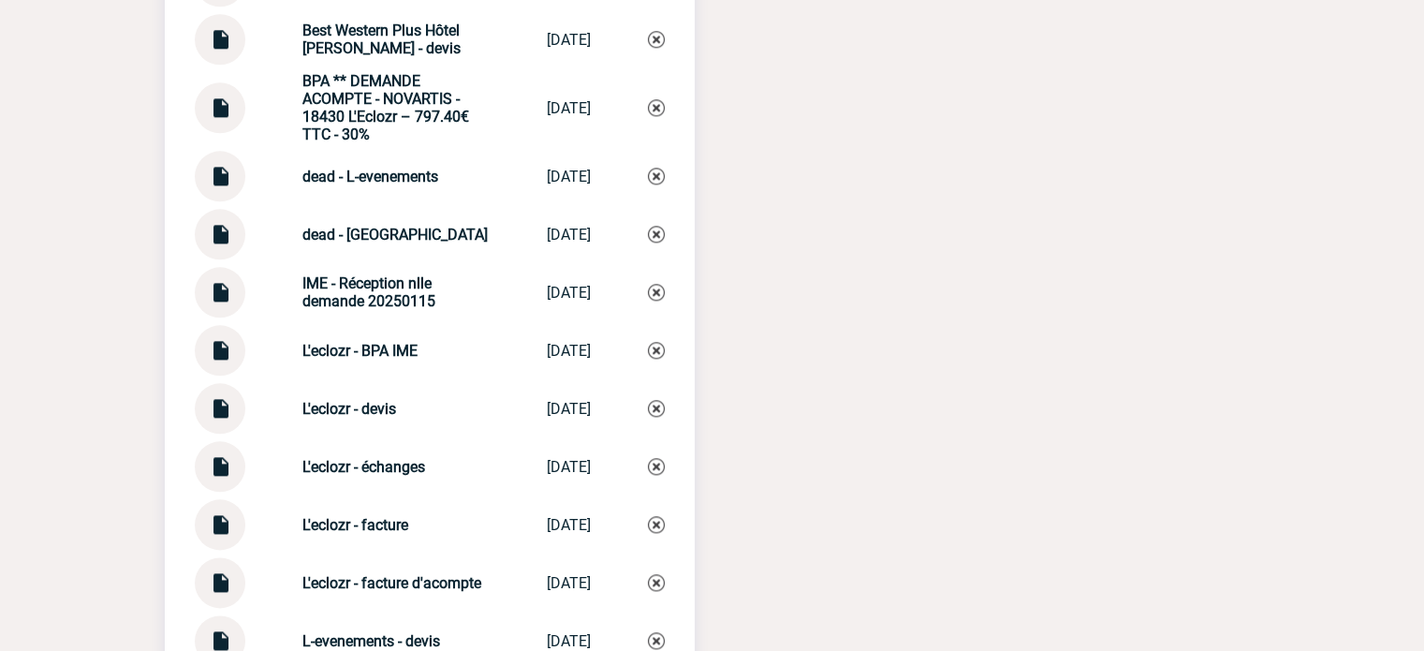
scroll to position [2154, 0]
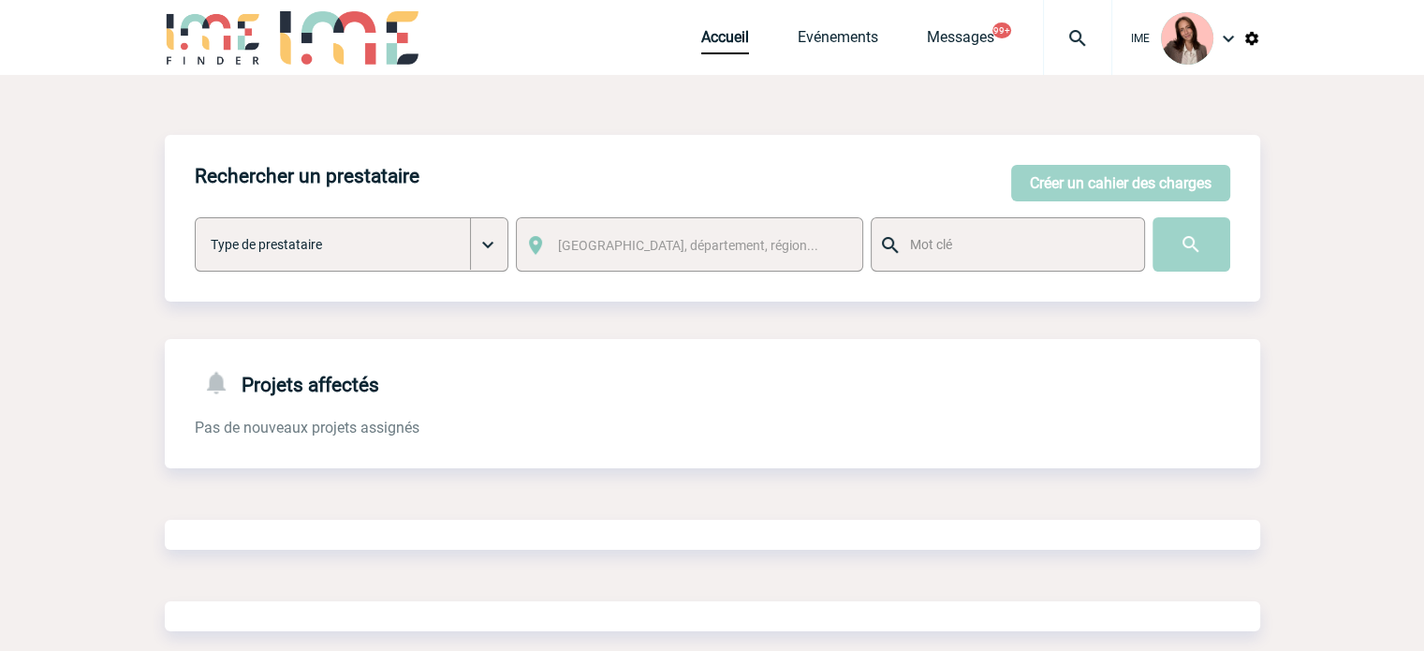
click at [1093, 0] on div at bounding box center [1077, 37] width 69 height 75
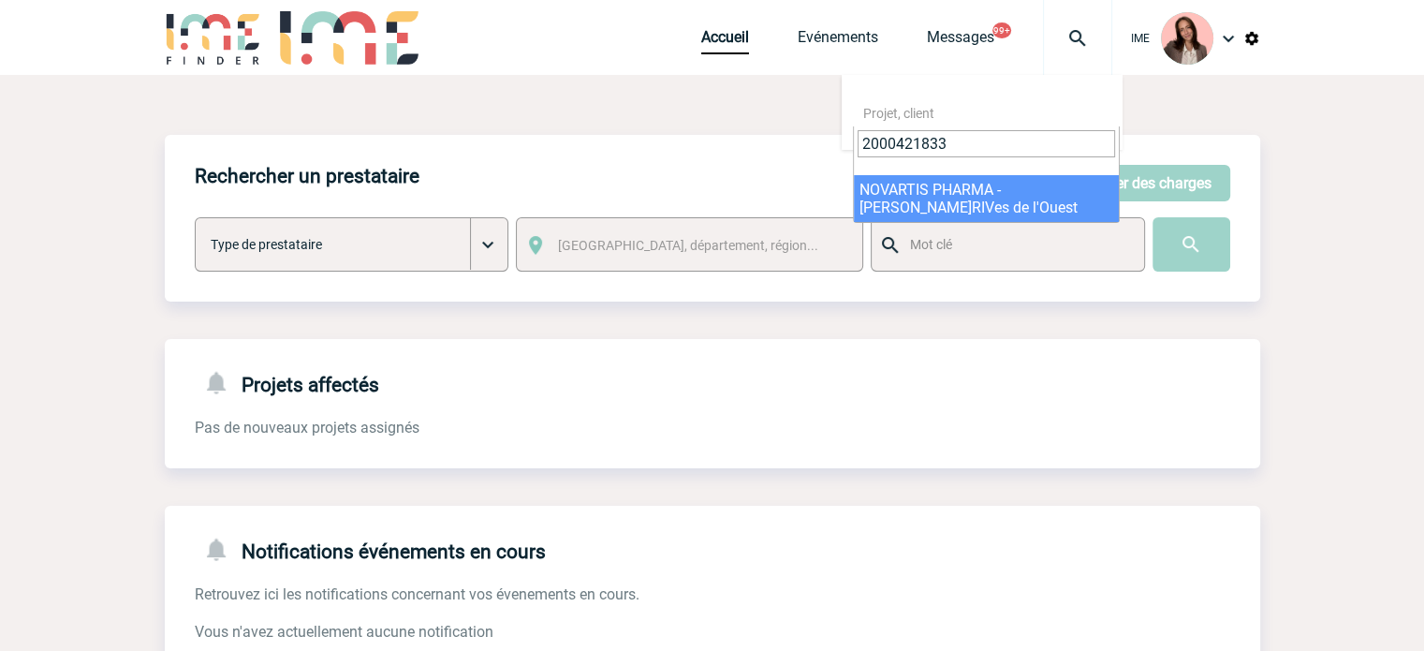
type input "2000421833"
select select "21334"
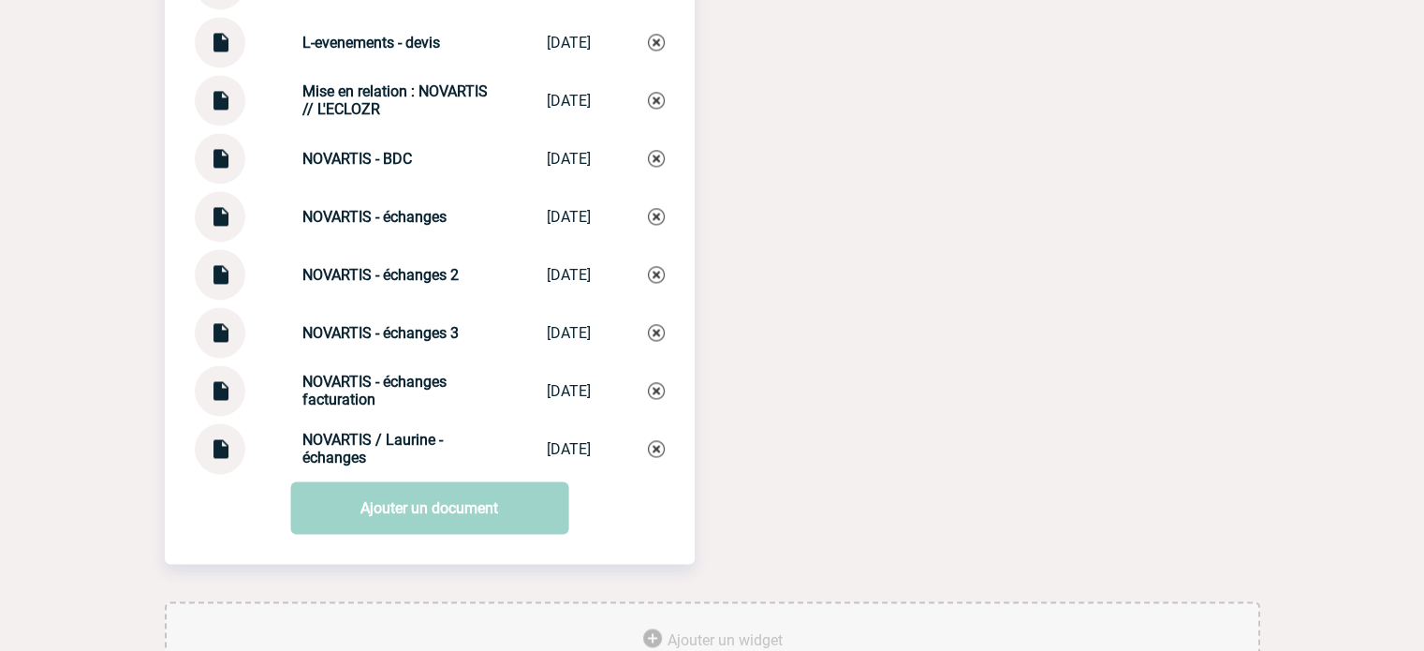
scroll to position [2663, 0]
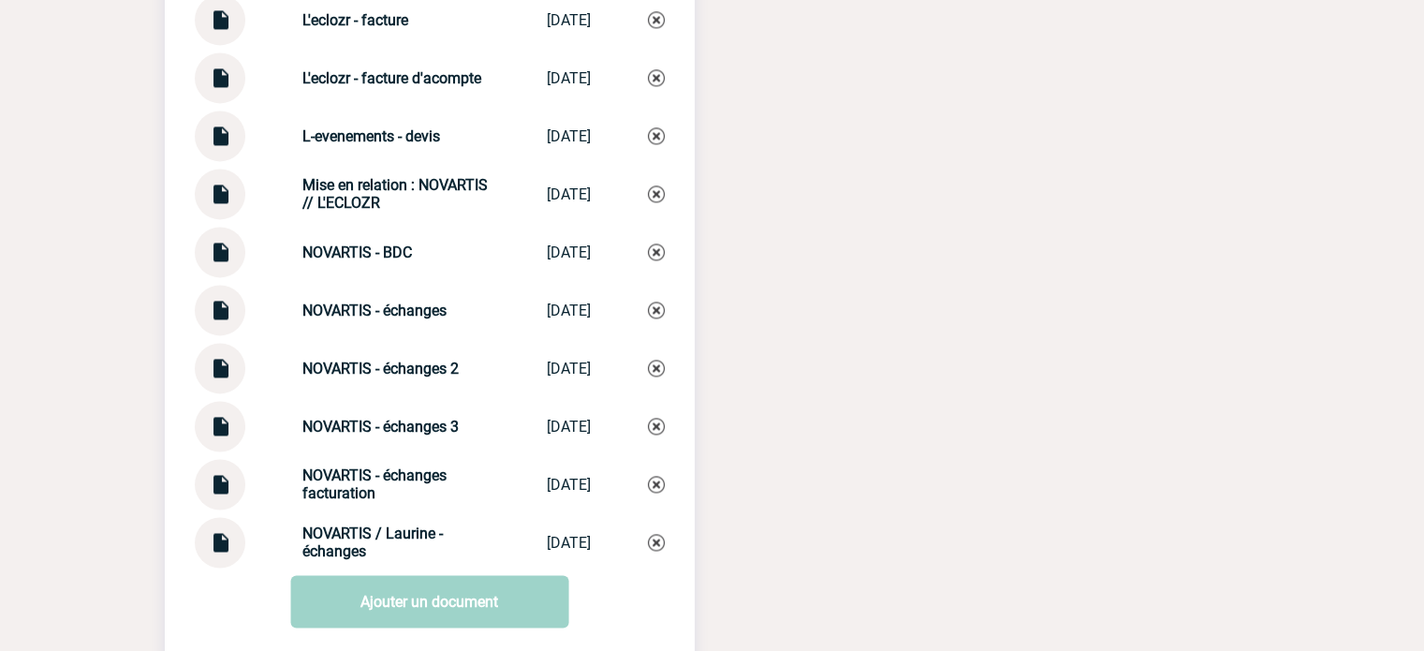
click at [220, 258] on img at bounding box center [220, 245] width 24 height 37
click at [839, 374] on div "Documents L'eclozr - cgv L'eclozr - cgv [DATE] Best Western Plus Hôtel [PERSON_…" at bounding box center [713, 3] width 1096 height 1384
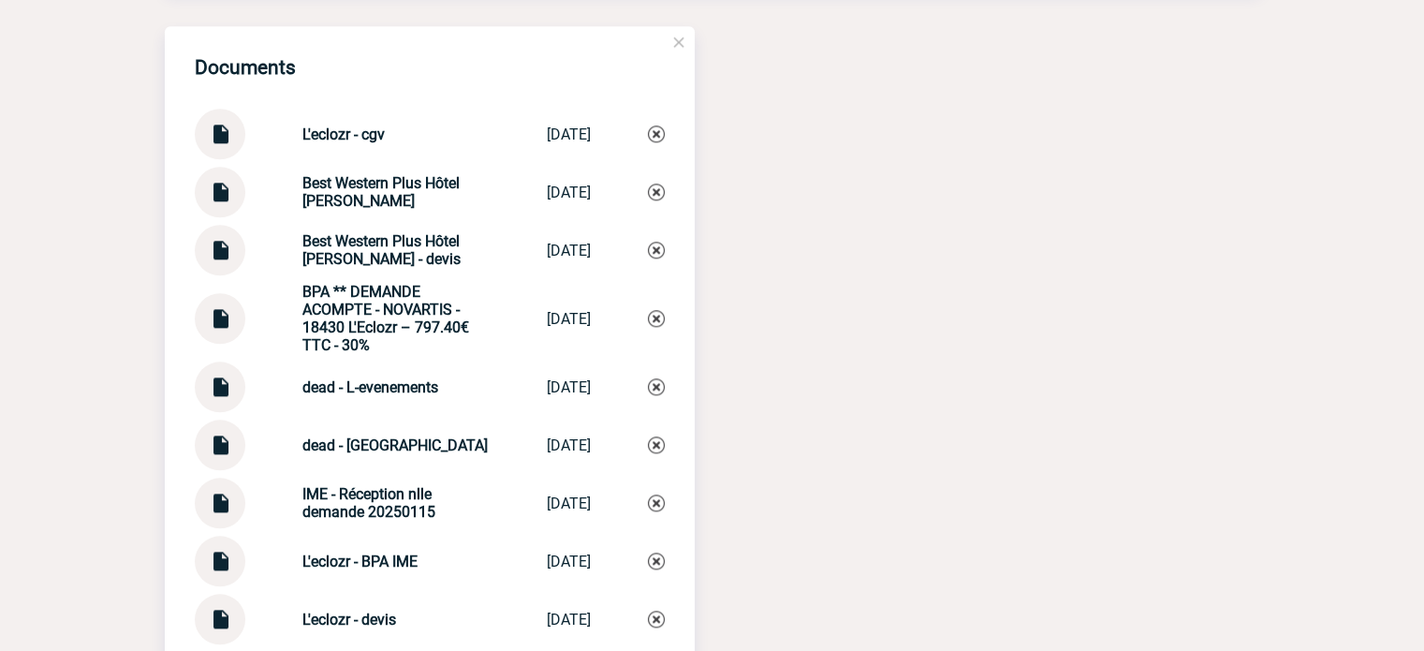
scroll to position [1914, 0]
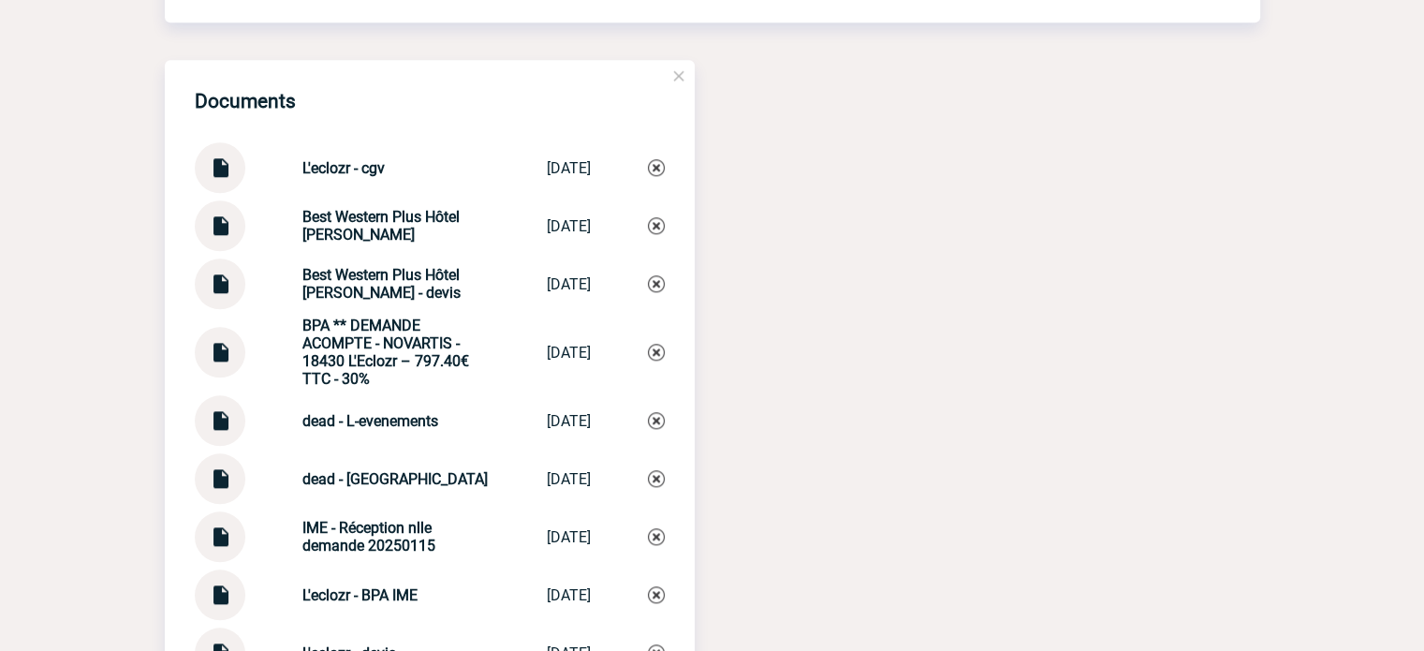
click at [225, 355] on img at bounding box center [220, 345] width 24 height 37
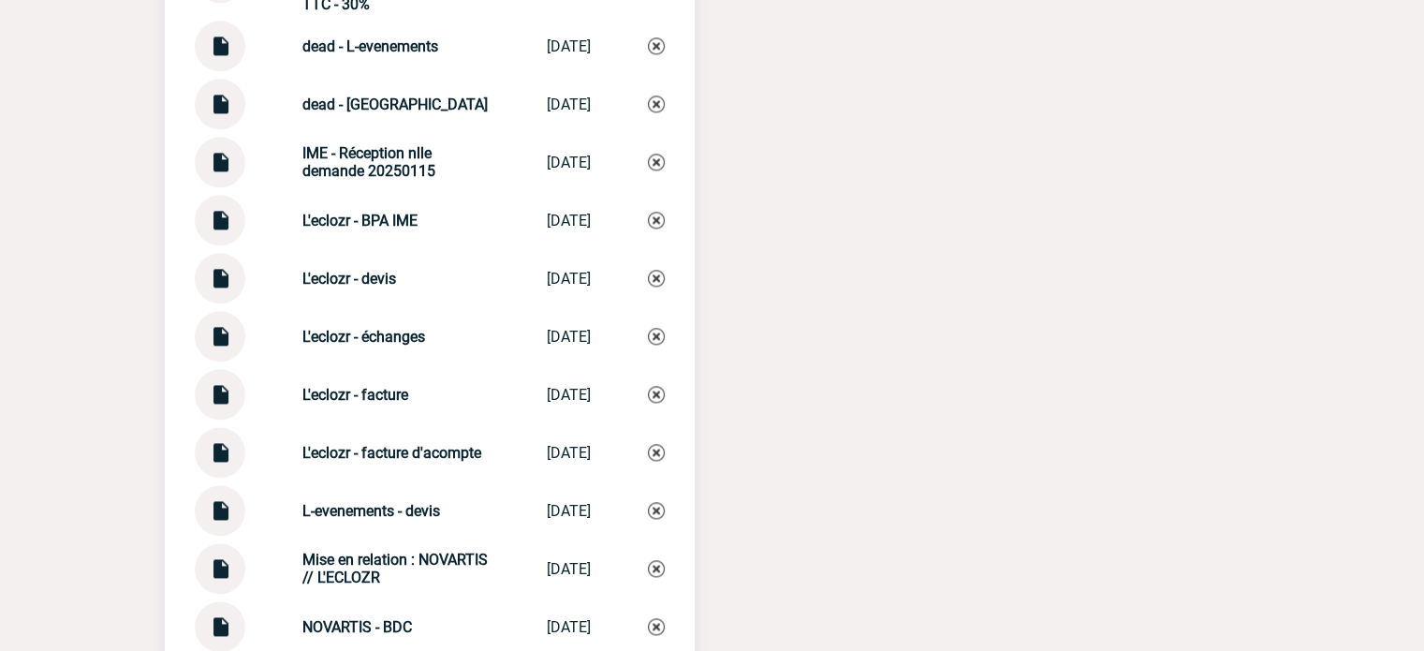
scroll to position [2382, 0]
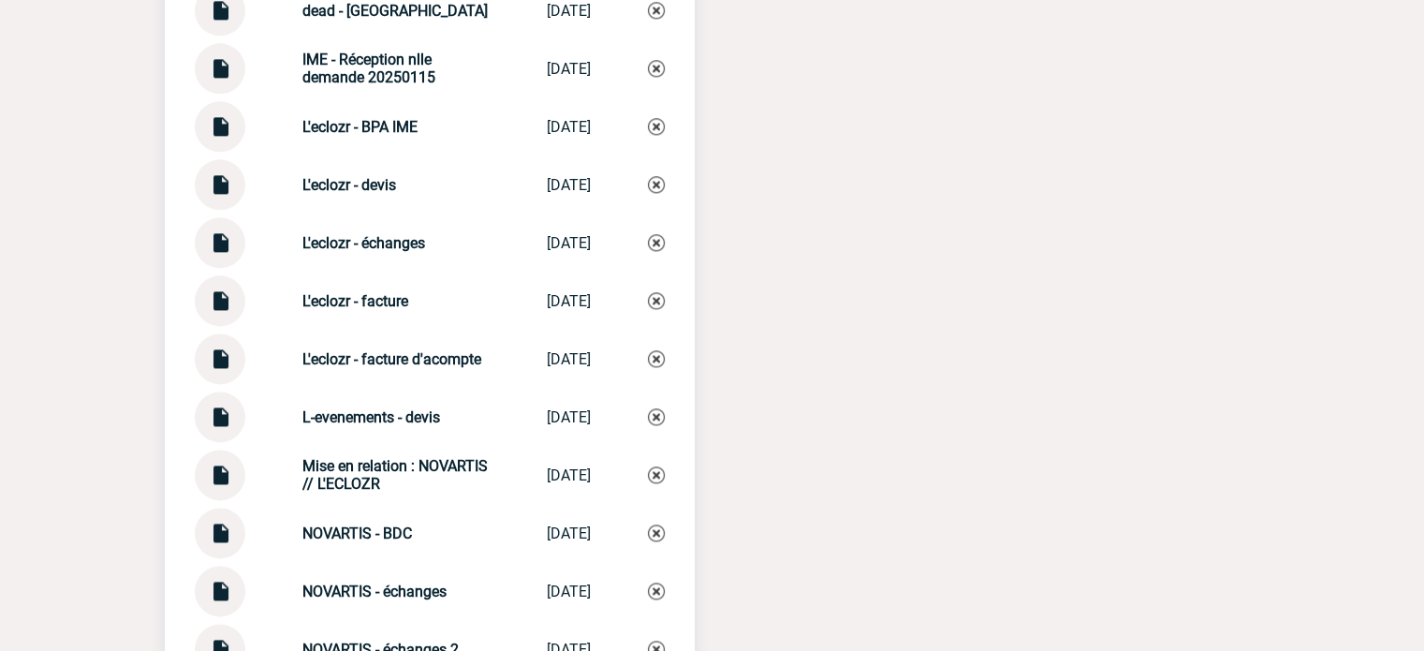
click at [214, 312] on img at bounding box center [220, 293] width 24 height 37
click at [321, 381] on div "L'eclozr - facture d'acompte L'eclozr - fact... [DATE]" at bounding box center [430, 358] width 470 height 51
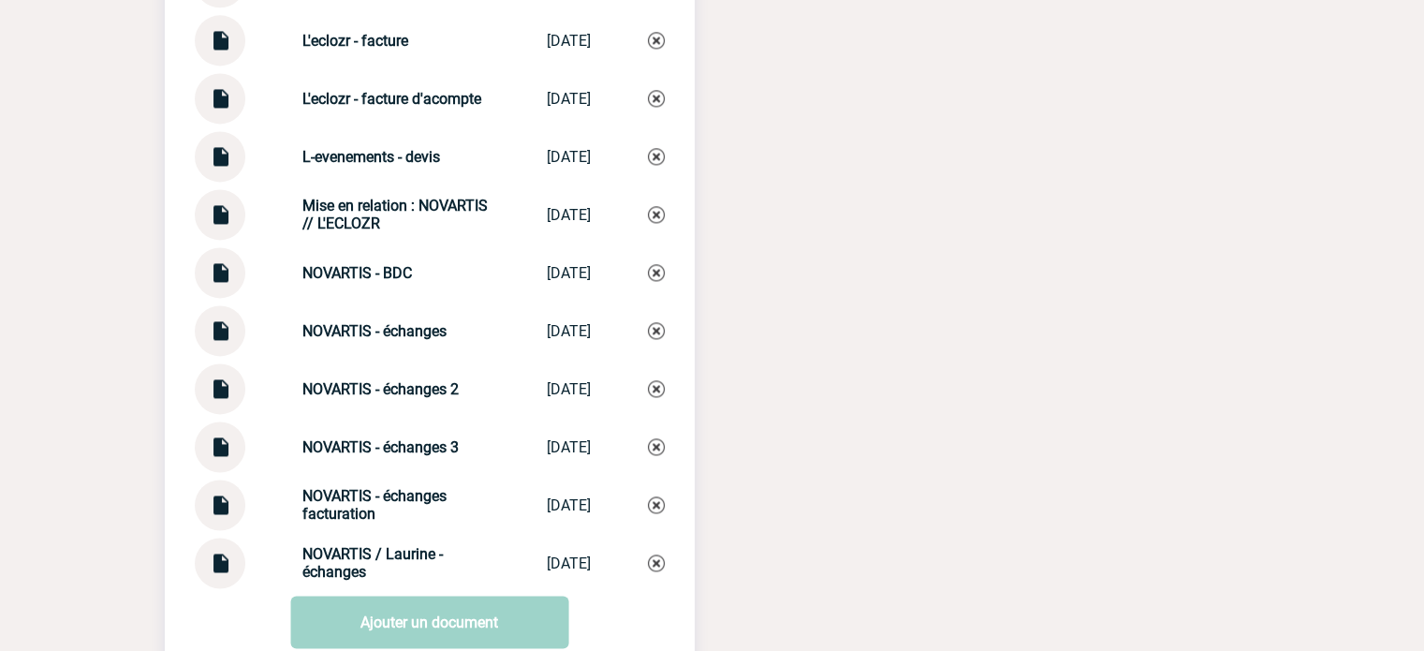
scroll to position [2663, 0]
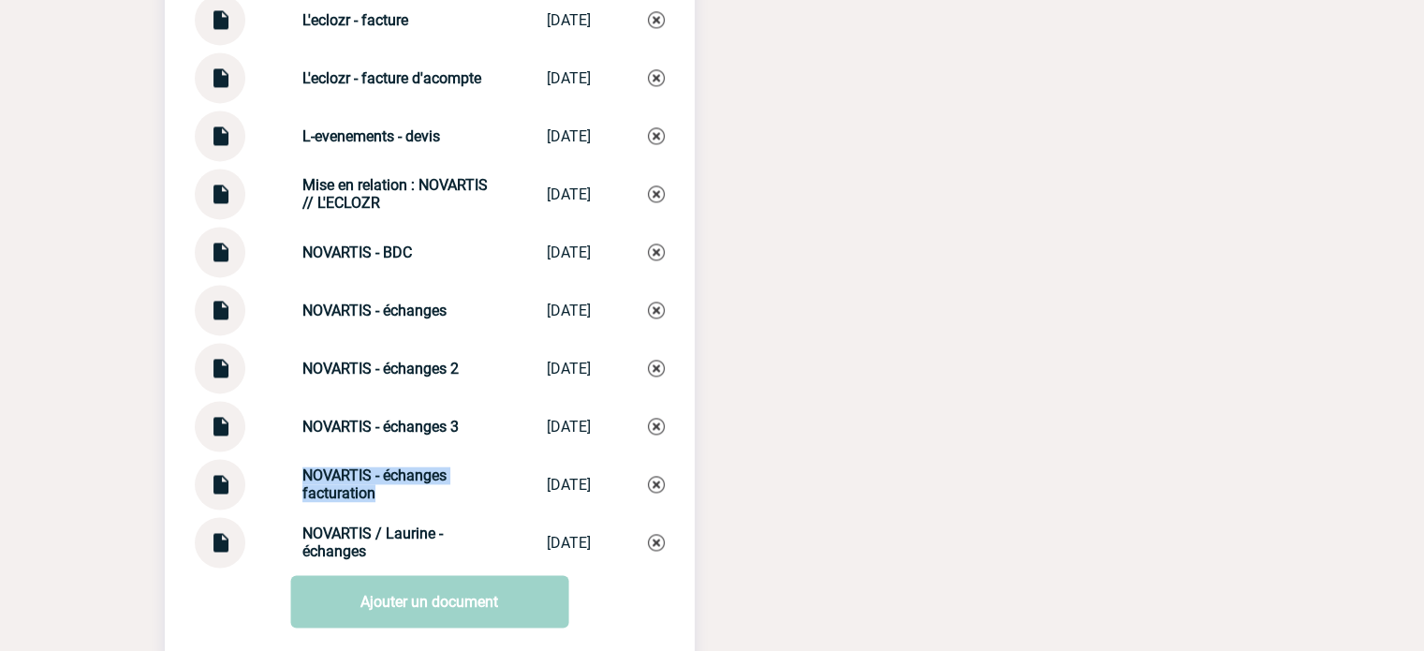
drag, startPoint x: 283, startPoint y: 475, endPoint x: 387, endPoint y: 508, distance: 109.3
click at [387, 508] on div "NOVARTIS - échanges facturation NOVARTIS - éch... [DATE]" at bounding box center [430, 484] width 470 height 51
copy strong "NOVARTIS - échanges facturation"
click at [651, 493] on img at bounding box center [656, 484] width 17 height 17
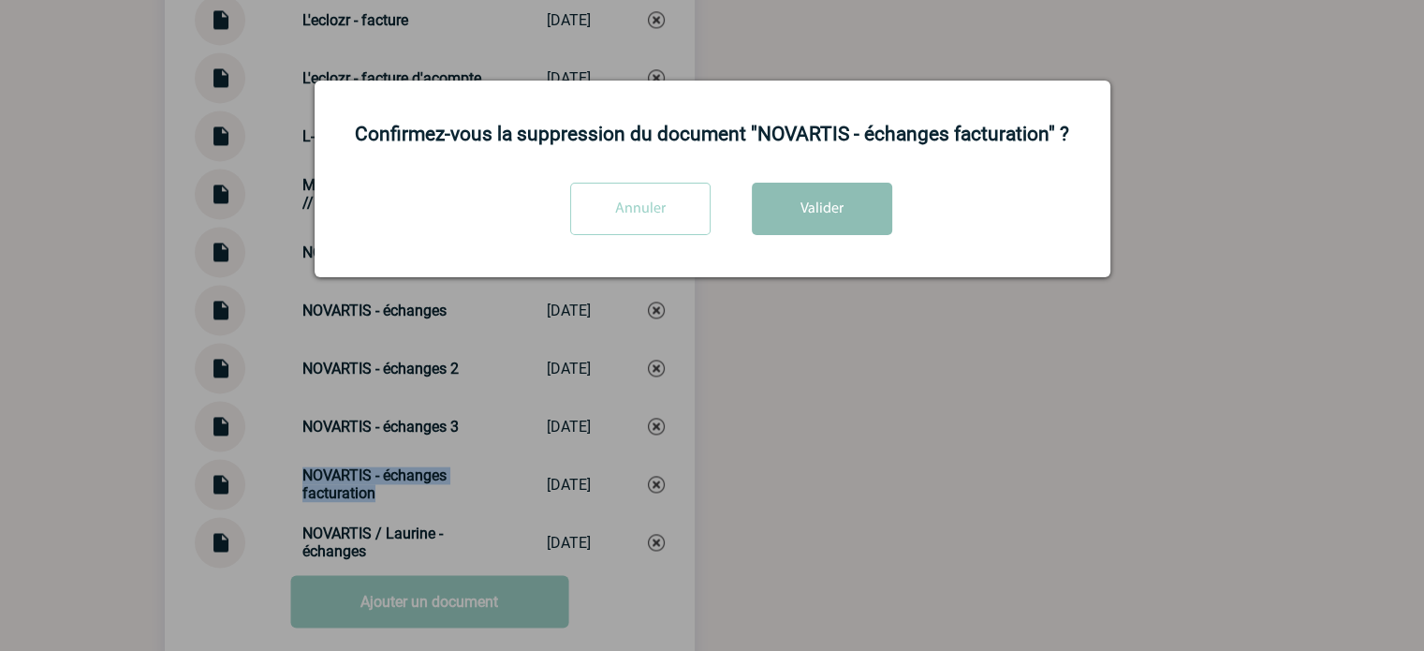
click at [827, 215] on button "Valider" at bounding box center [822, 209] width 140 height 52
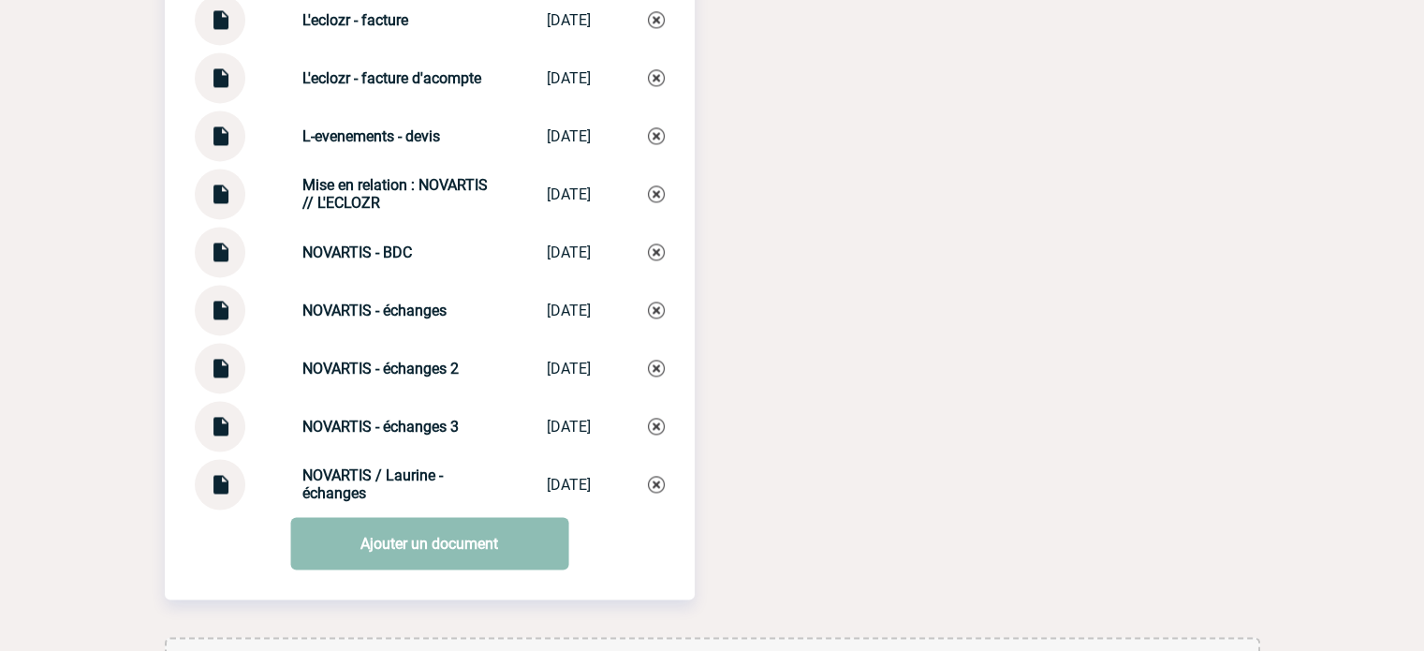
click at [390, 562] on link "Ajouter un document" at bounding box center [429, 543] width 278 height 52
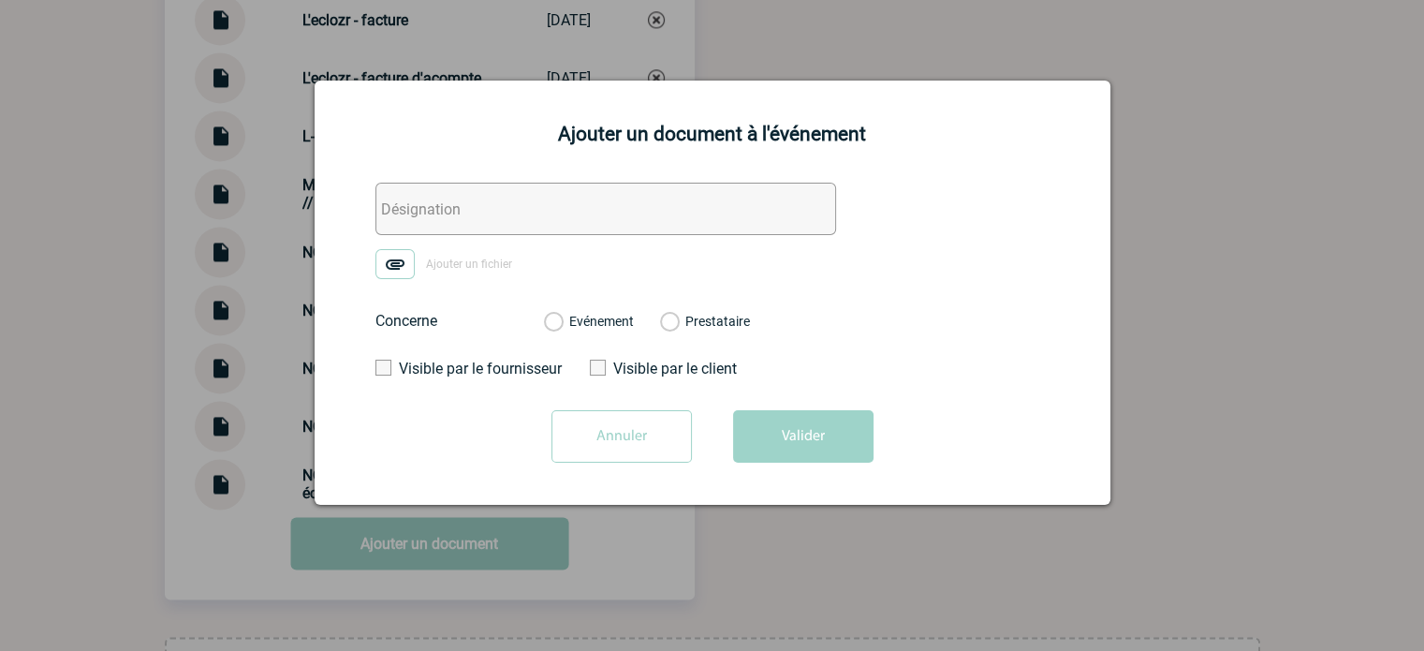
click at [464, 205] on input "text" at bounding box center [606, 209] width 461 height 52
paste input "NOVARTIS - échanges facturation"
type input "NOVARTIS - échanges facturation"
click at [392, 266] on img at bounding box center [395, 264] width 39 height 30
click at [0, 0] on input "Ajouter un fichier" at bounding box center [0, 0] width 0 height 0
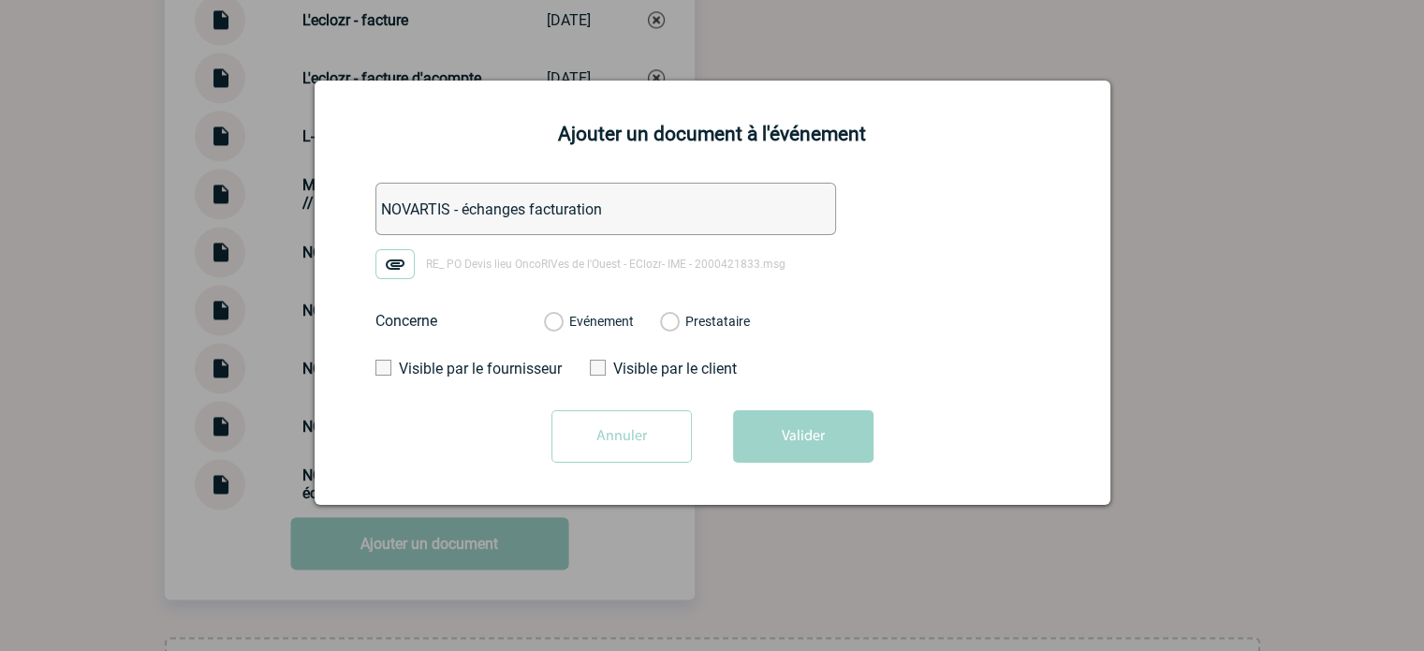
click at [562, 324] on label "Evénement" at bounding box center [553, 322] width 18 height 17
click at [0, 0] on input "Evénement" at bounding box center [0, 0] width 0 height 0
click at [770, 444] on button "Valider" at bounding box center [803, 436] width 140 height 52
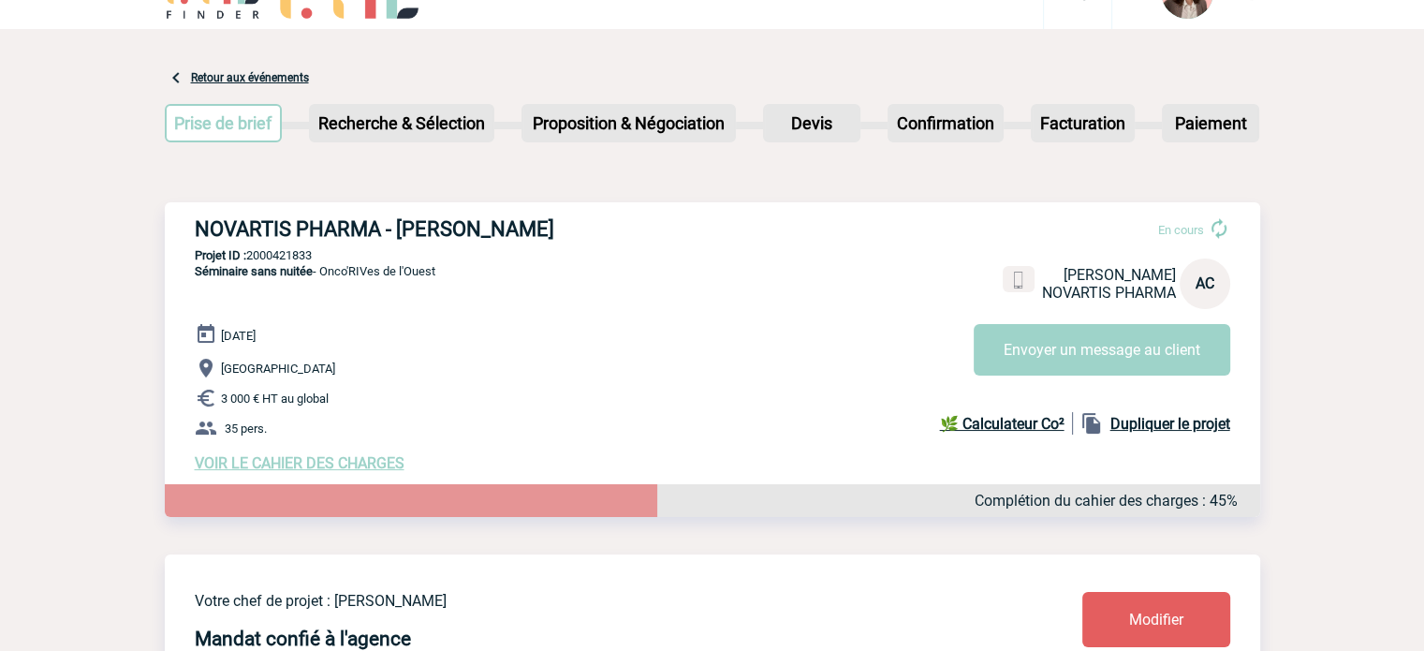
scroll to position [0, 0]
